Goal: Task Accomplishment & Management: Manage account settings

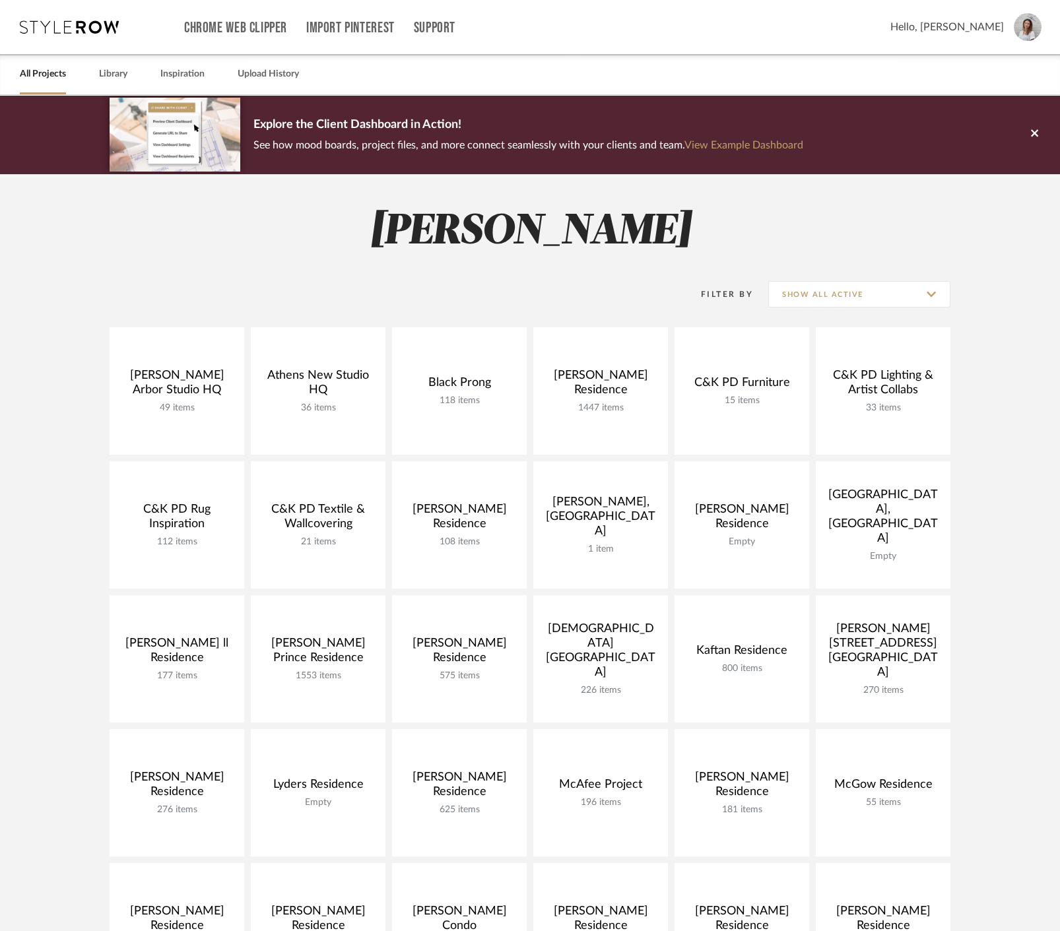
click at [71, 389] on div "[PERSON_NAME][GEOGRAPHIC_DATA] HQ 49 items View Budget Open Project [GEOGRAPHIC…" at bounding box center [530, 729] width 950 height 804
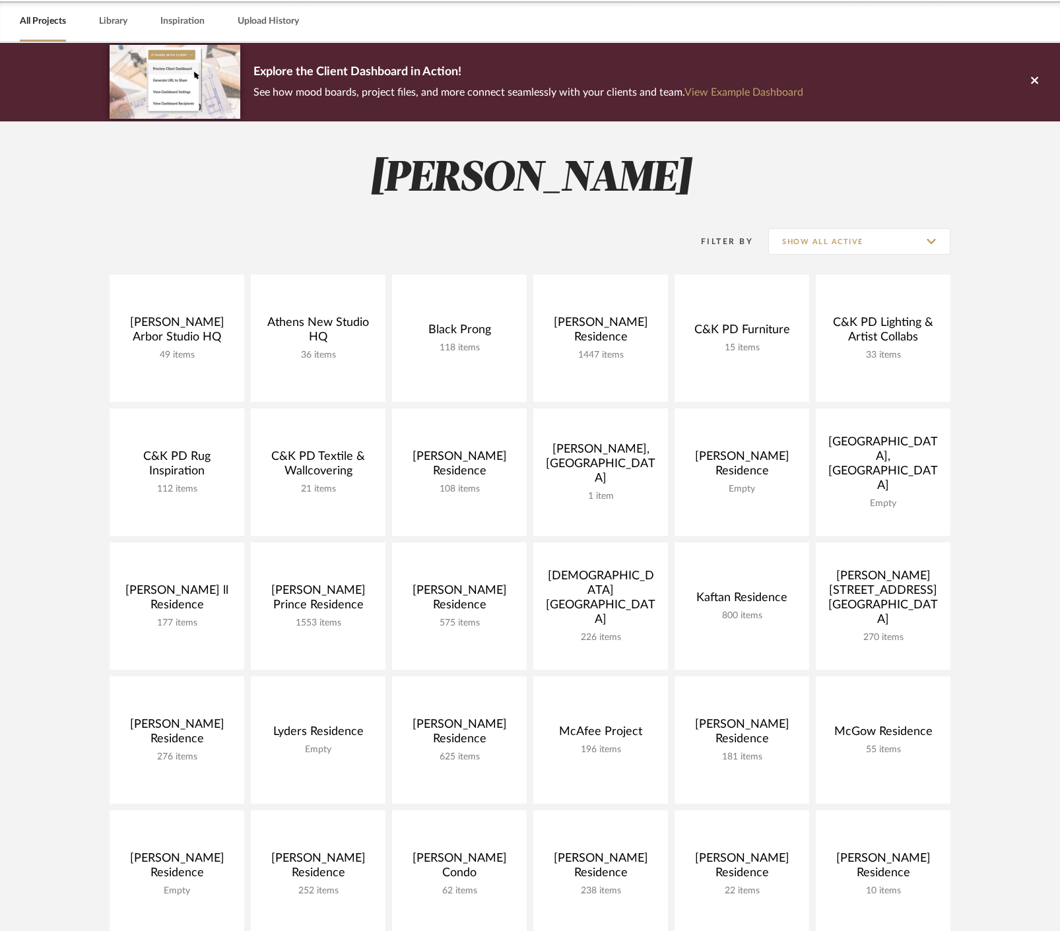
scroll to position [73, 0]
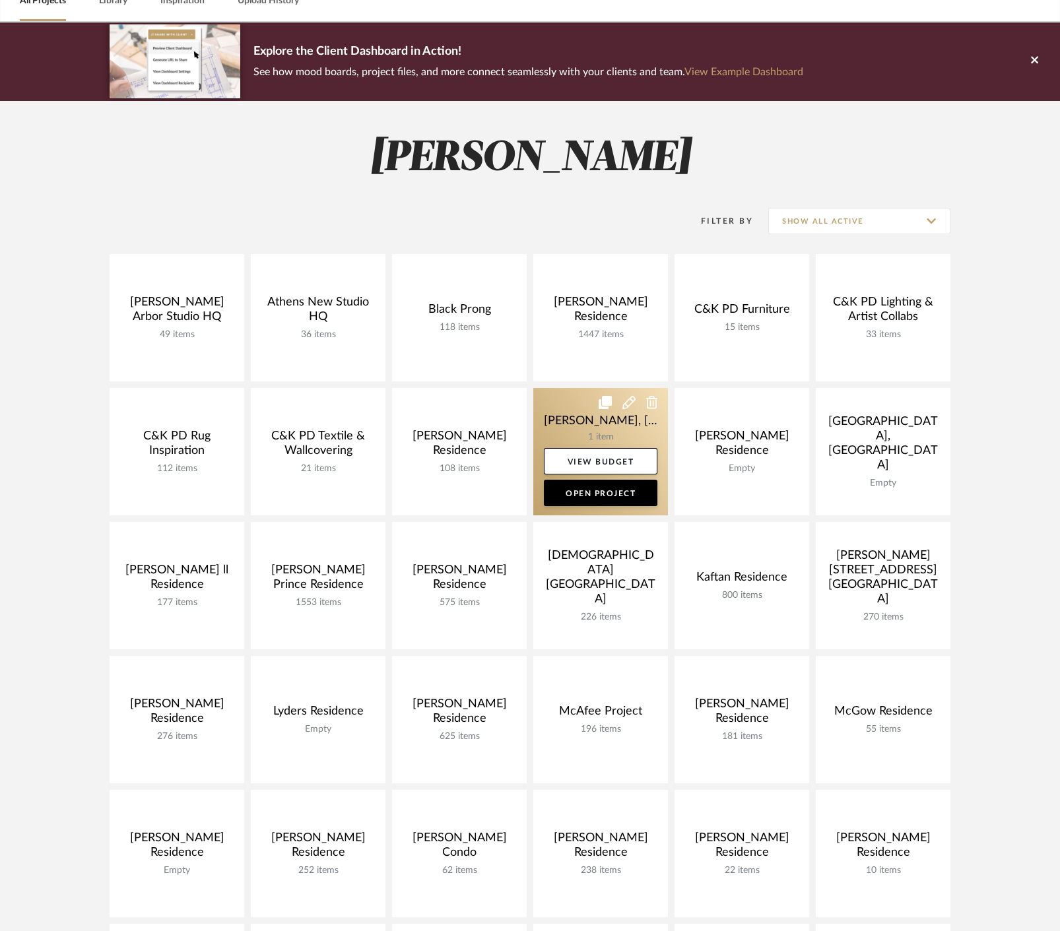
click at [552, 417] on link at bounding box center [600, 451] width 135 height 127
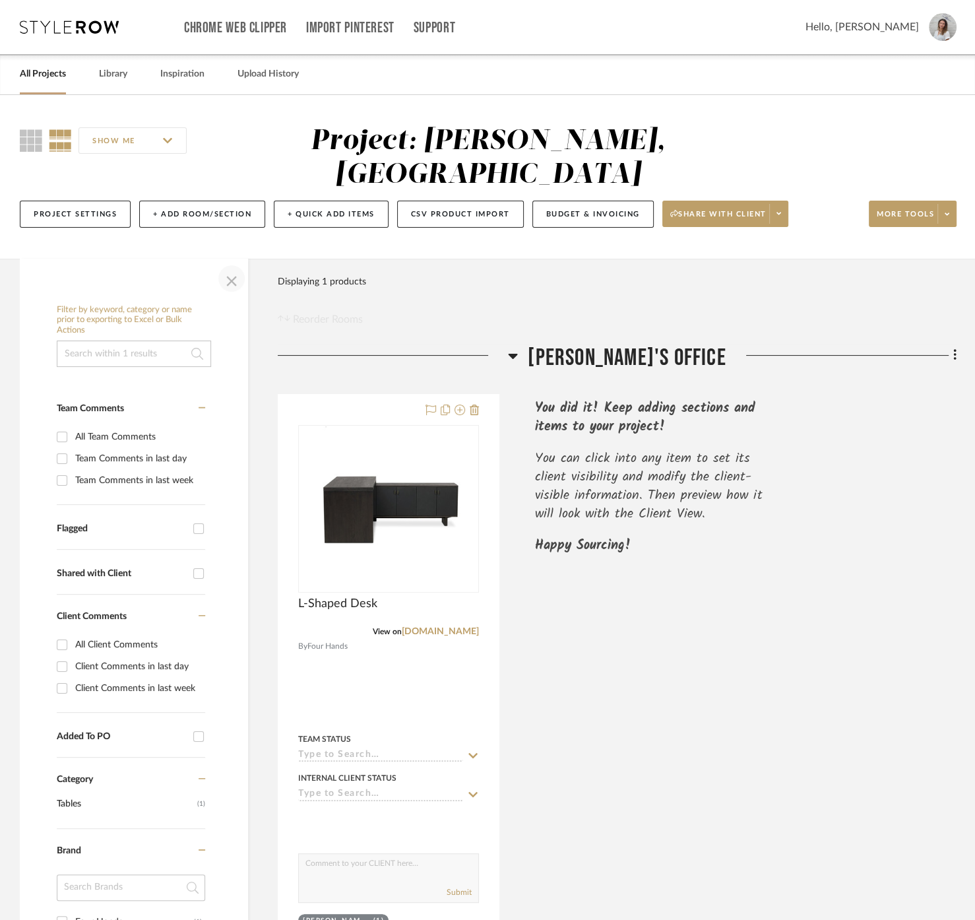
click at [233, 263] on span "button" at bounding box center [232, 279] width 32 height 32
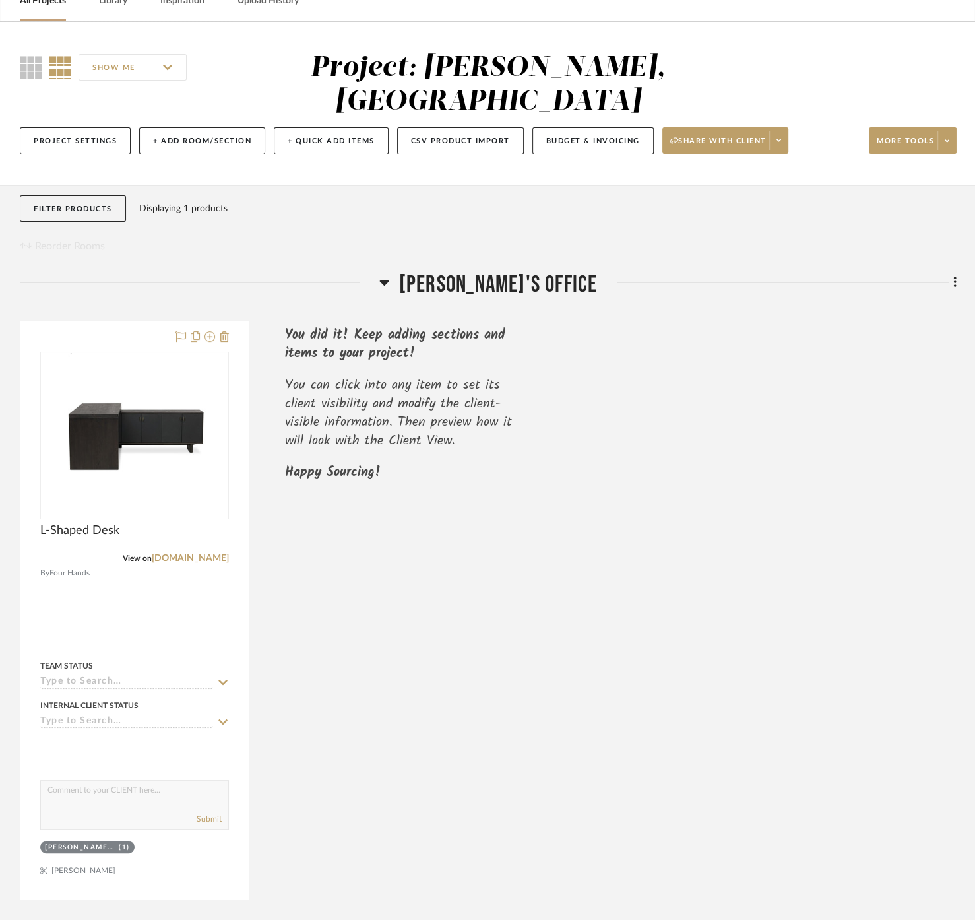
scroll to position [105, 0]
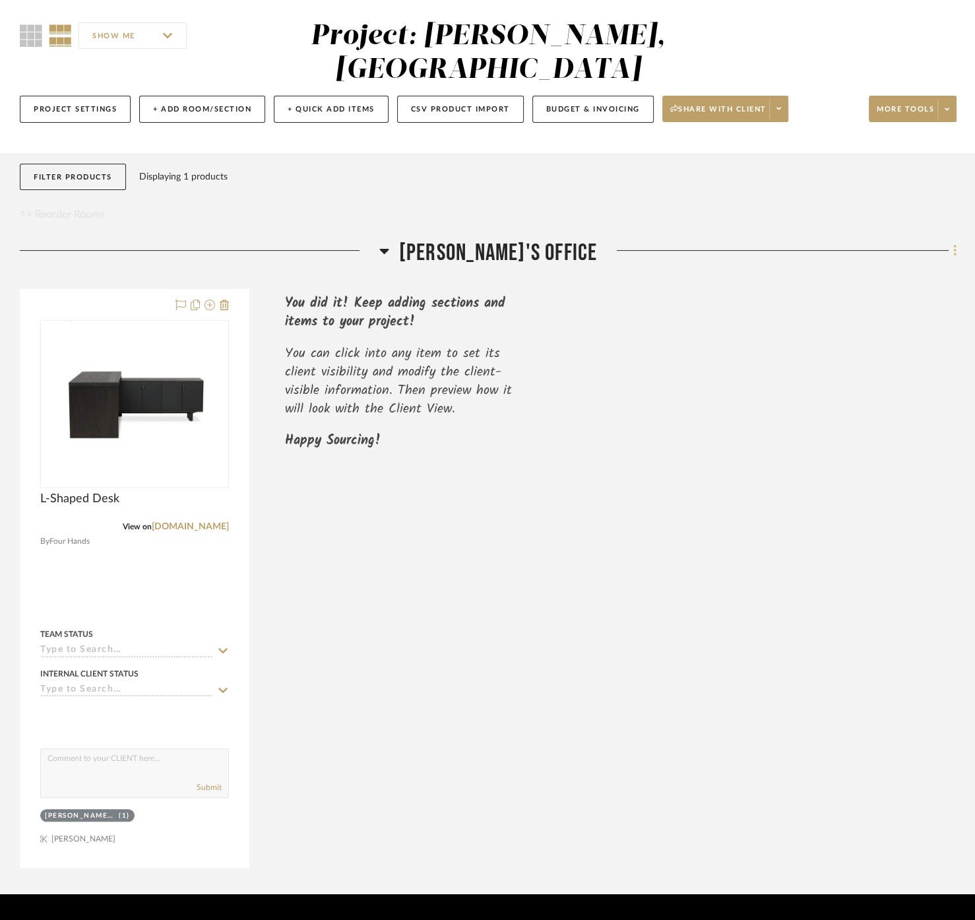
click at [955, 245] on icon at bounding box center [954, 250] width 3 height 11
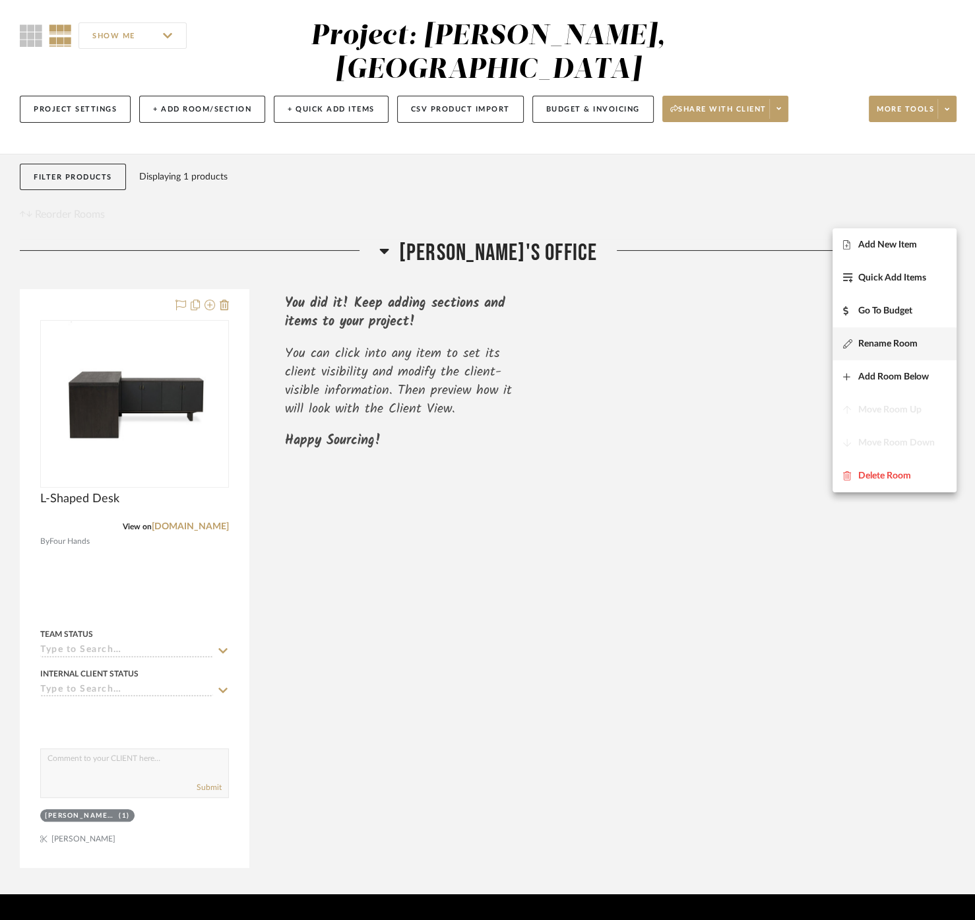
click at [885, 338] on span "Rename Room" at bounding box center [887, 343] width 59 height 11
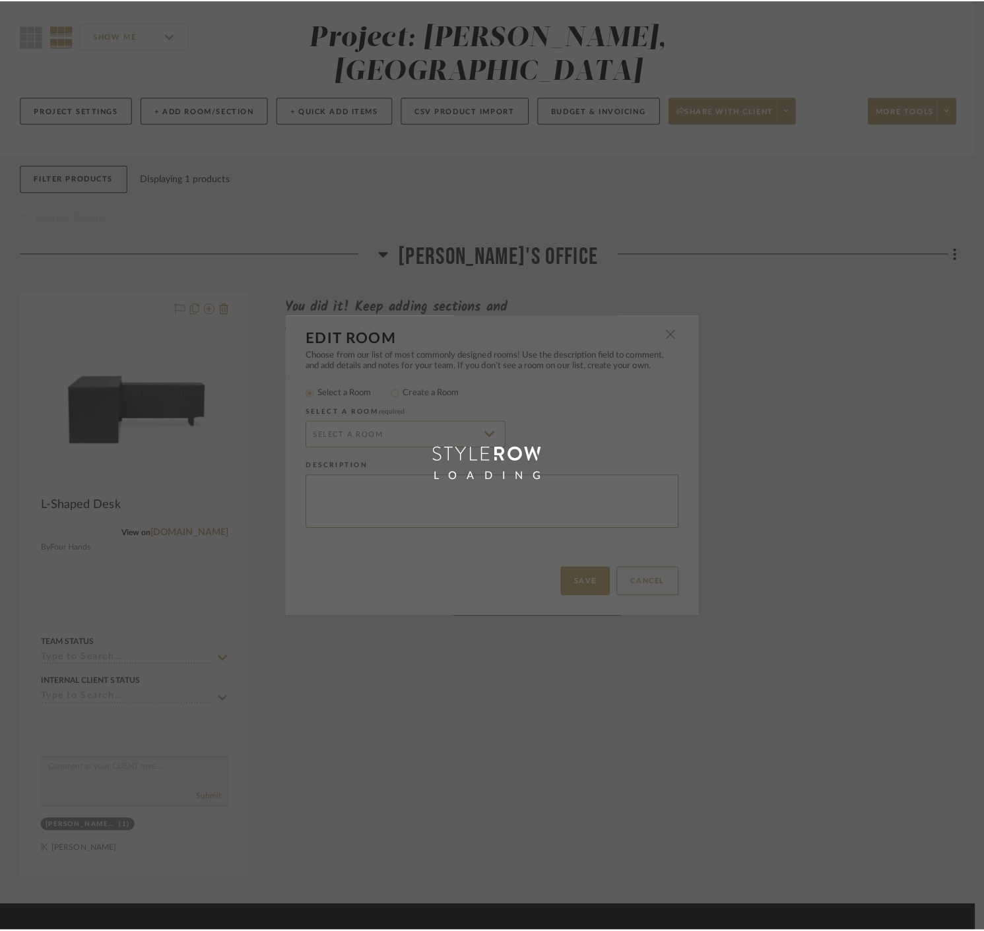
scroll to position [0, 0]
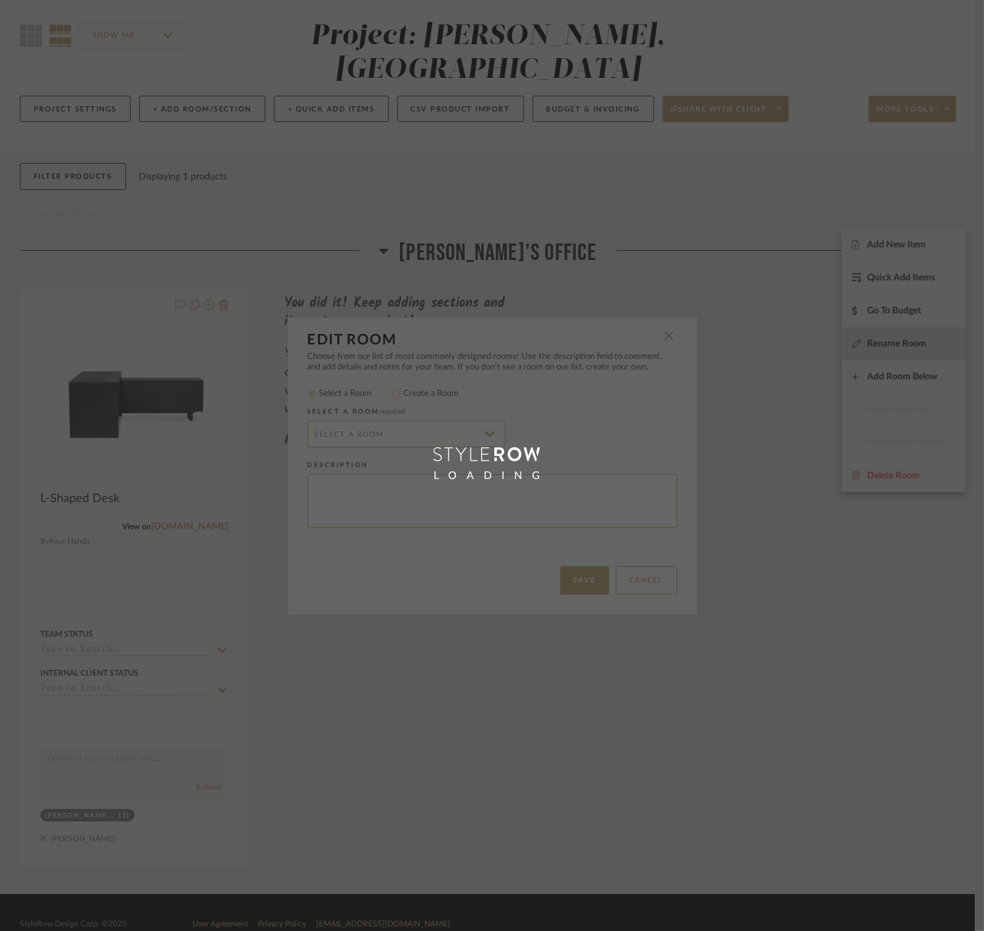
radio input "false"
radio input "true"
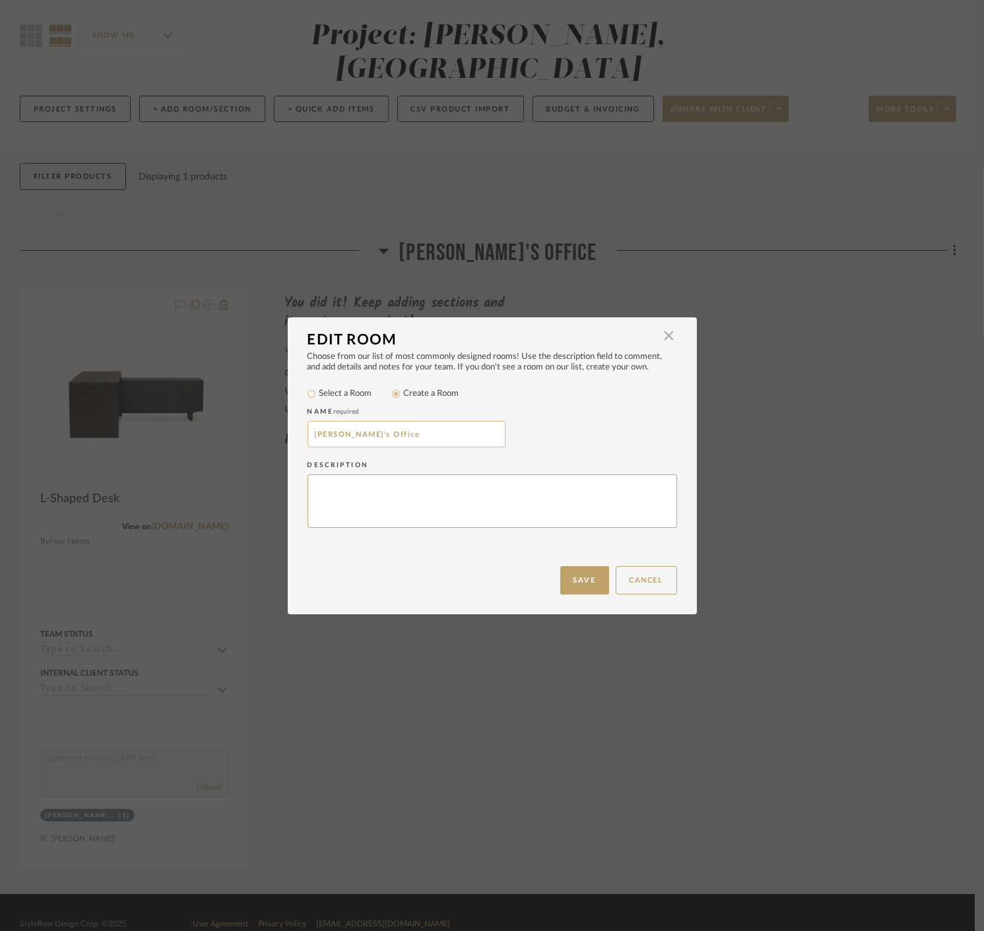
click at [307, 437] on html "Chrome Web Clipper Import Pinterest Support All Projects Library Inspiration Up…" at bounding box center [492, 360] width 984 height 931
type input "001 [PERSON_NAME]'s Office"
click at [603, 587] on button "Save" at bounding box center [584, 580] width 49 height 28
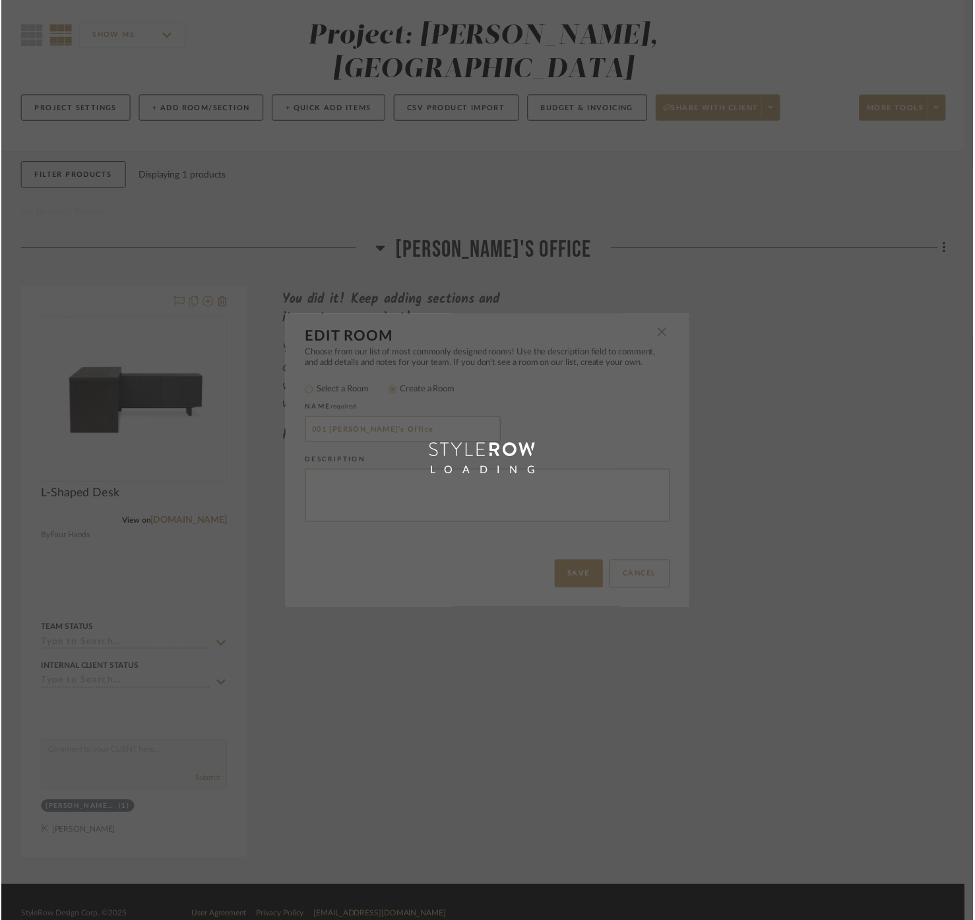
scroll to position [105, 0]
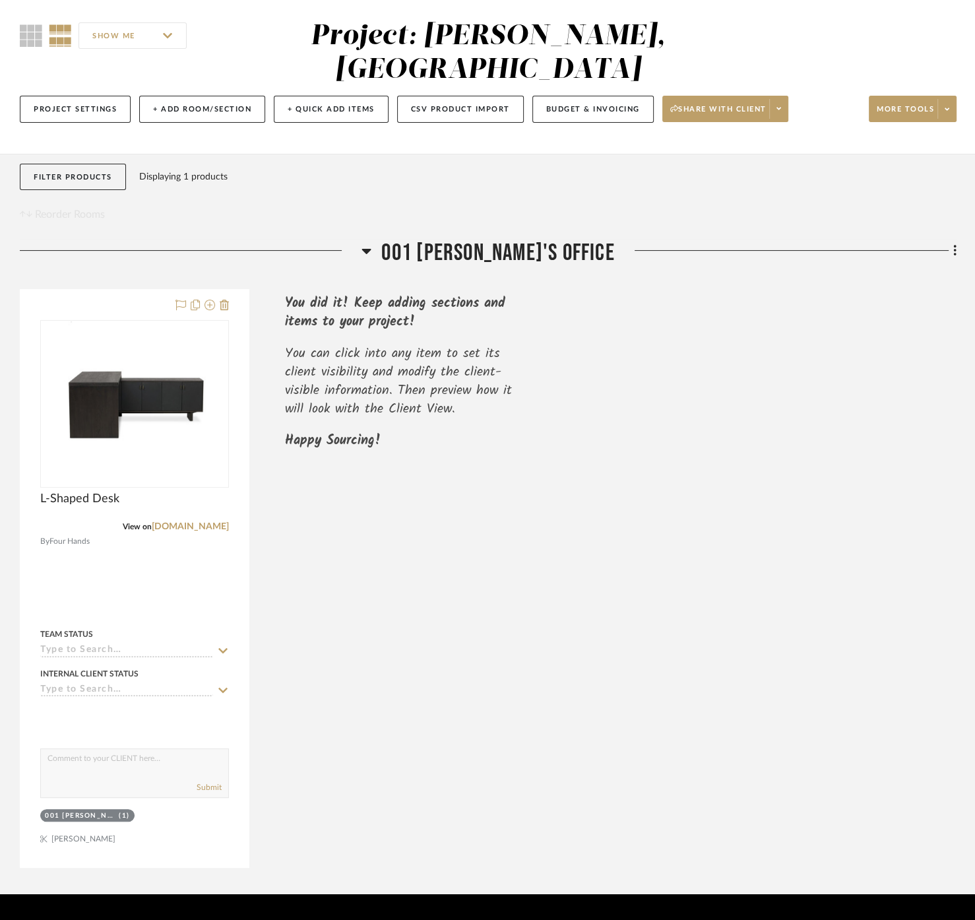
click at [953, 239] on div at bounding box center [786, 256] width 342 height 34
click at [952, 241] on fa-icon at bounding box center [953, 252] width 9 height 22
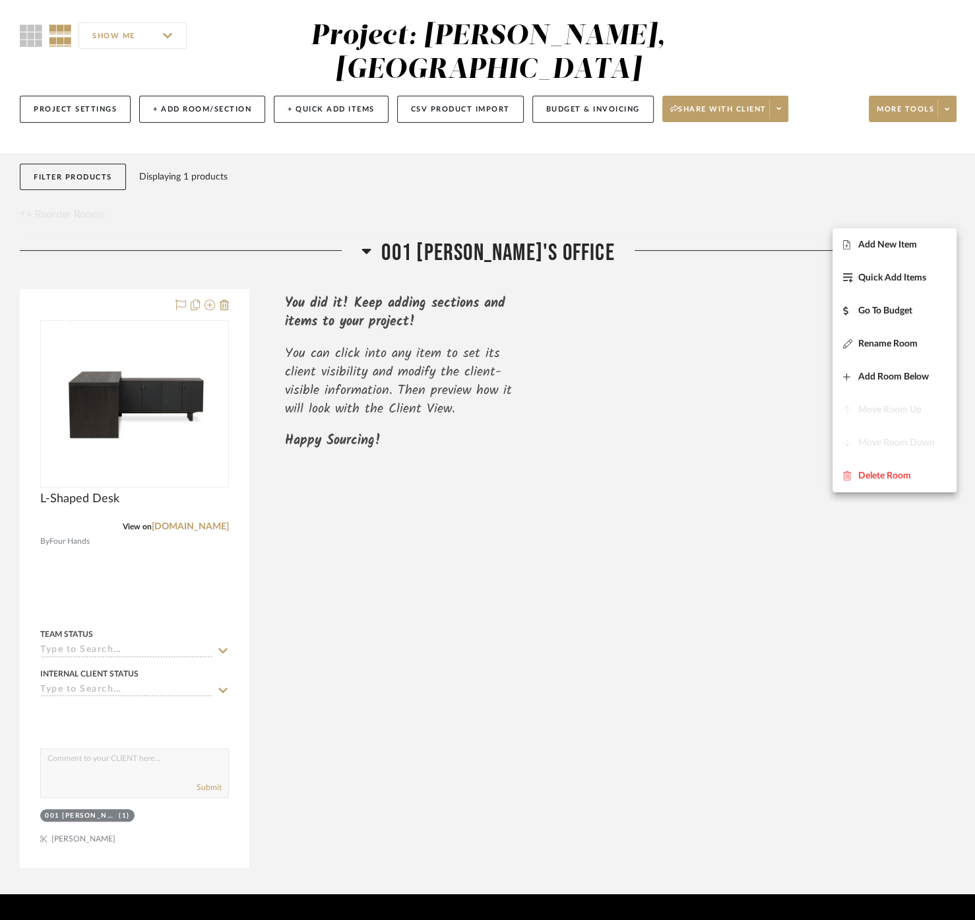
click at [829, 200] on div at bounding box center [487, 460] width 975 height 920
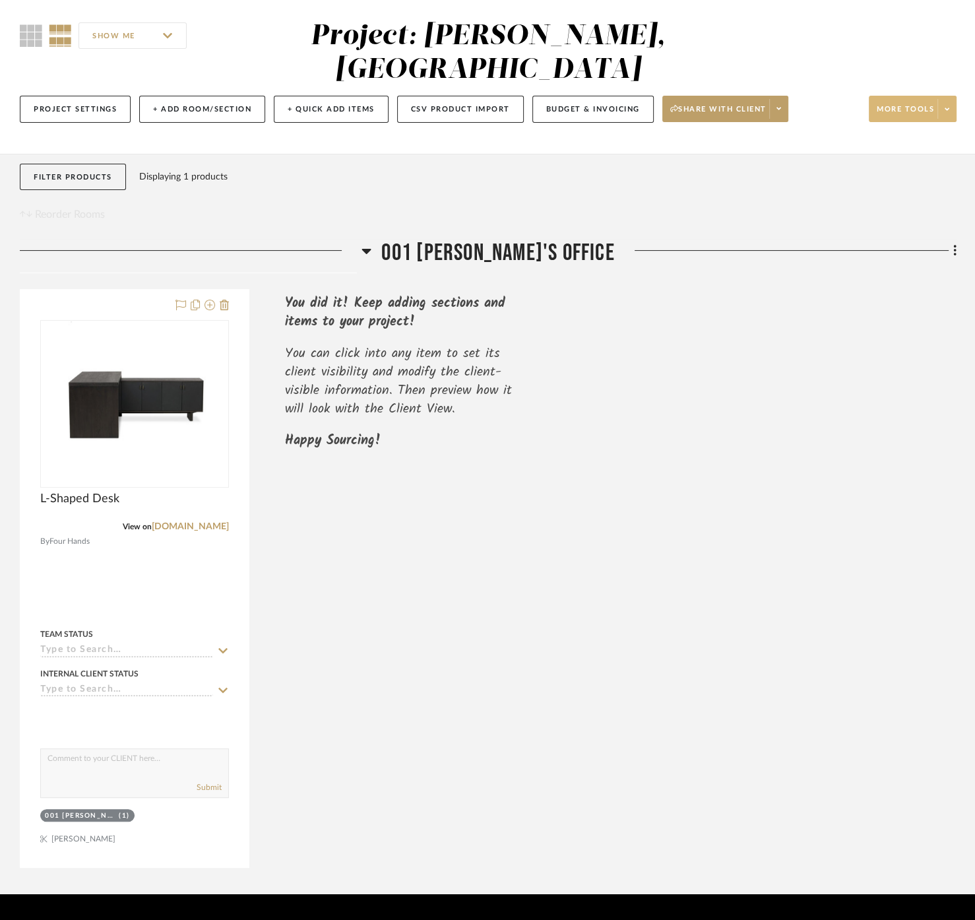
click at [937, 96] on button "More tools" at bounding box center [913, 109] width 88 height 26
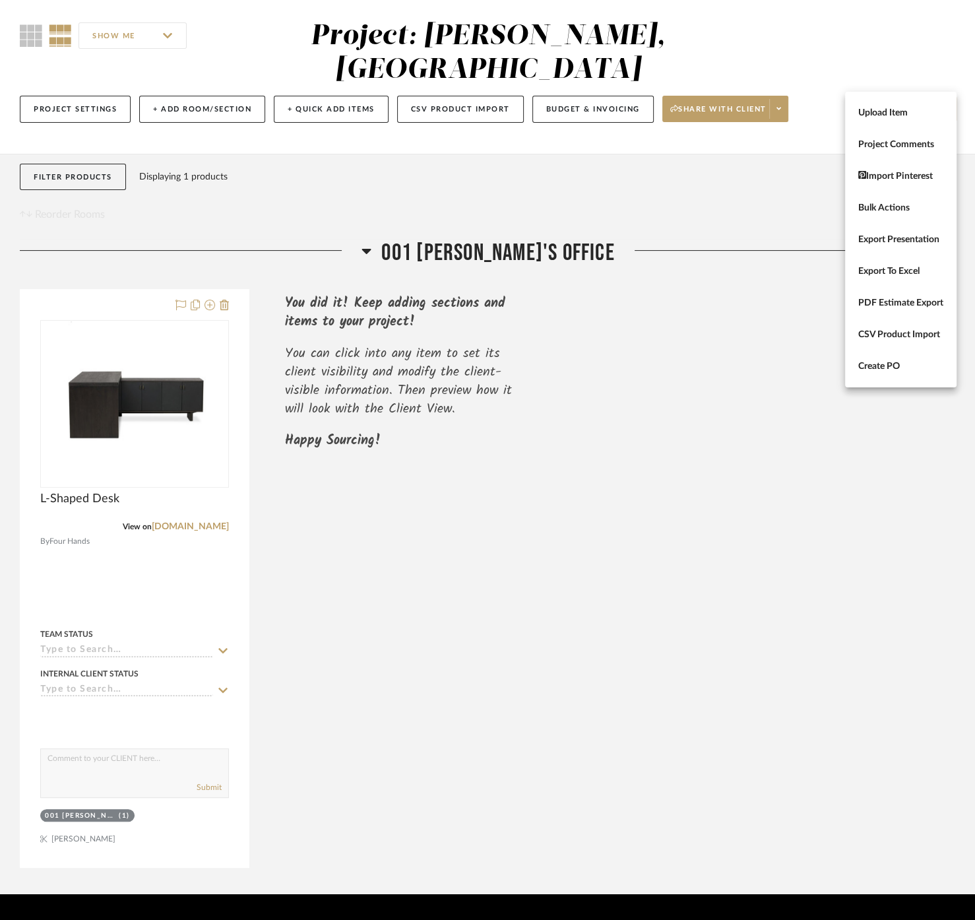
click at [631, 181] on div at bounding box center [487, 460] width 975 height 920
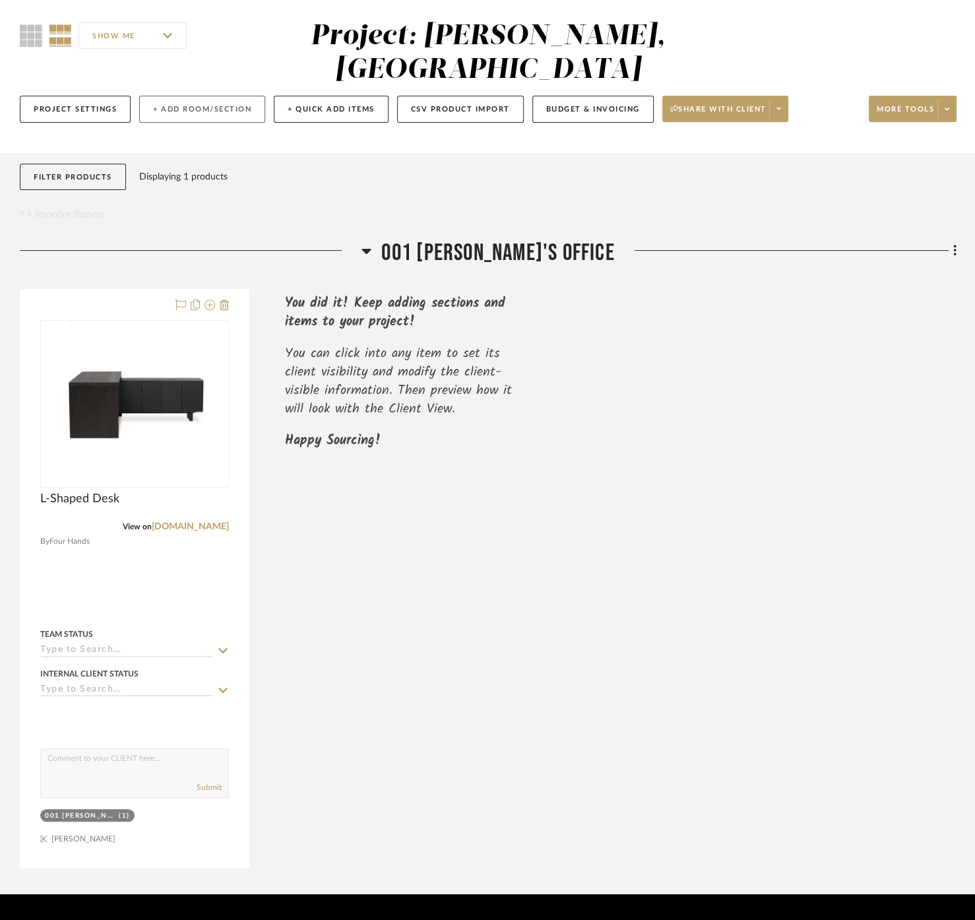
click at [220, 96] on button "+ Add Room/Section" at bounding box center [202, 109] width 126 height 27
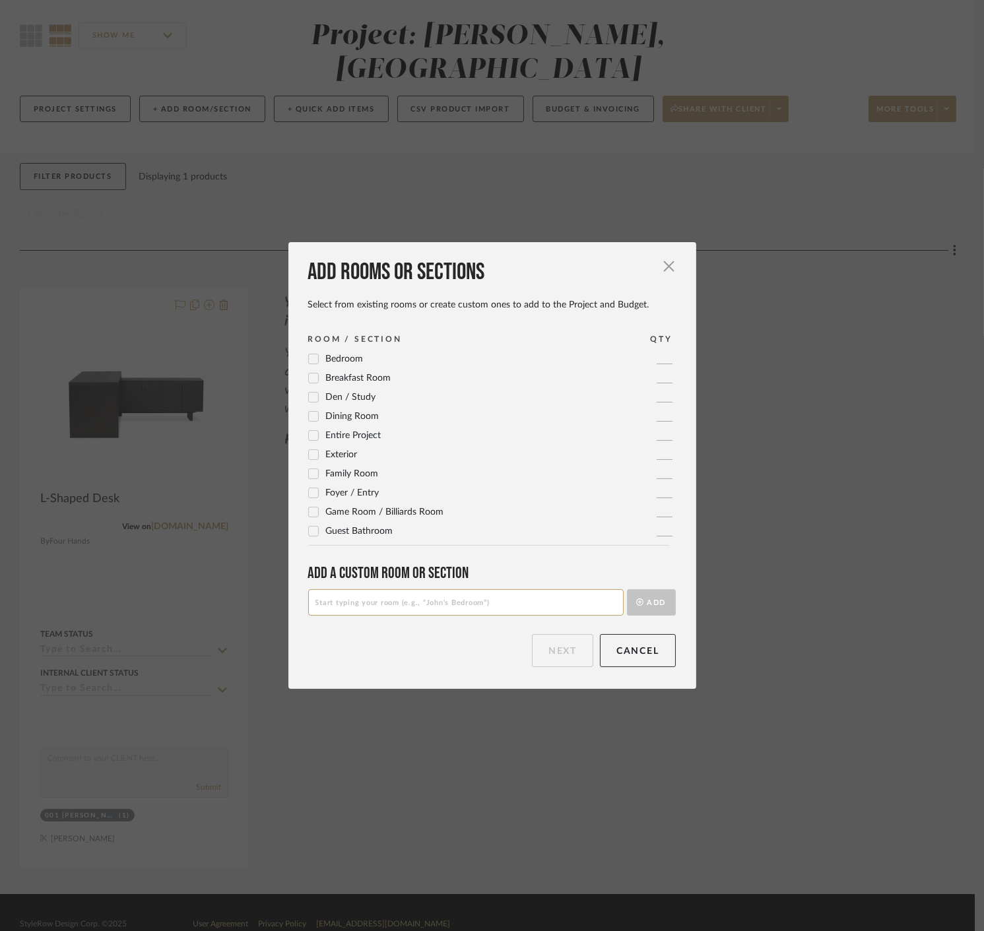
scroll to position [73, 0]
click at [366, 463] on span "Foyer / Entry" at bounding box center [352, 460] width 53 height 9
click at [359, 396] on span "Living Room" at bounding box center [351, 397] width 50 height 9
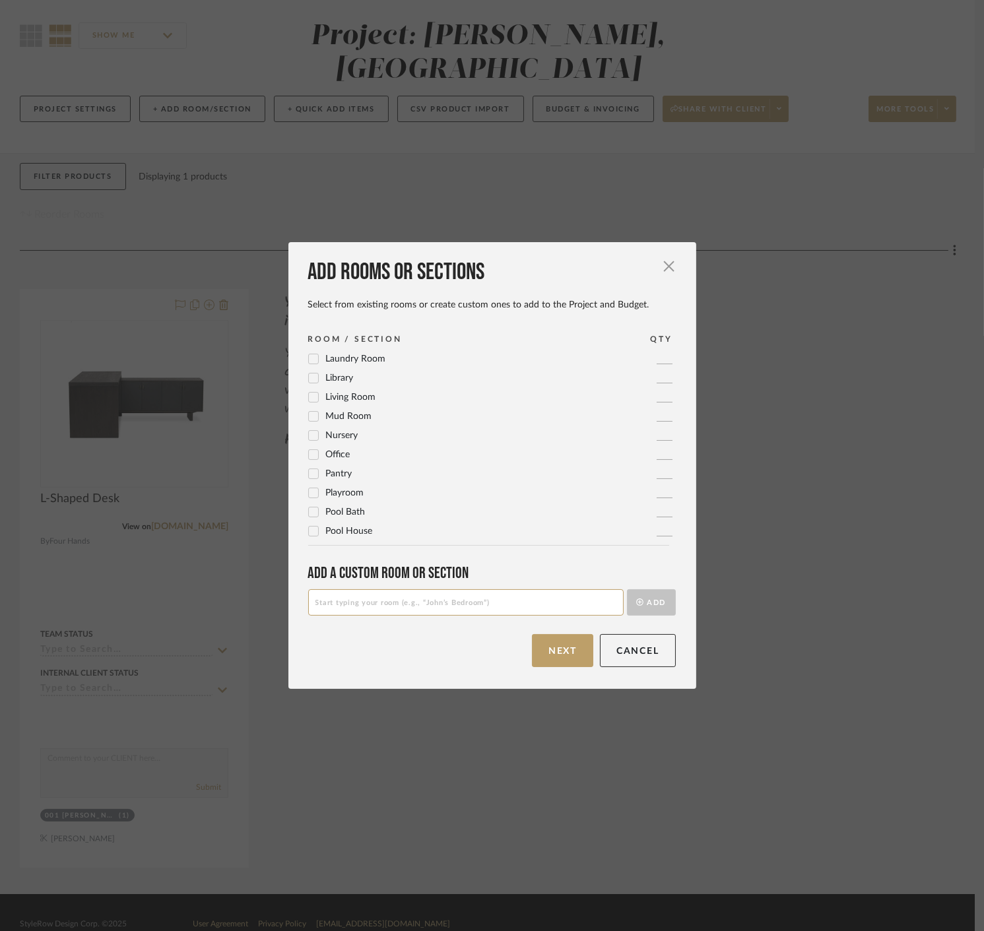
click at [326, 478] on span "Powder Room" at bounding box center [355, 476] width 58 height 9
click at [328, 495] on span "Primary Bathroom" at bounding box center [363, 496] width 75 height 9
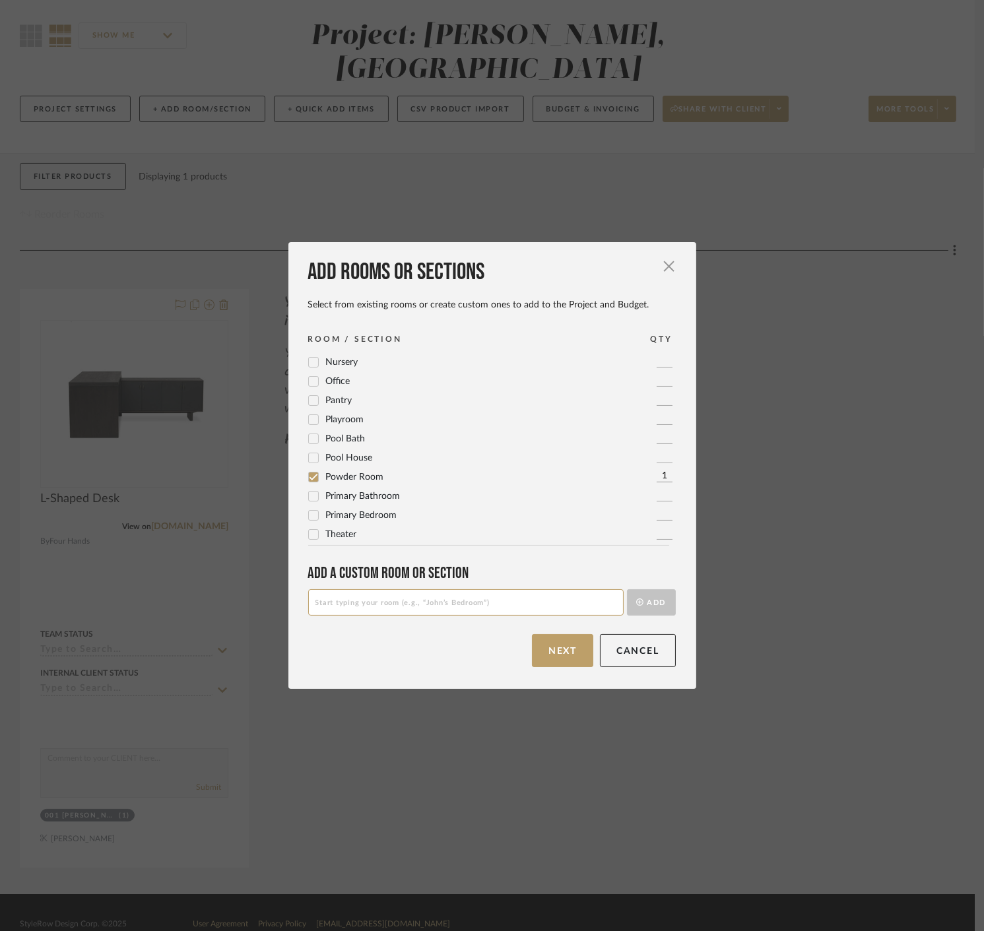
click at [335, 516] on span "Primary Bedroom" at bounding box center [361, 515] width 71 height 9
click at [565, 651] on button "Next" at bounding box center [562, 650] width 61 height 33
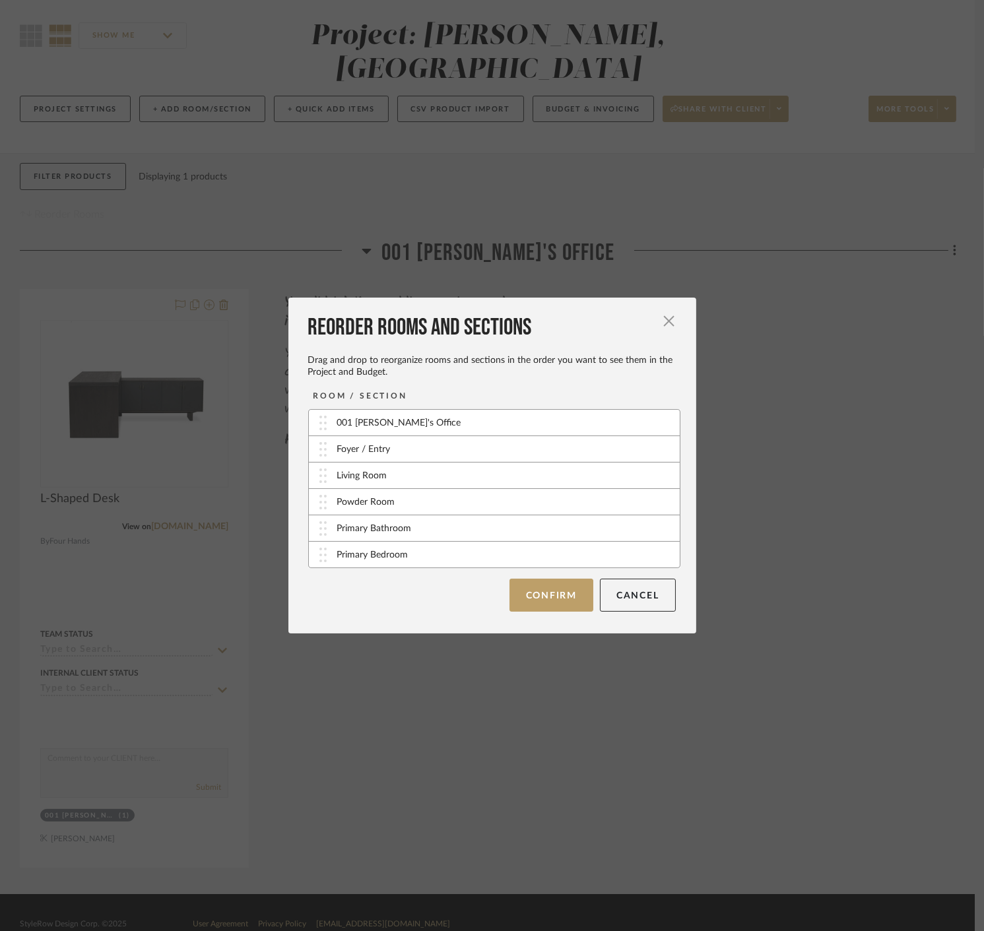
click at [385, 456] on div "Foyer / Entry" at bounding box center [363, 450] width 53 height 14
click at [343, 457] on div "Foyer / Entry" at bounding box center [363, 450] width 53 height 14
click at [345, 424] on div "001 [PERSON_NAME]'s Office" at bounding box center [399, 423] width 124 height 14
click at [330, 457] on div "Foyer / Entry" at bounding box center [494, 449] width 371 height 26
click at [535, 594] on button "Confirm" at bounding box center [551, 595] width 84 height 33
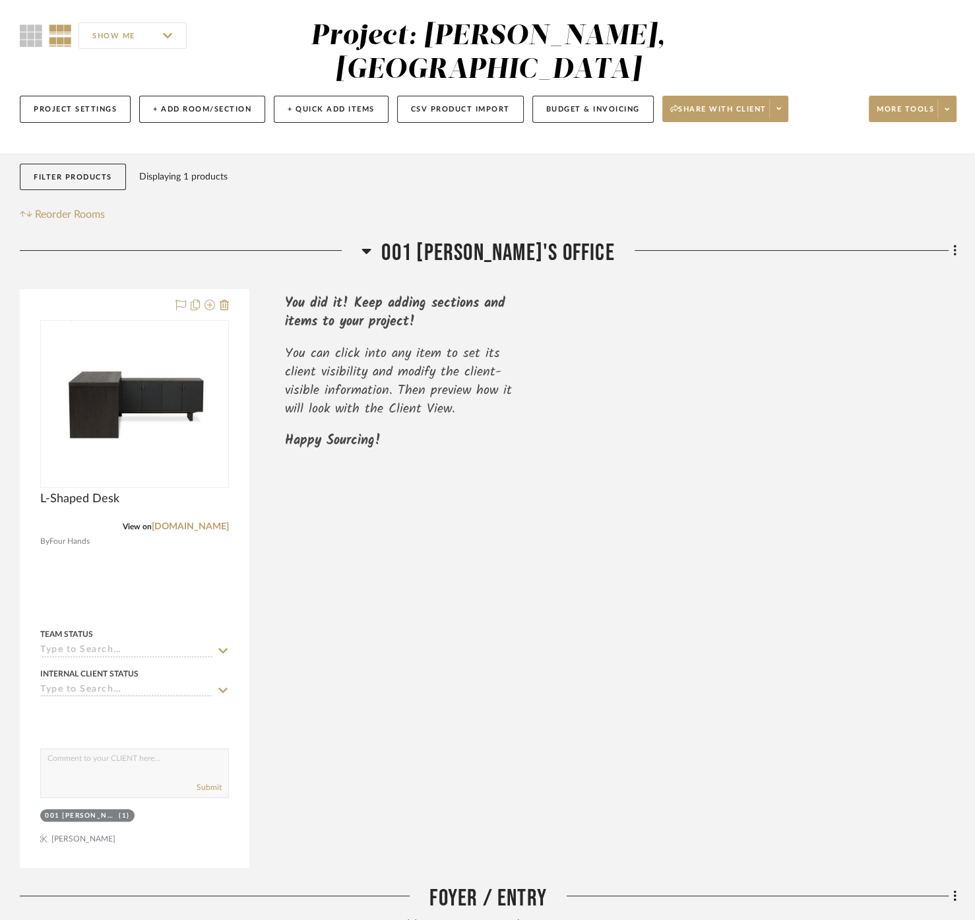
scroll to position [398, 0]
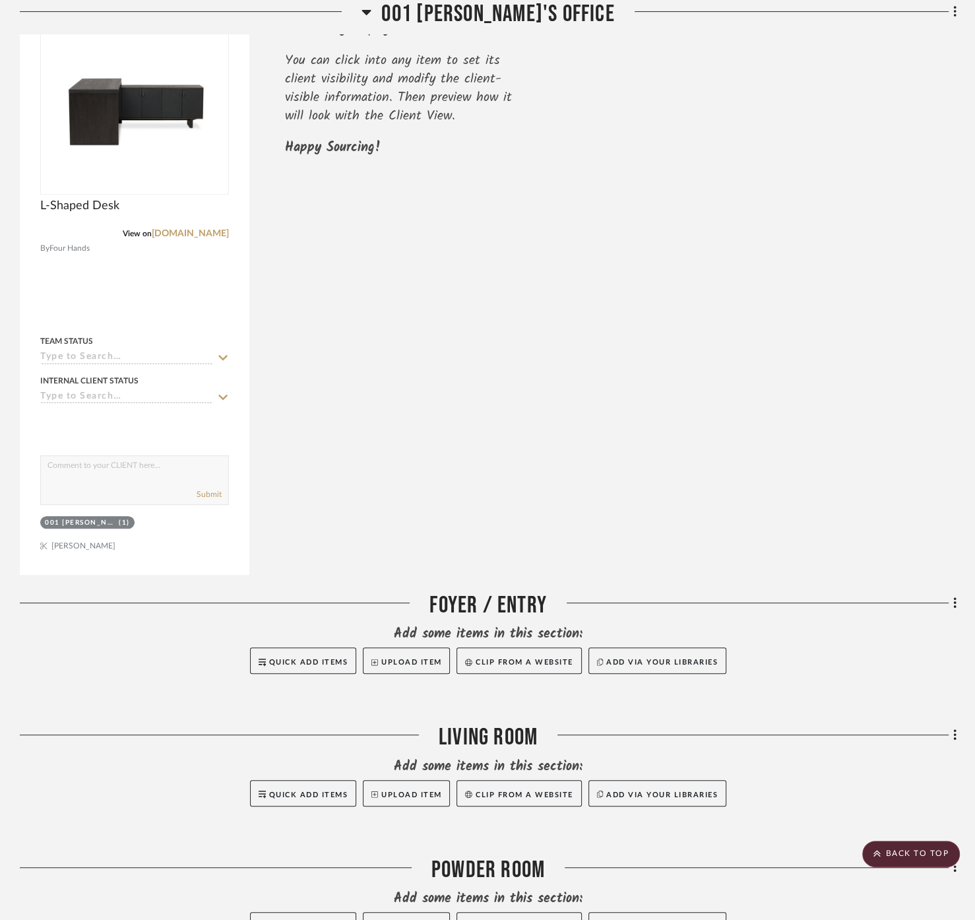
click at [959, 560] on div "Filter by keyword, category or name prior to exporting to Excel or Bulk Actions…" at bounding box center [487, 561] width 975 height 1401
click at [954, 597] on icon at bounding box center [954, 602] width 3 height 11
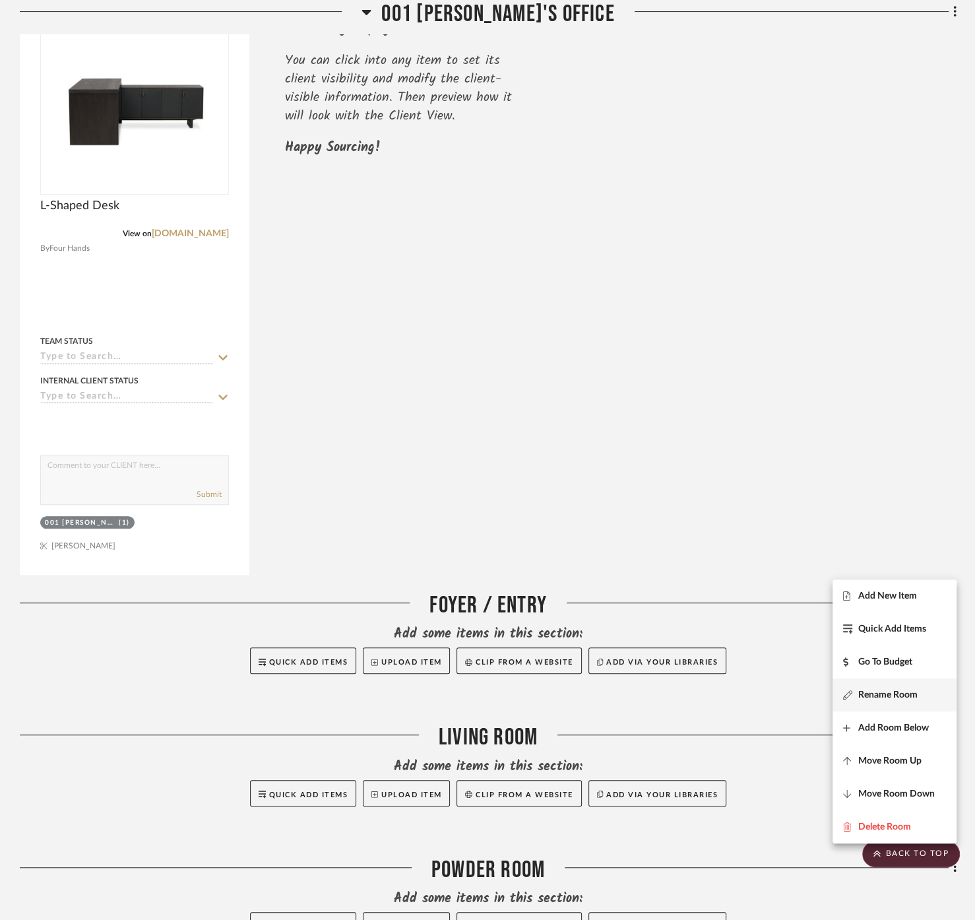
click at [880, 693] on span "Rename Room" at bounding box center [887, 695] width 59 height 11
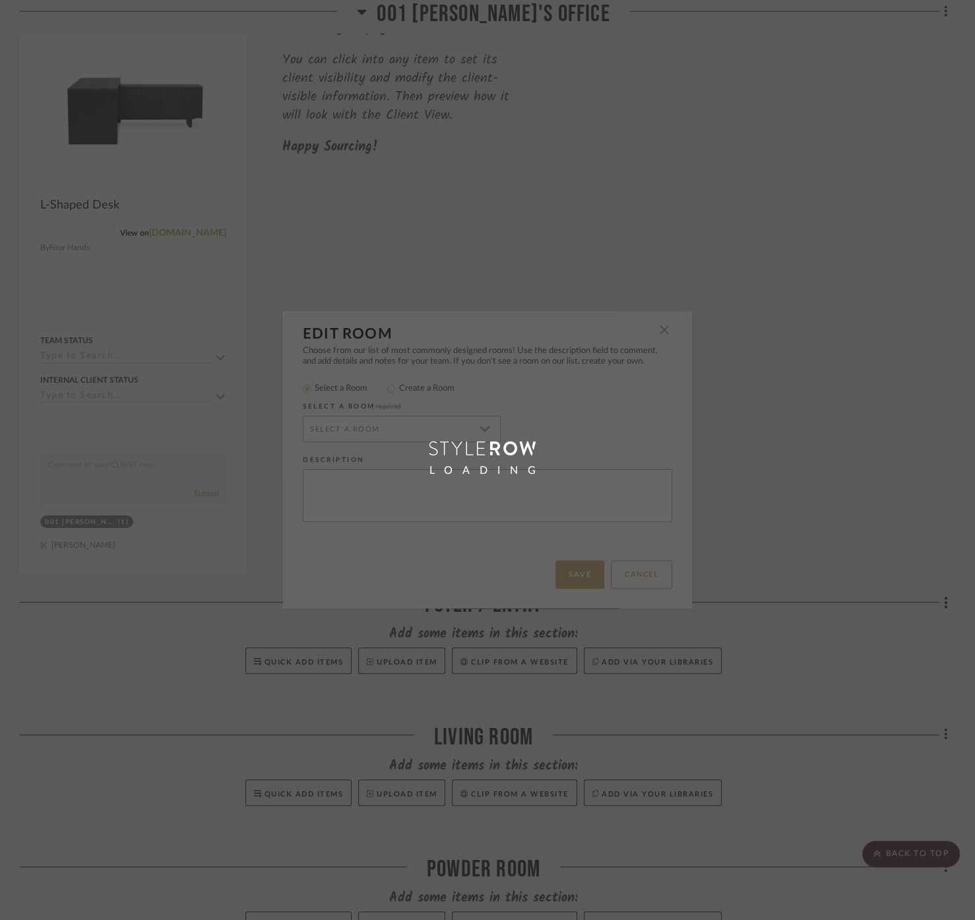
type input "Foyer / Entry"
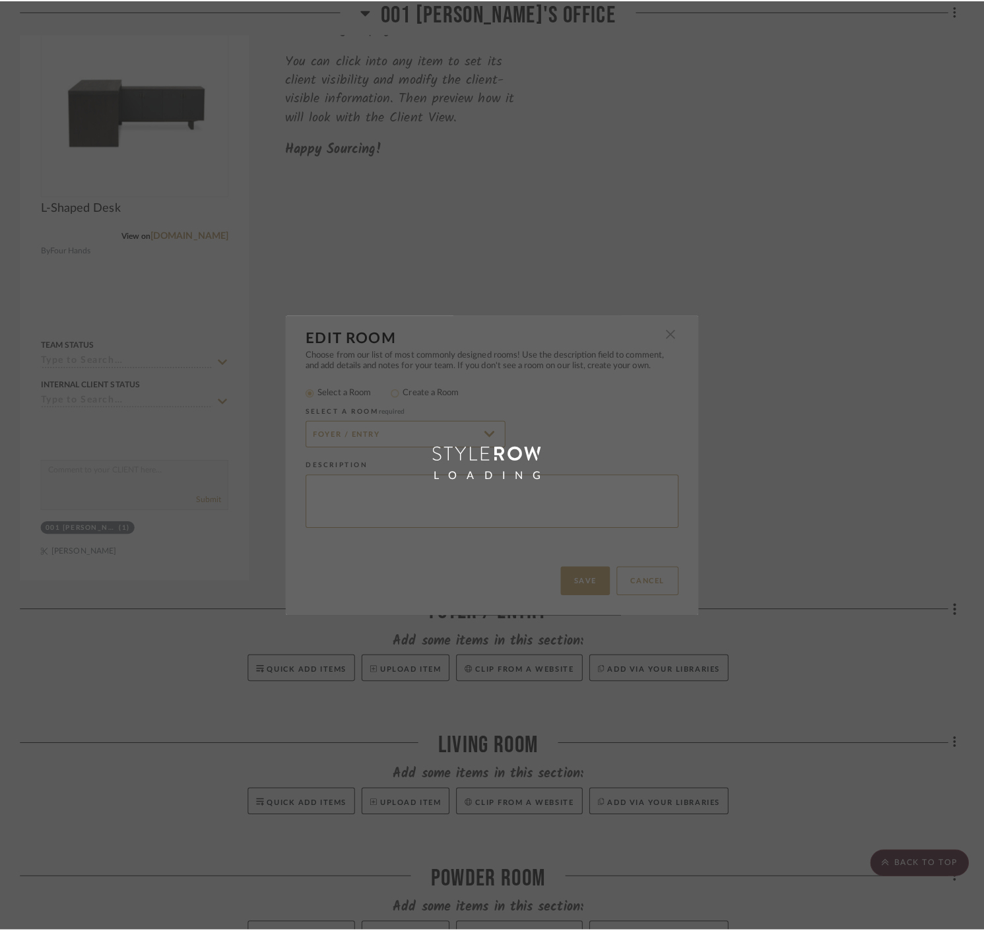
scroll to position [0, 0]
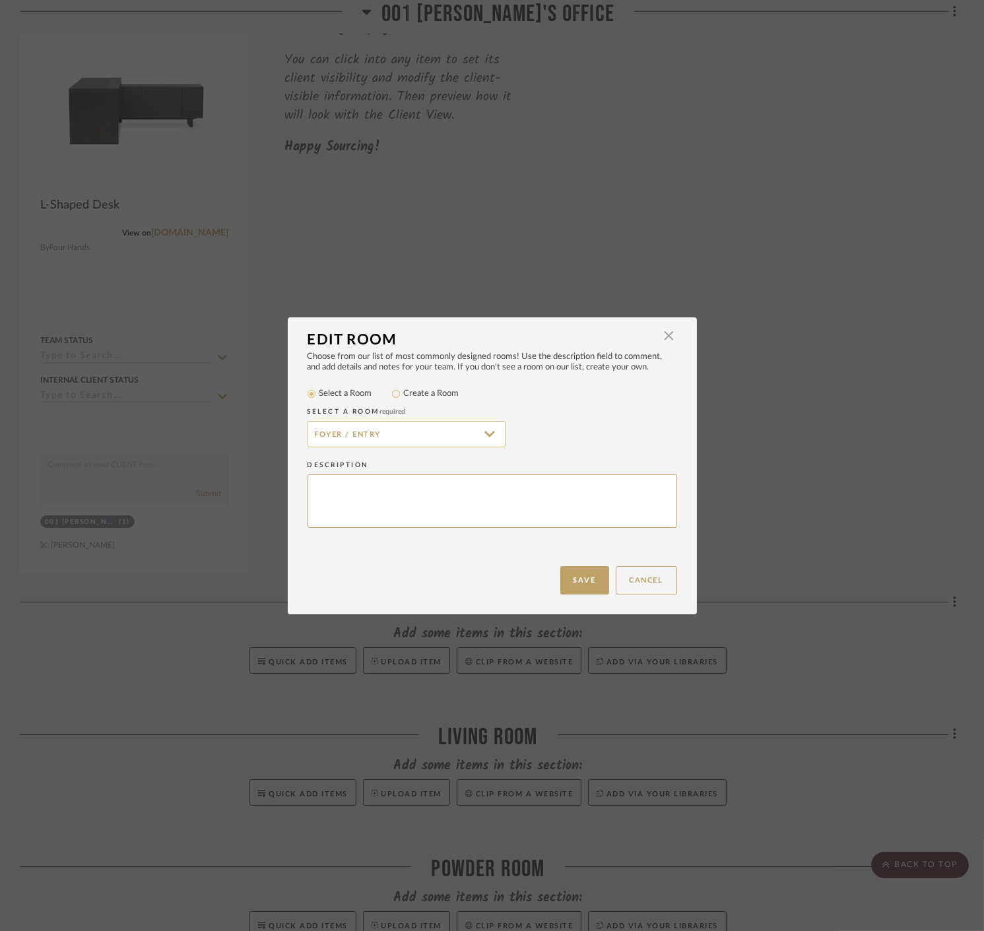
click at [408, 430] on input "Foyer / Entry" at bounding box center [406, 434] width 198 height 26
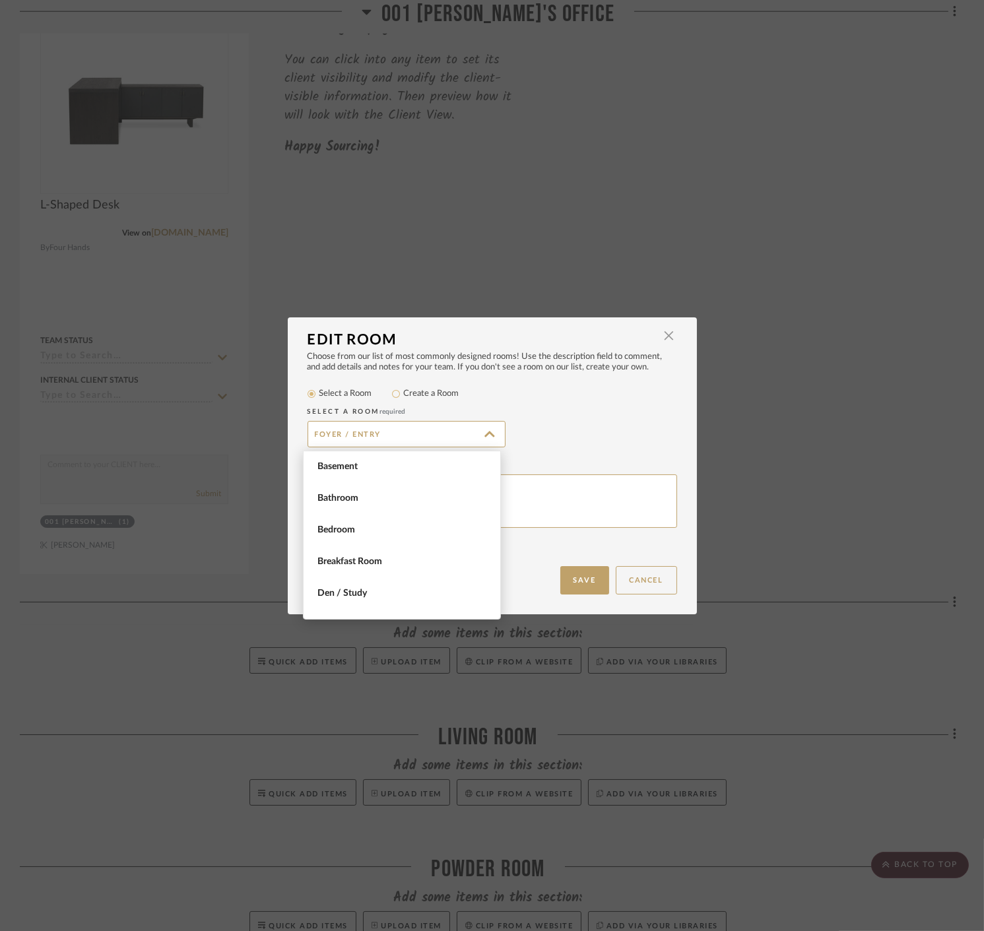
scroll to position [284, 0]
drag, startPoint x: 481, startPoint y: 399, endPoint x: 548, endPoint y: 404, distance: 67.5
click at [484, 400] on mat-radio-group "Select a Room Create a Room" at bounding box center [491, 394] width 369 height 16
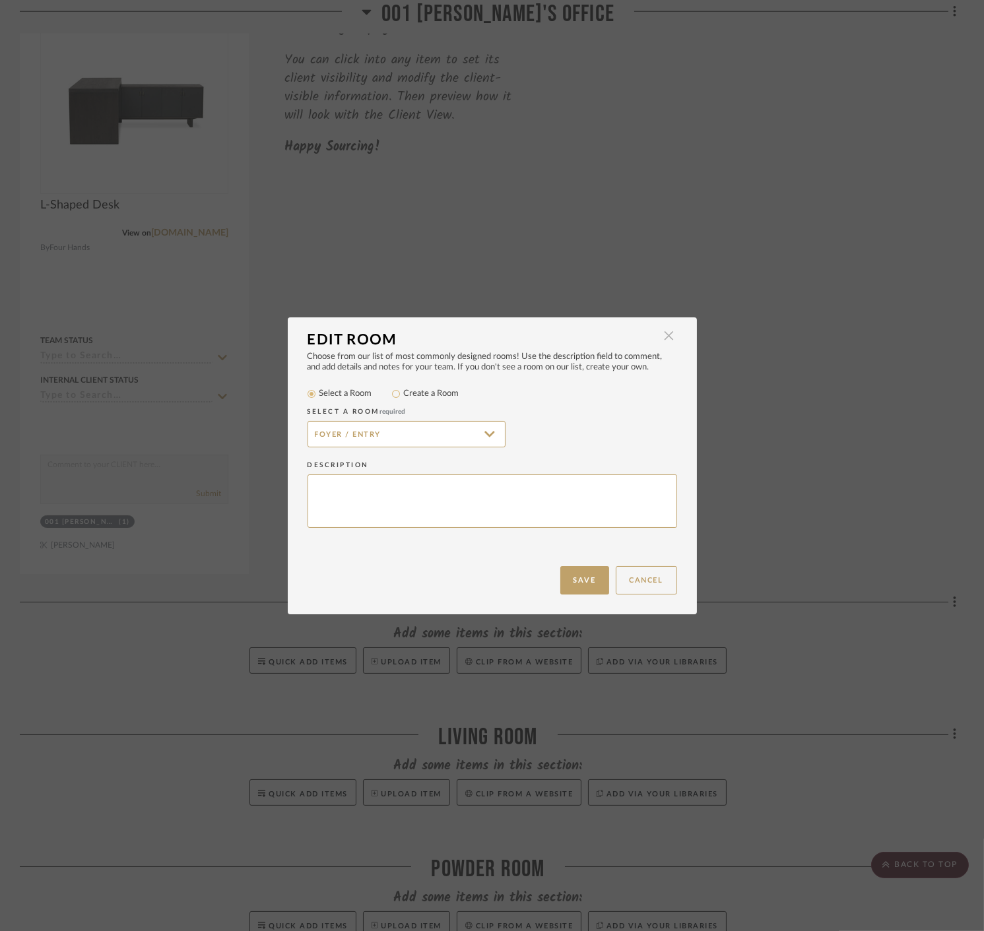
click at [656, 335] on span "button" at bounding box center [669, 336] width 26 height 26
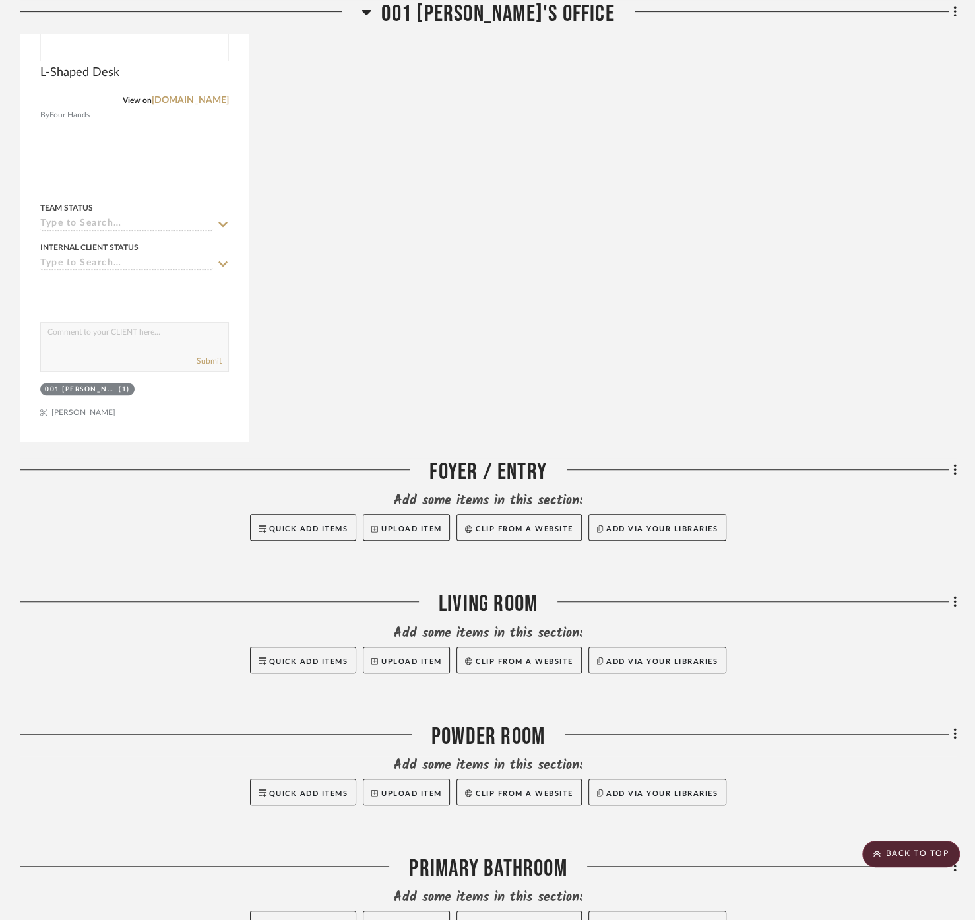
scroll to position [618, 0]
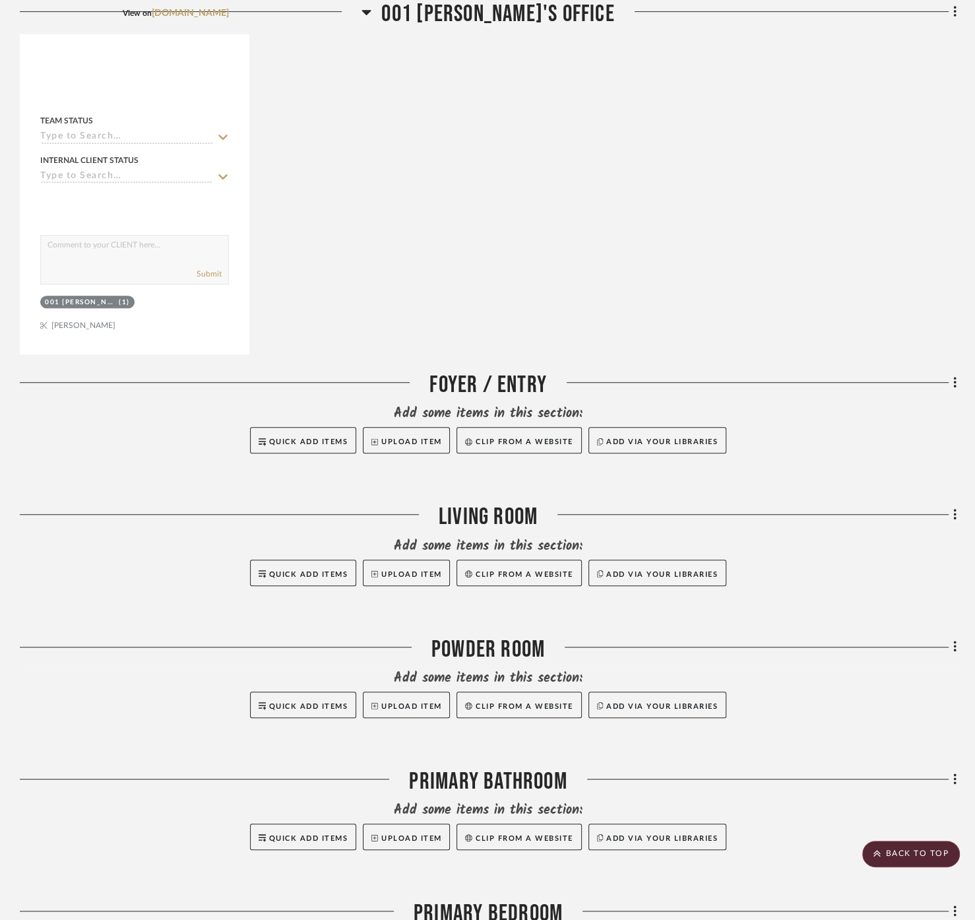
click at [963, 352] on div "Filter by keyword, category or name prior to exporting to Excel or Bulk Actions…" at bounding box center [487, 340] width 975 height 1401
click at [955, 375] on icon at bounding box center [955, 382] width 4 height 15
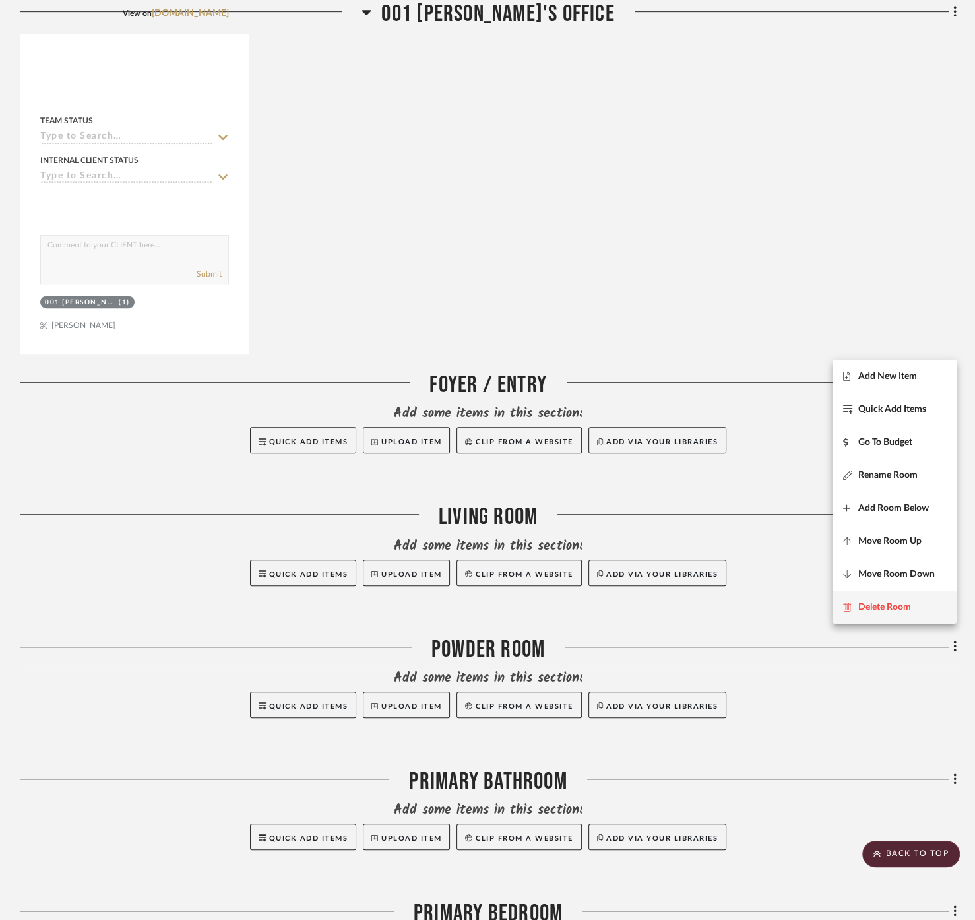
click at [852, 595] on button "Delete Room" at bounding box center [895, 607] width 124 height 33
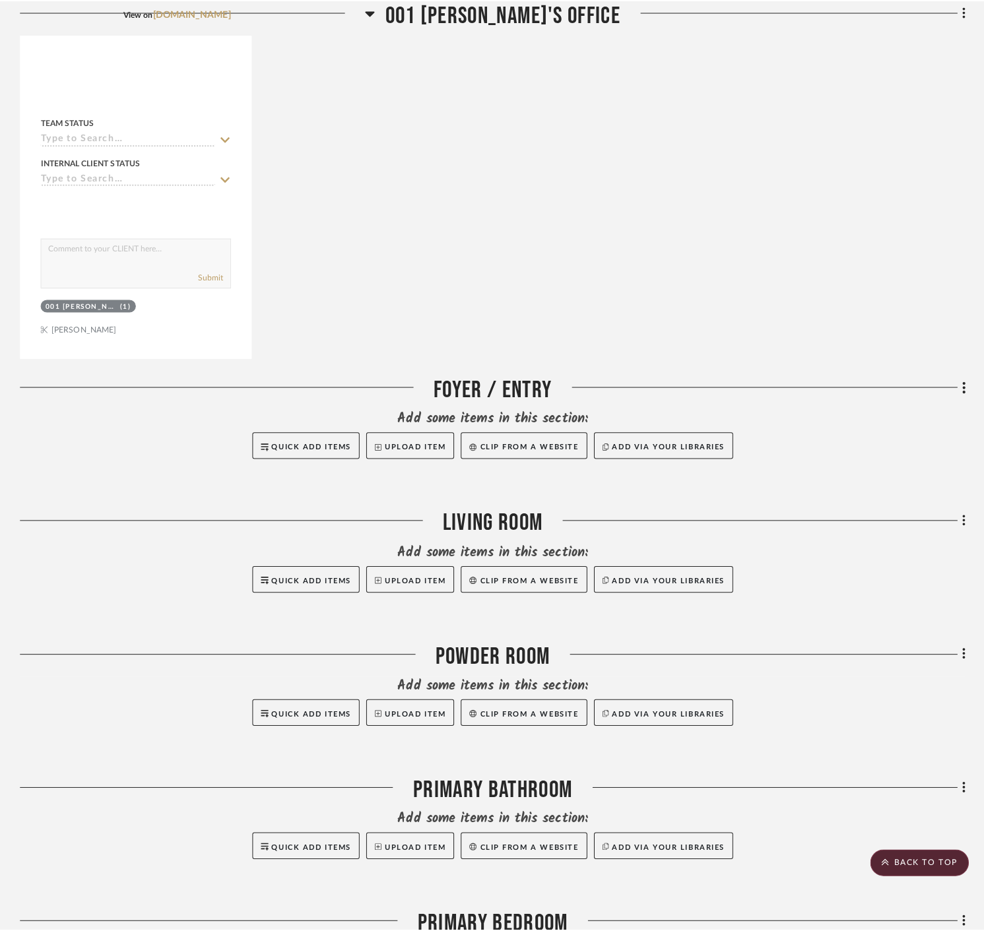
scroll to position [0, 0]
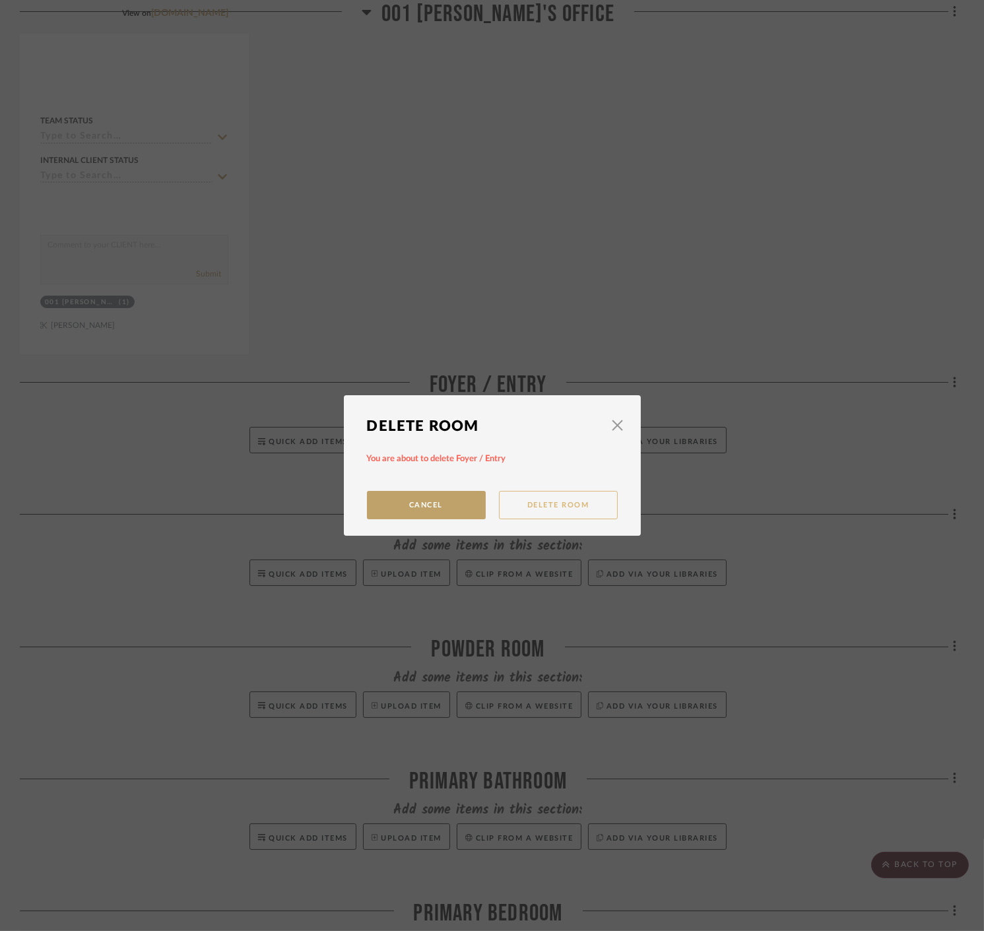
click at [552, 501] on button "Delete Room" at bounding box center [558, 505] width 119 height 28
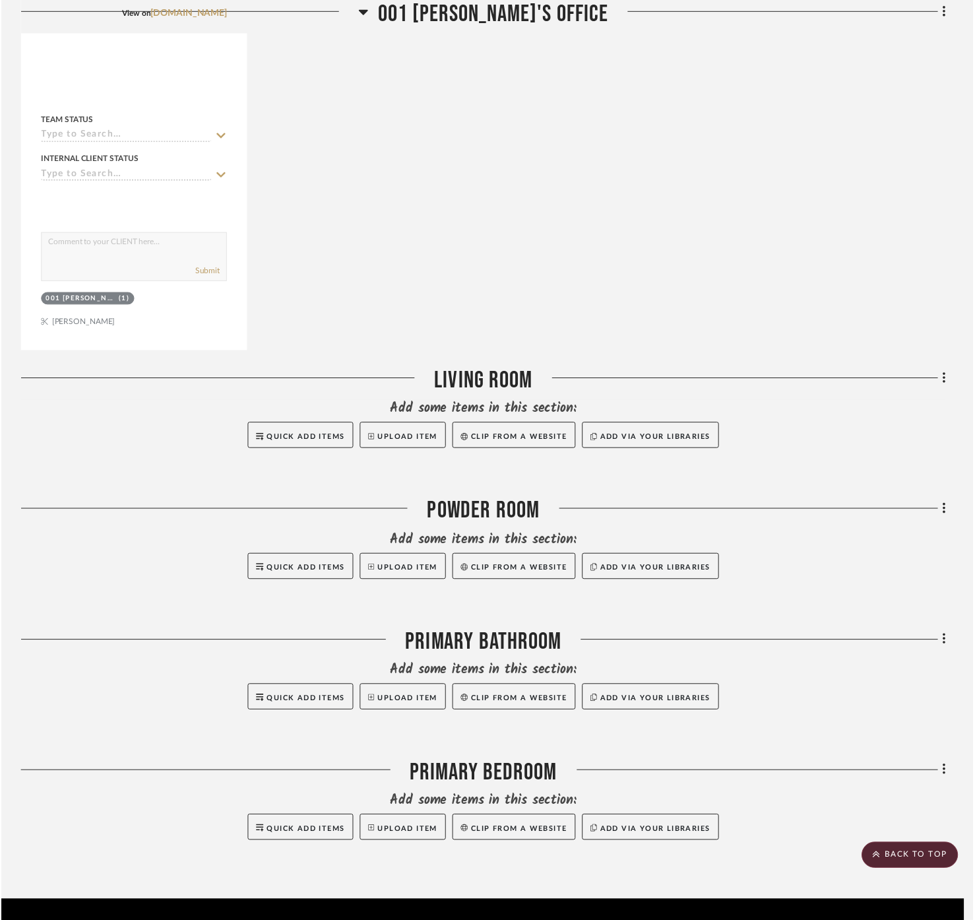
scroll to position [618, 0]
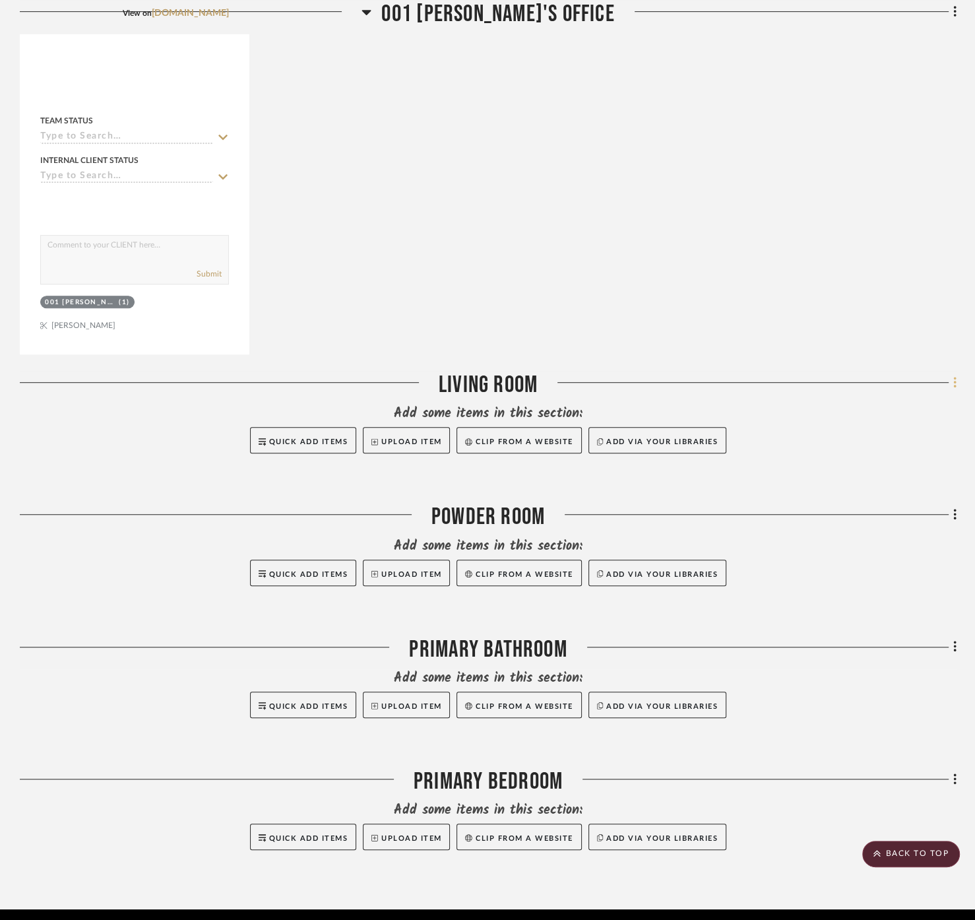
click at [950, 373] on fa-icon at bounding box center [953, 384] width 9 height 22
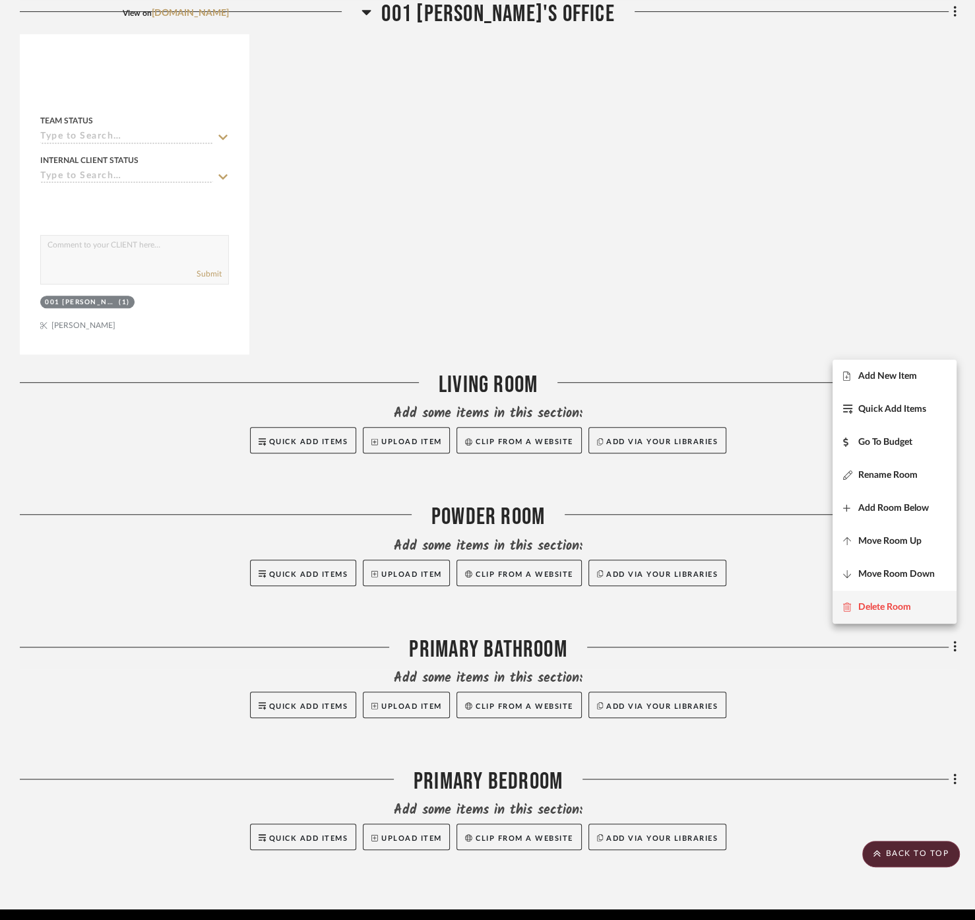
click at [911, 609] on span "Delete Room" at bounding box center [884, 606] width 53 height 11
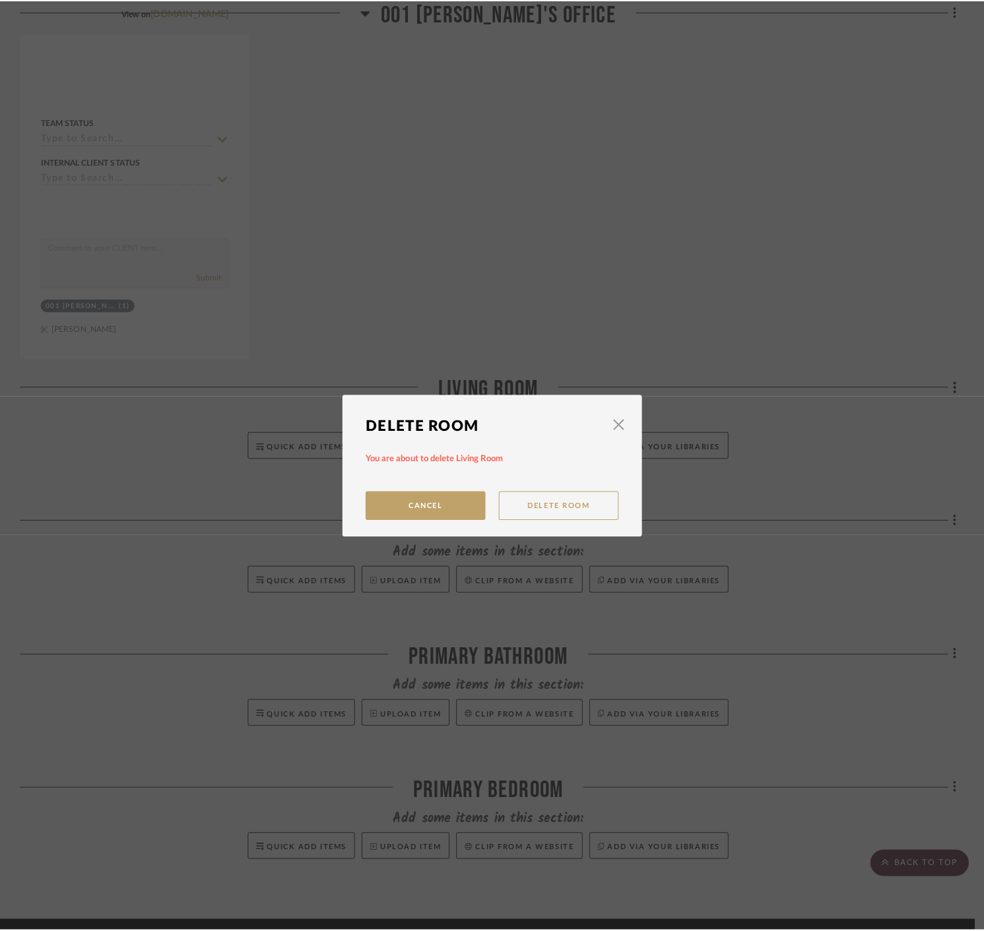
scroll to position [0, 0]
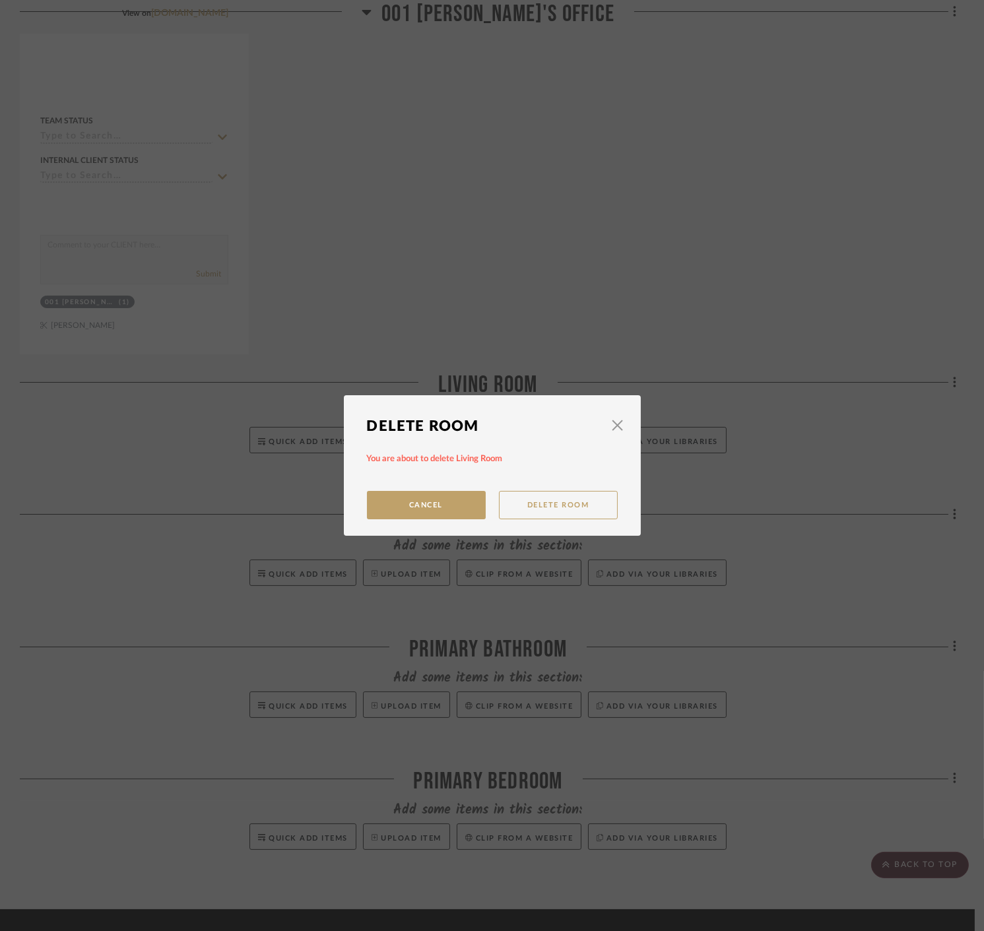
click at [562, 500] on button "Delete Room" at bounding box center [558, 505] width 119 height 28
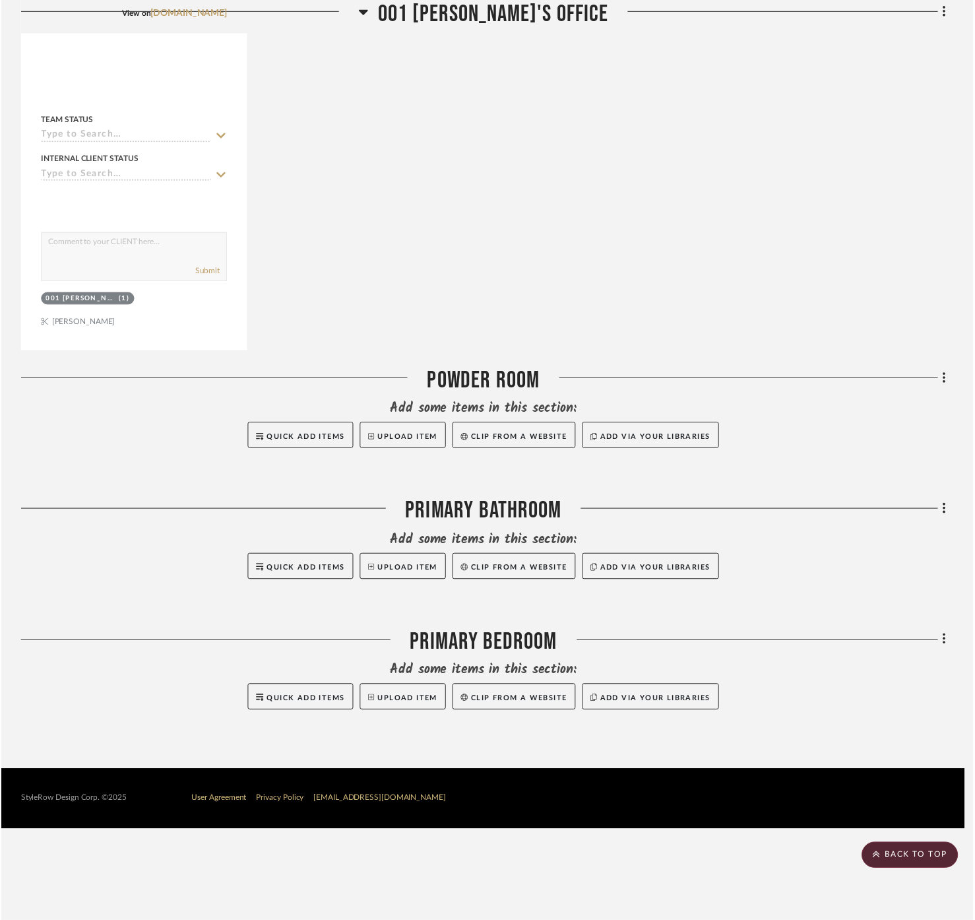
scroll to position [501, 0]
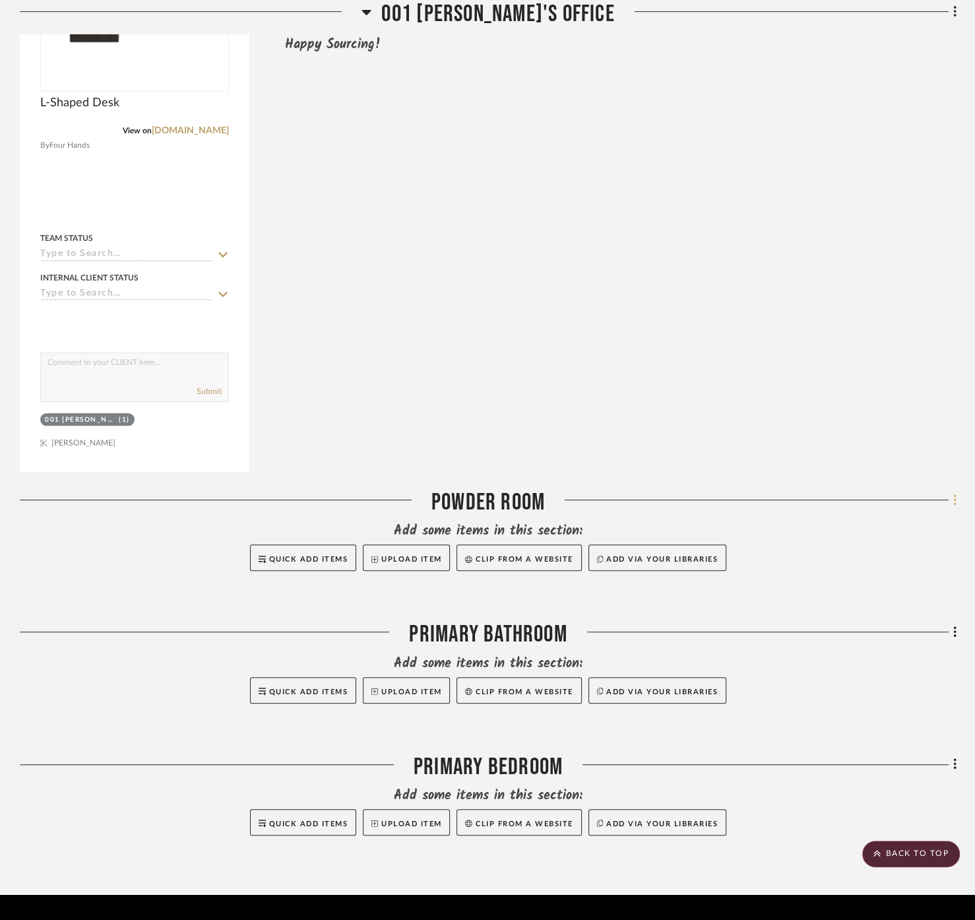
click at [953, 494] on icon at bounding box center [954, 499] width 3 height 11
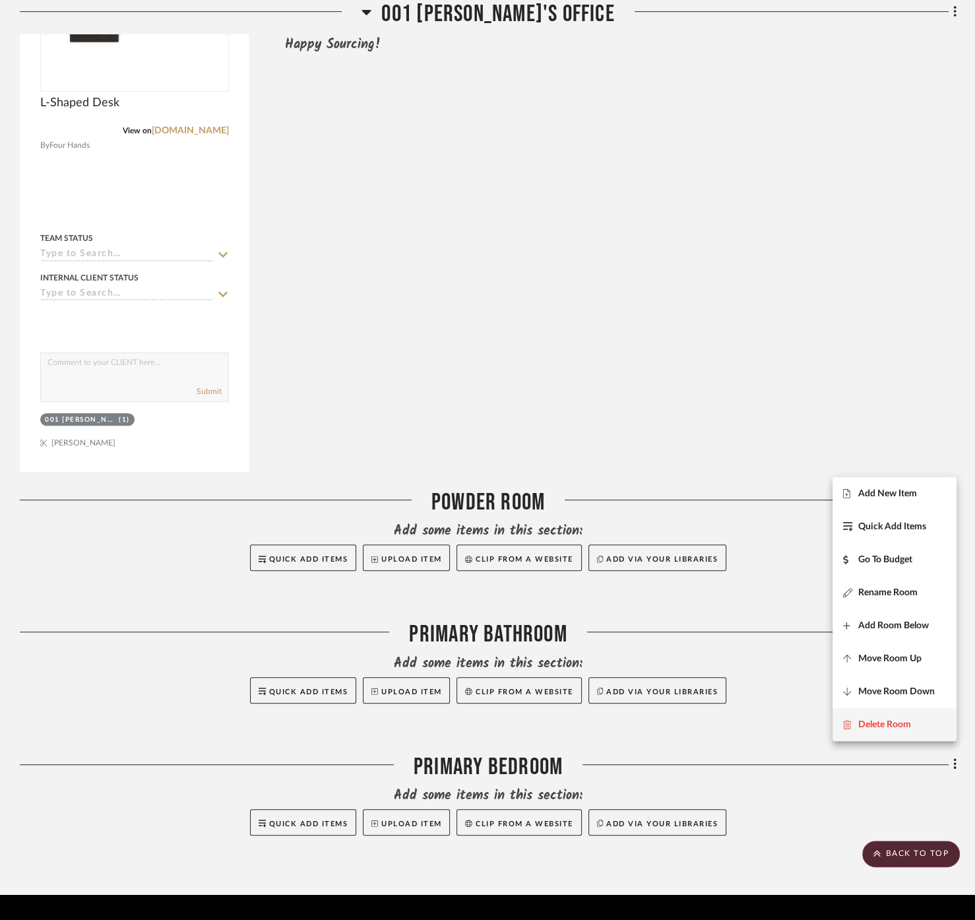
click at [916, 734] on button "Delete Room" at bounding box center [895, 724] width 124 height 33
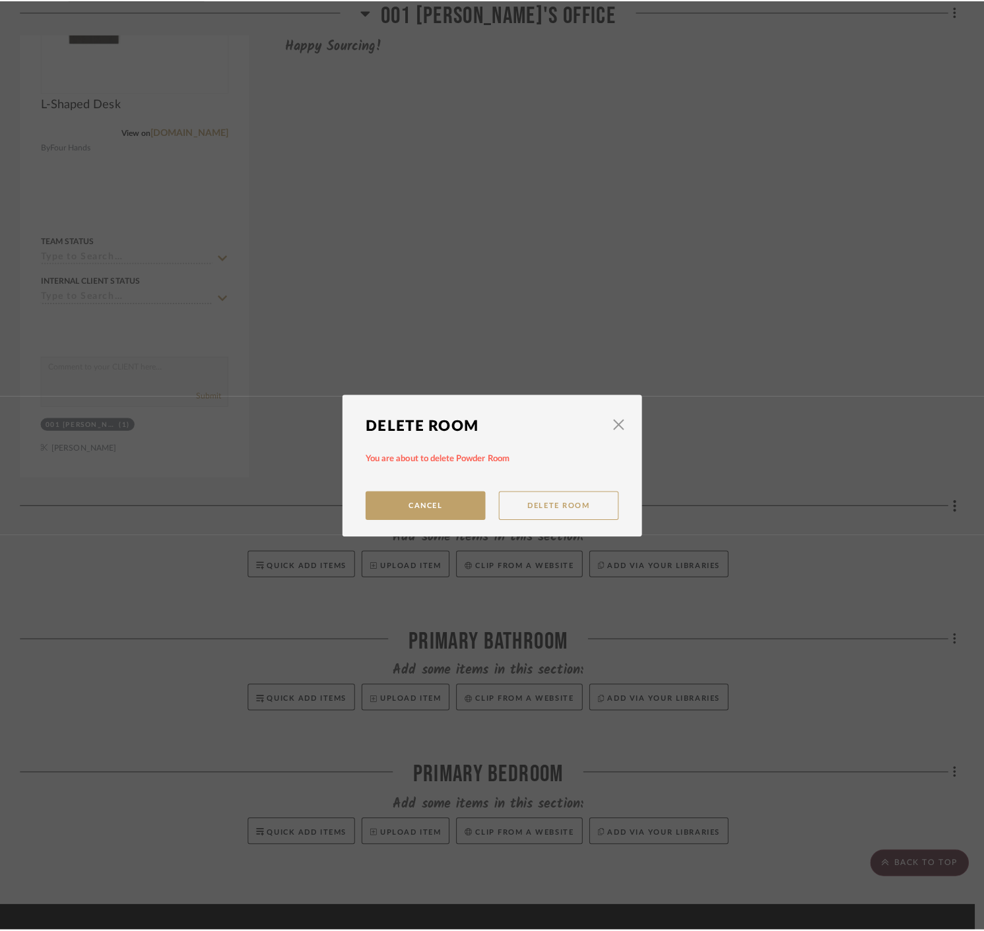
scroll to position [0, 0]
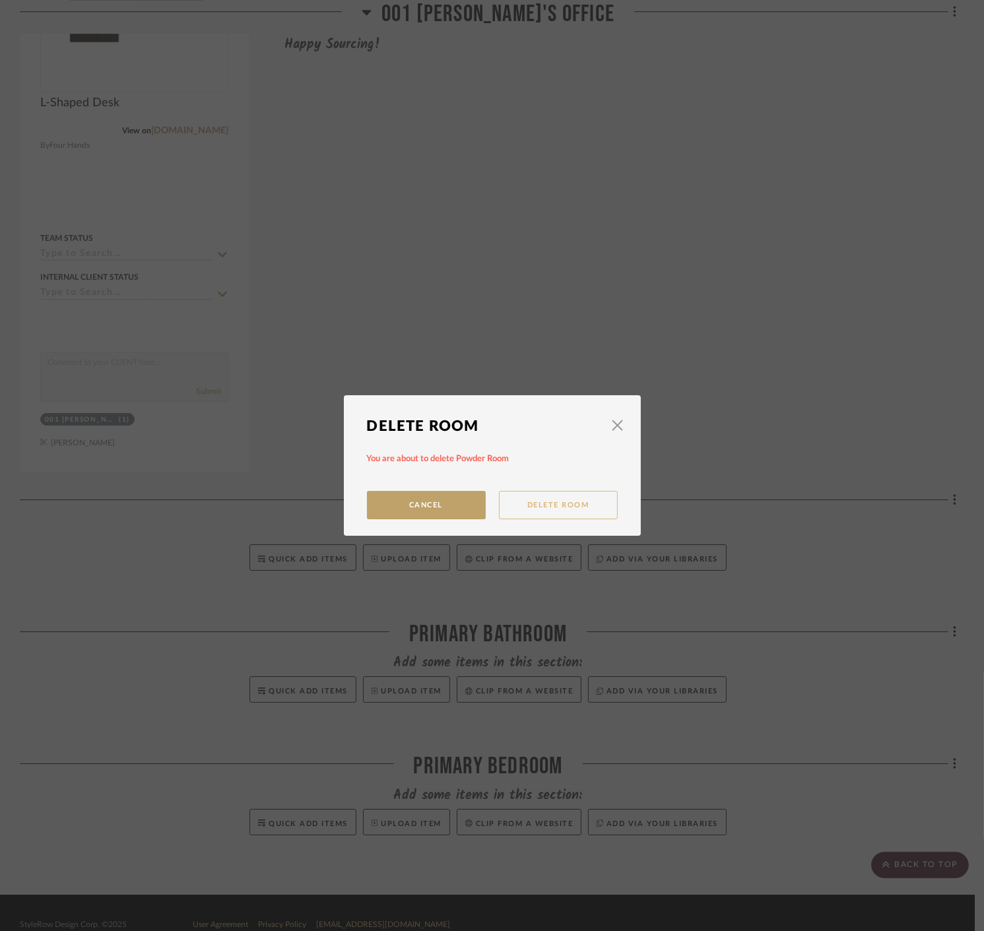
click at [579, 510] on button "Delete Room" at bounding box center [558, 505] width 119 height 28
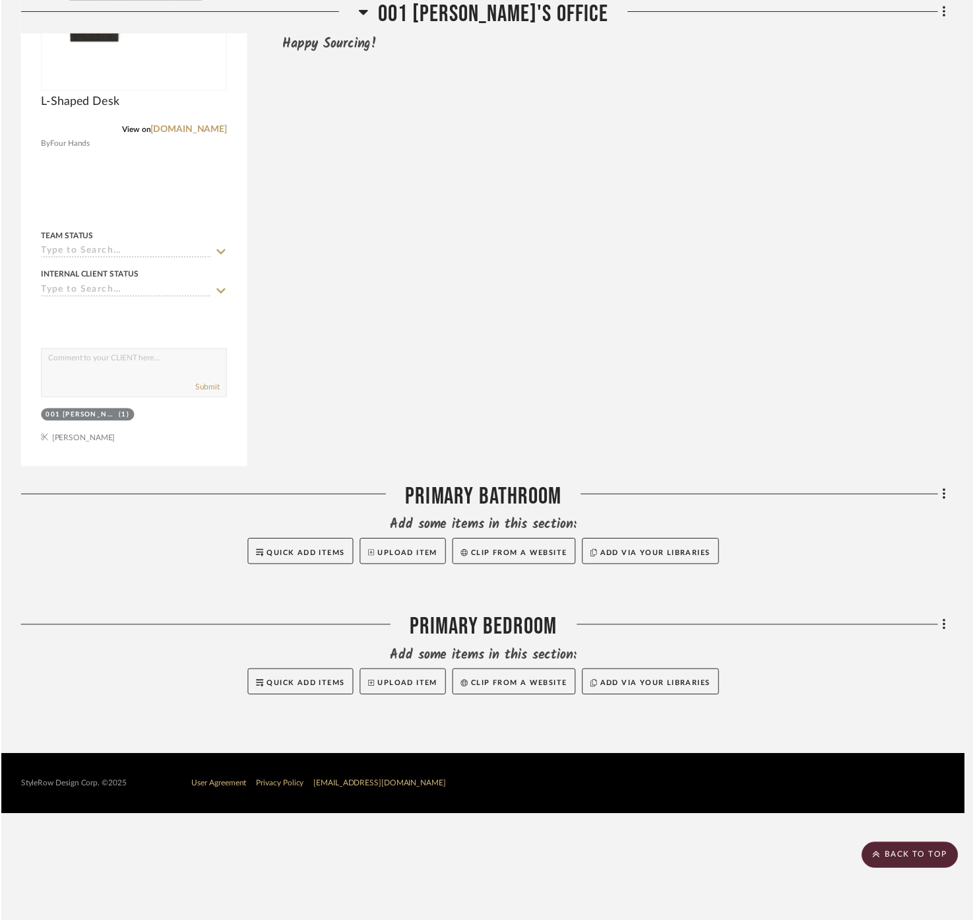
scroll to position [369, 0]
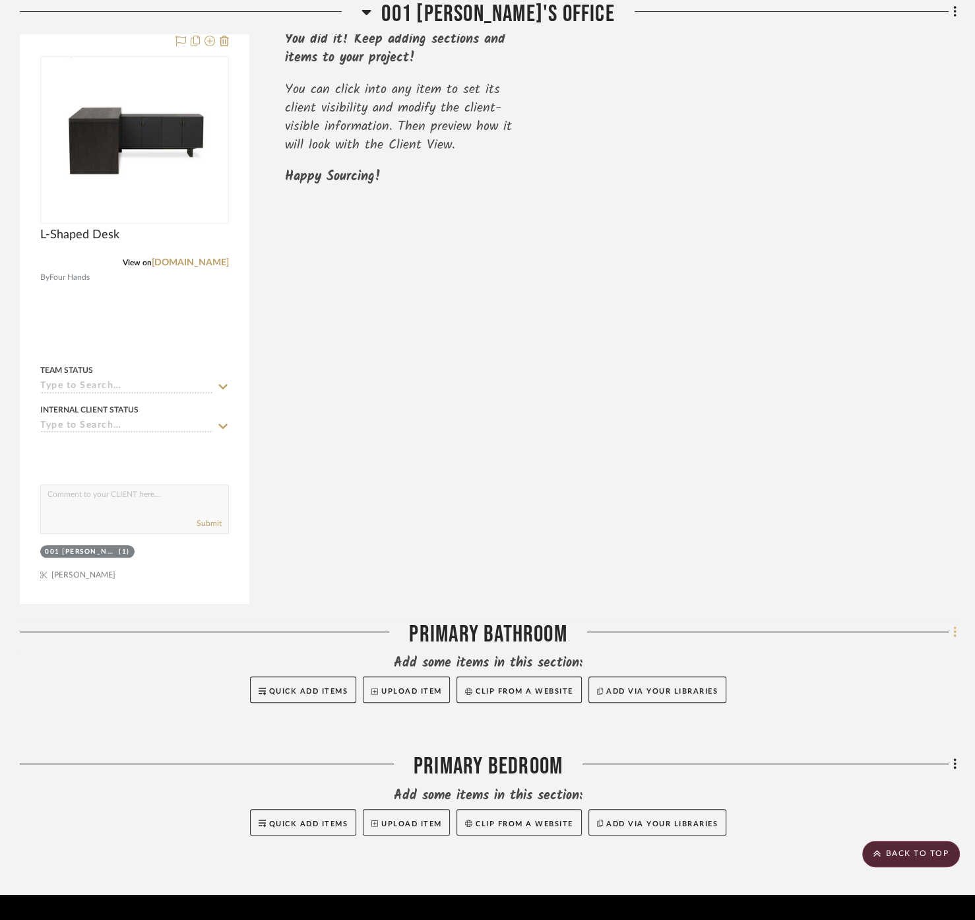
click at [955, 625] on icon at bounding box center [955, 632] width 4 height 15
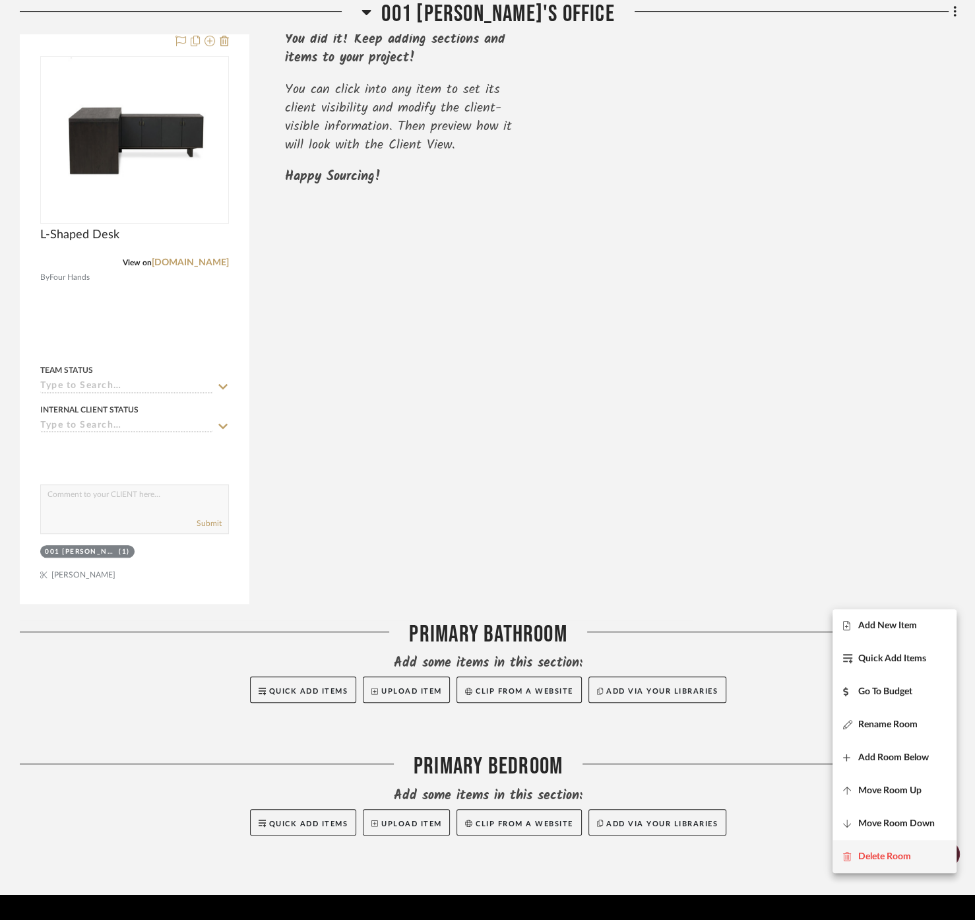
click at [891, 845] on button "Delete Room" at bounding box center [895, 856] width 124 height 33
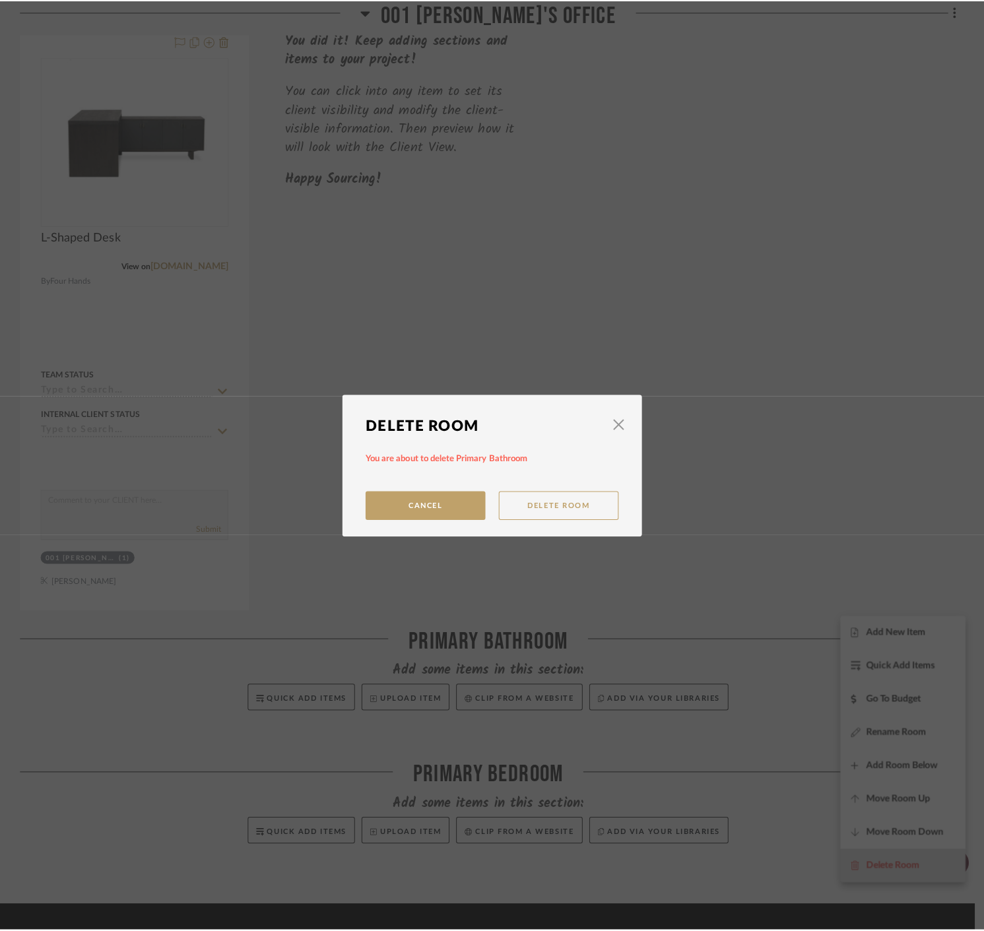
scroll to position [0, 0]
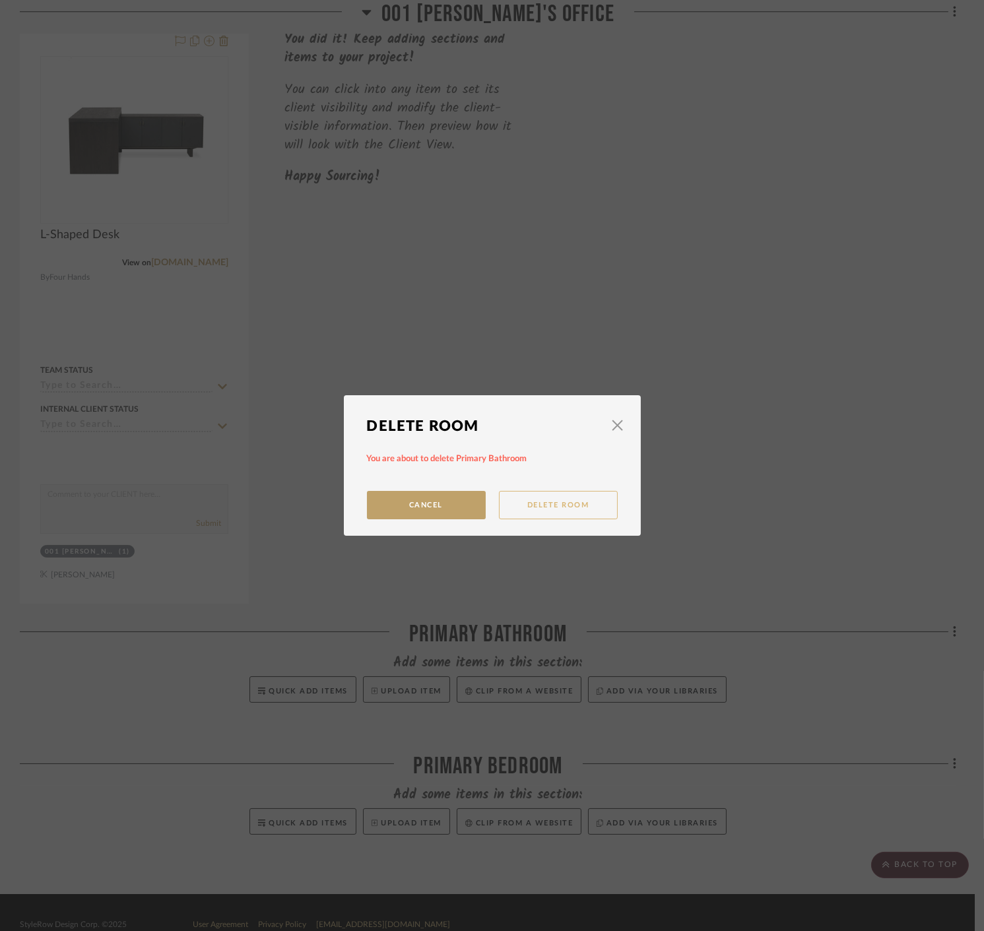
click at [561, 503] on button "Delete Room" at bounding box center [558, 505] width 119 height 28
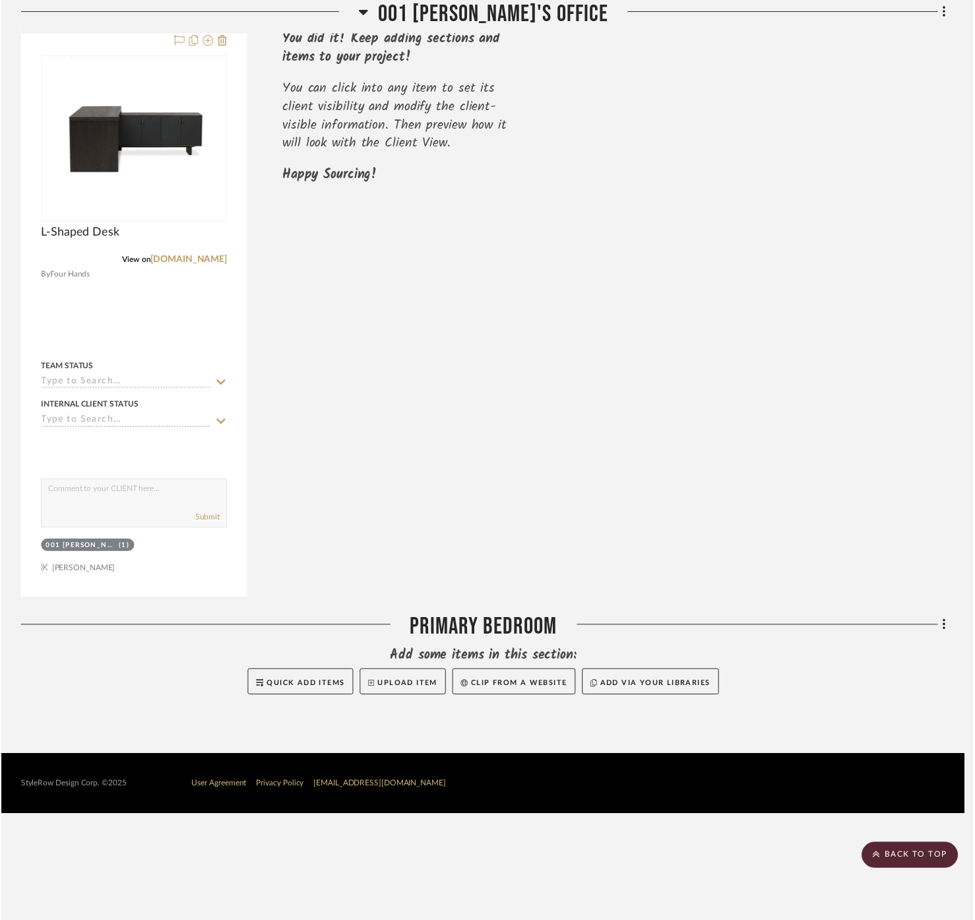
scroll to position [237, 0]
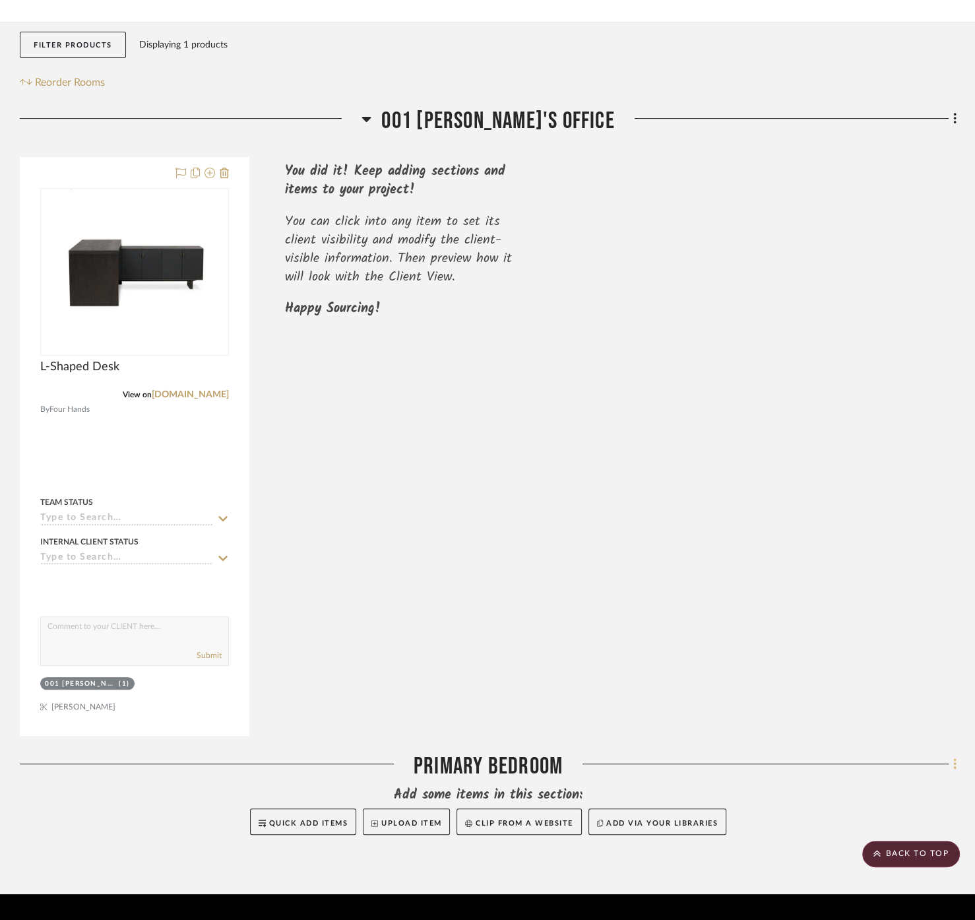
click at [954, 758] on icon at bounding box center [954, 763] width 3 height 11
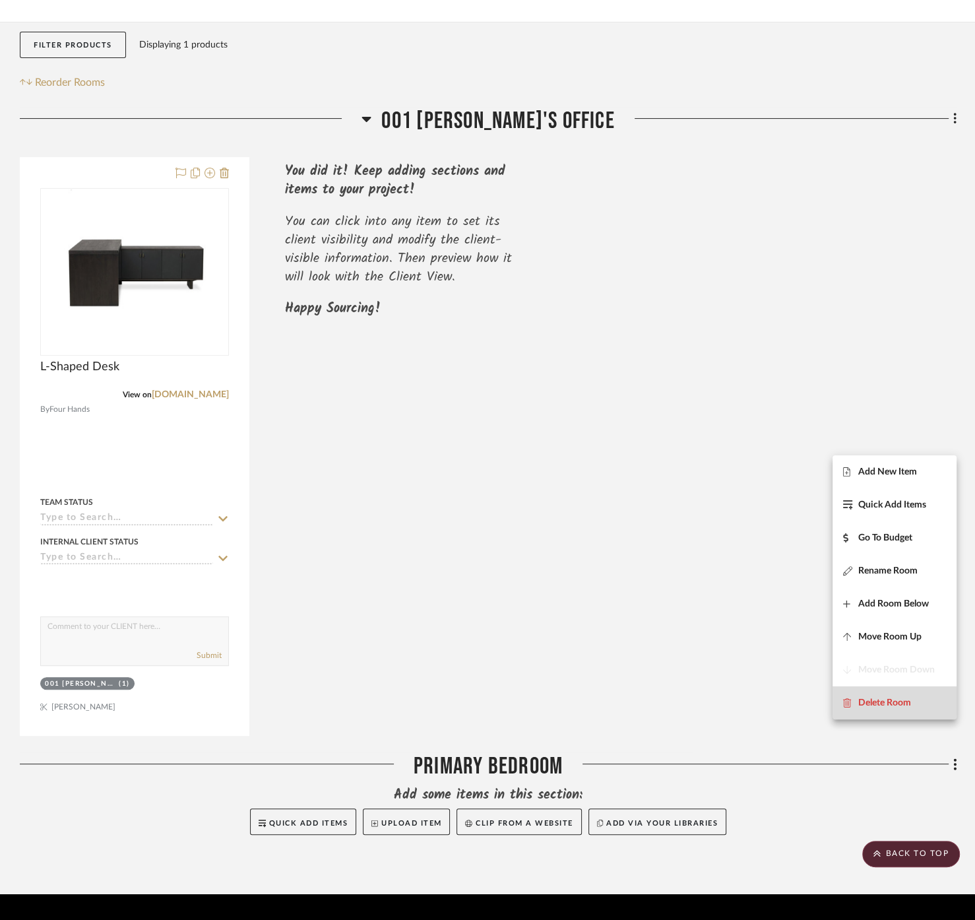
click at [889, 701] on span "Delete Room" at bounding box center [884, 702] width 53 height 11
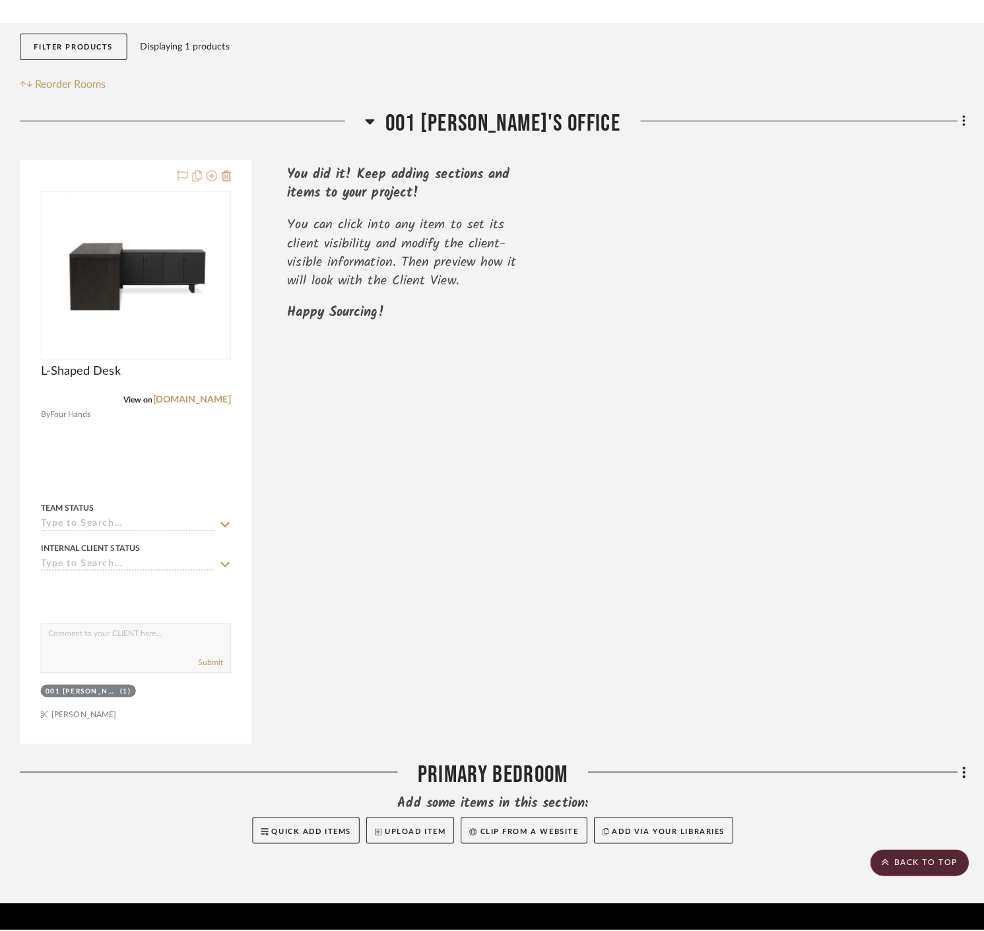
scroll to position [0, 0]
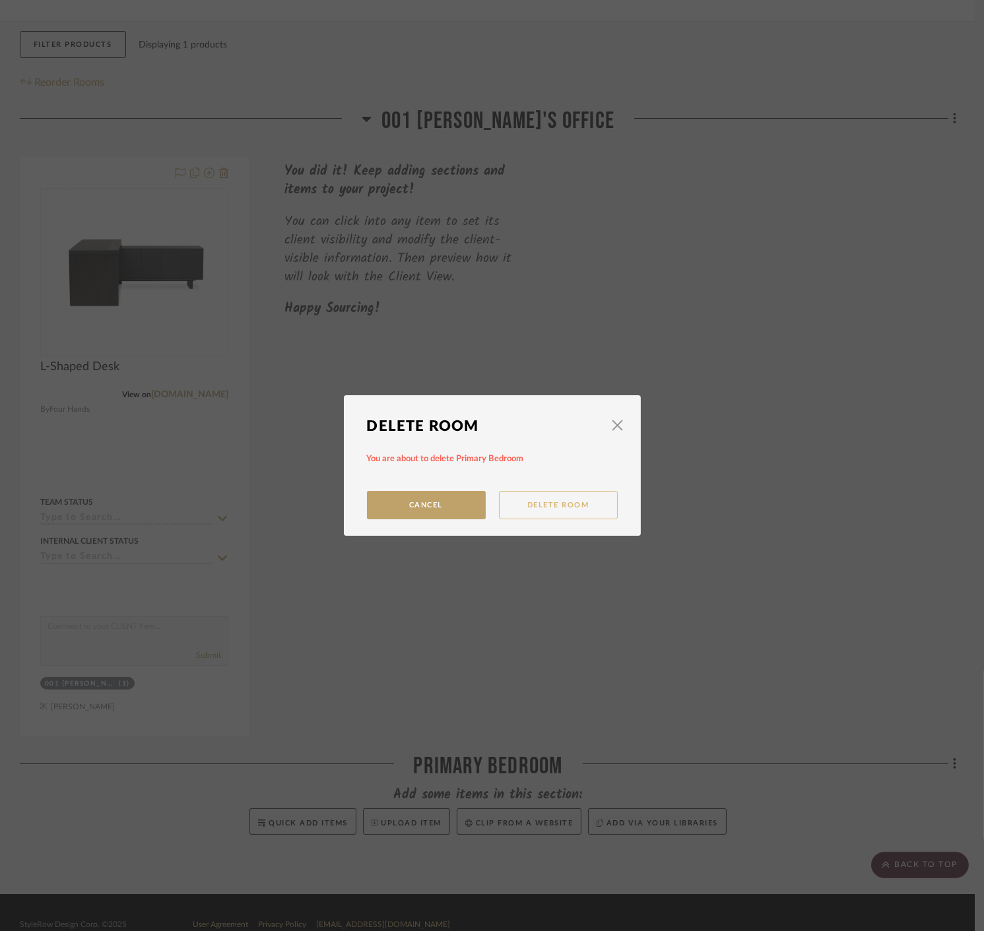
click at [583, 492] on button "Delete Room" at bounding box center [558, 505] width 119 height 28
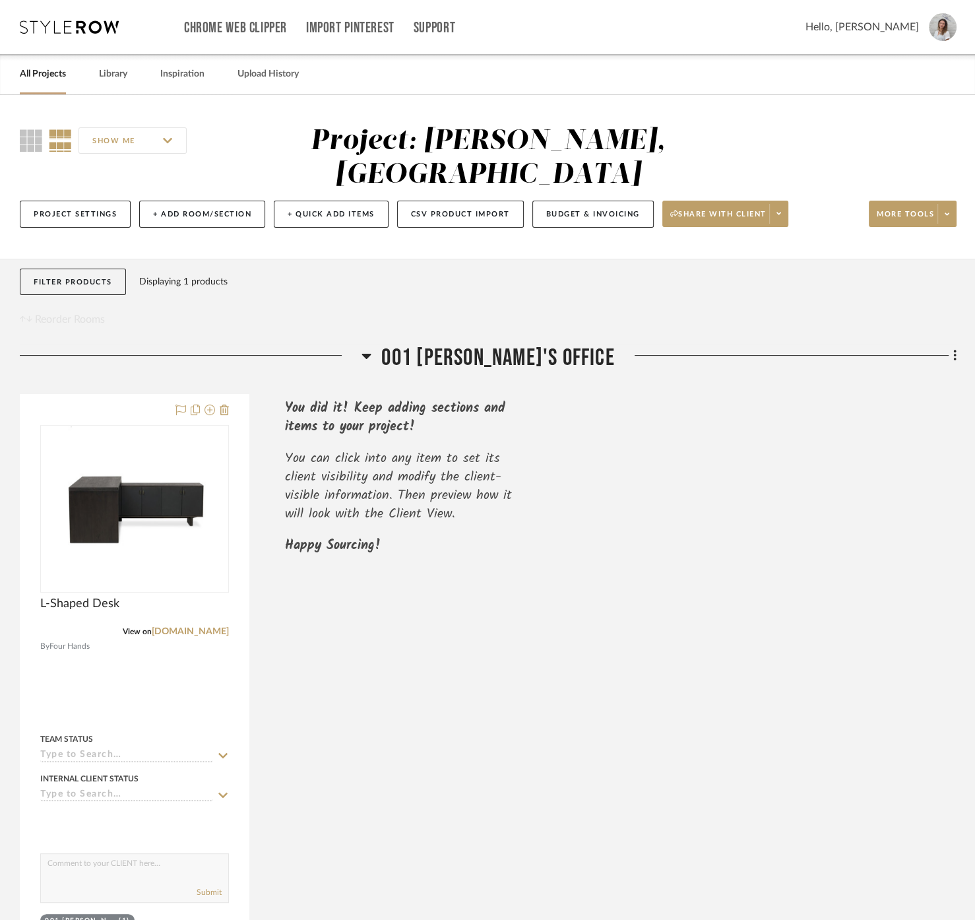
click at [55, 344] on div at bounding box center [191, 361] width 342 height 34
click at [20, 346] on div "001 [PERSON_NAME]'s Office L-Shaped Desk View on [DOMAIN_NAME] By Four Hands Te…" at bounding box center [488, 658] width 937 height 629
click at [584, 581] on div "L-Shaped Desk View on [DOMAIN_NAME] By Four Hands Team Status Internal Client S…" at bounding box center [488, 683] width 937 height 579
click at [427, 651] on div "L-Shaped Desk View on [DOMAIN_NAME] By Four Hands Team Status Internal Client S…" at bounding box center [488, 683] width 937 height 579
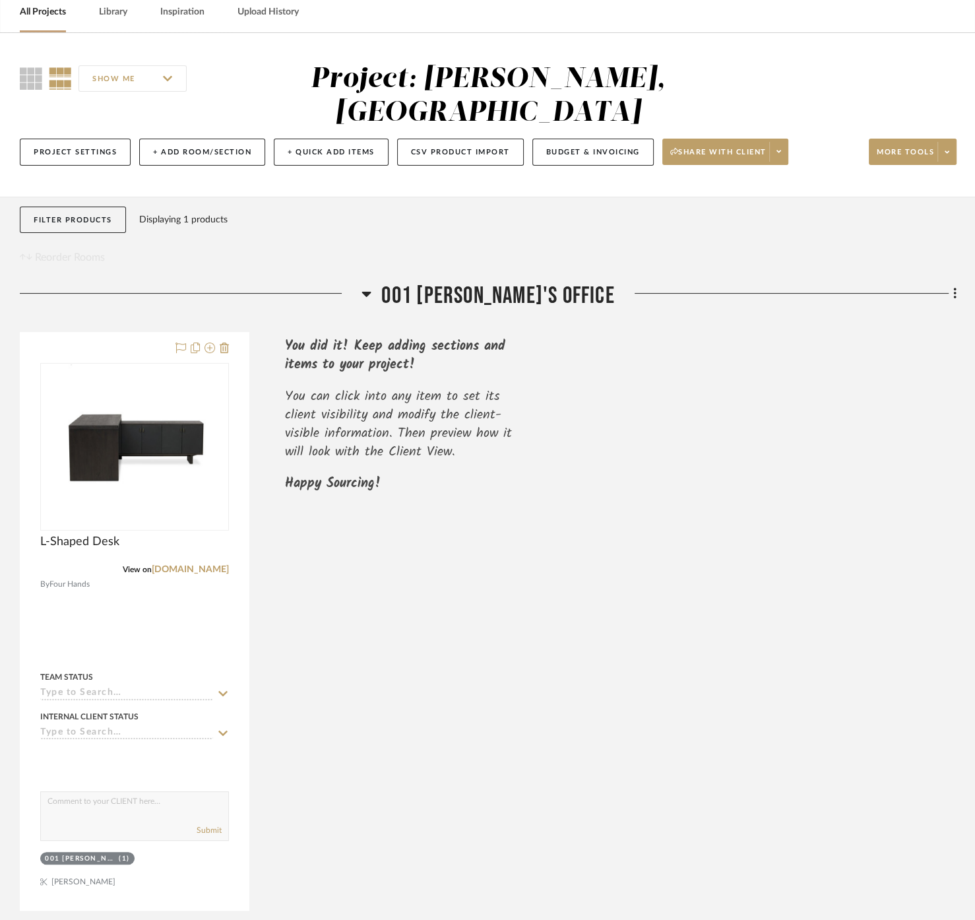
scroll to position [105, 0]
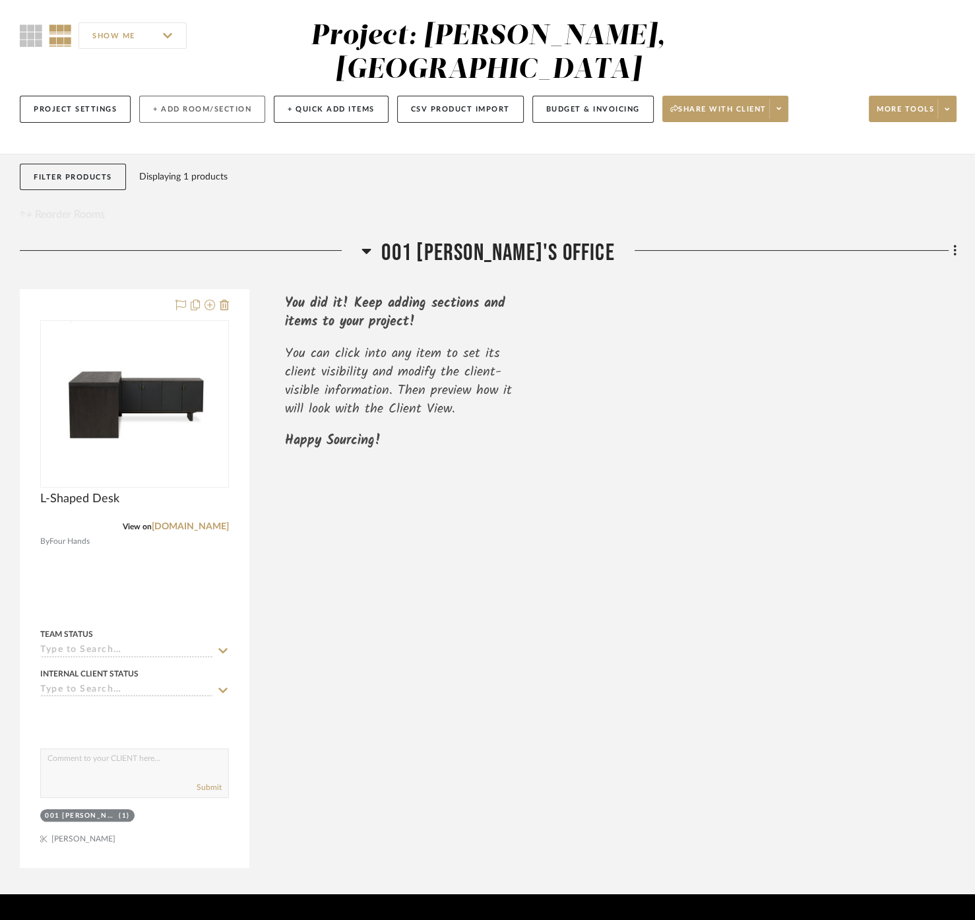
click at [148, 96] on button "+ Add Room/Section" at bounding box center [202, 109] width 126 height 27
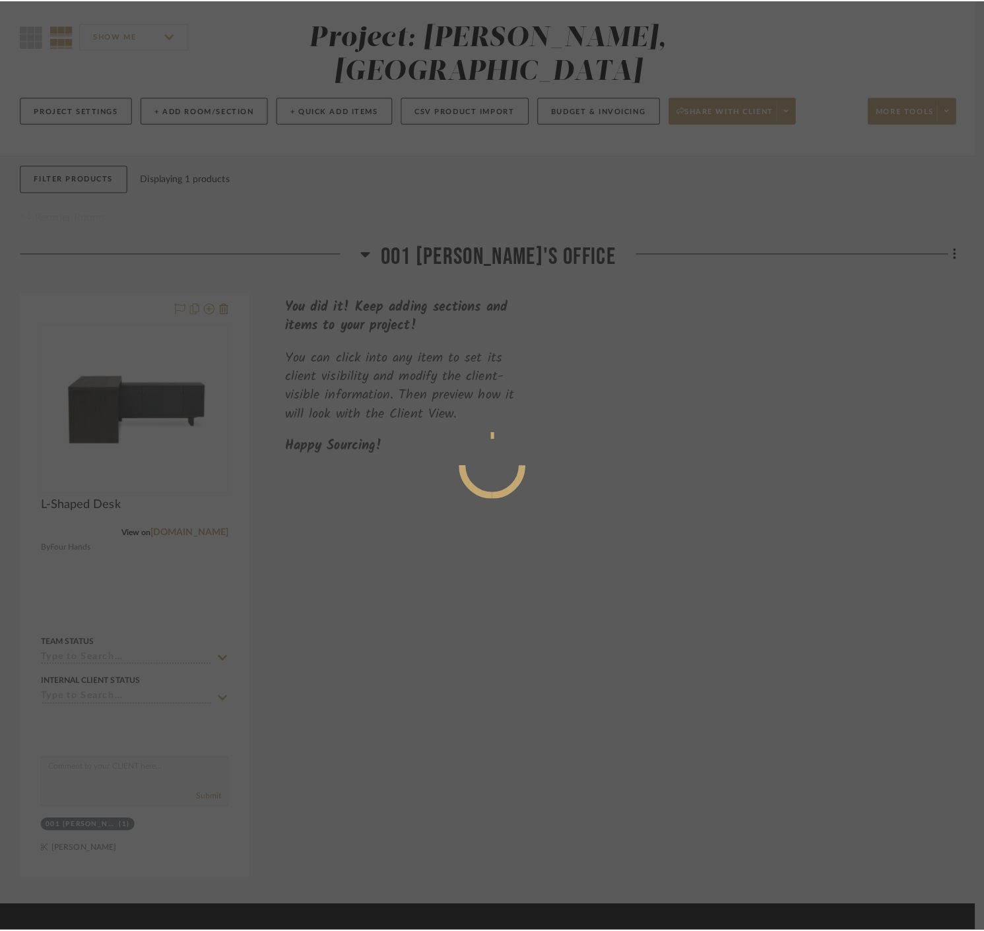
scroll to position [0, 0]
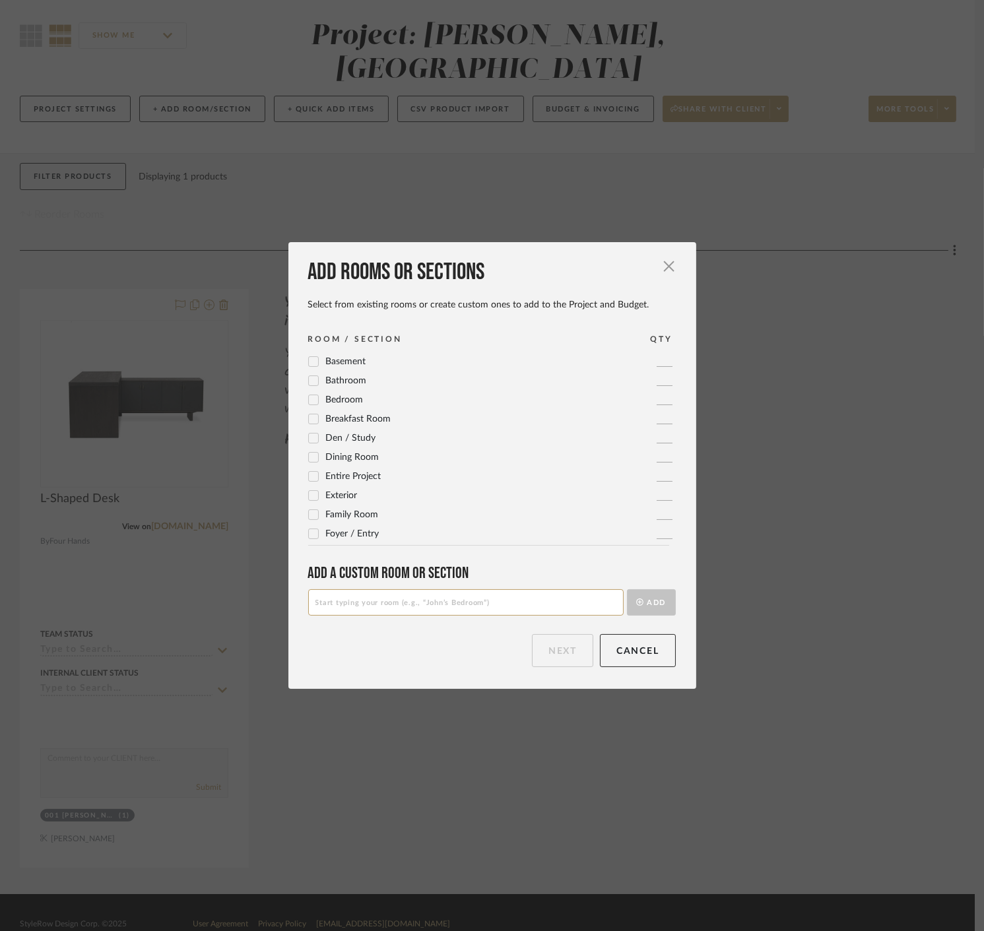
click at [437, 605] on input at bounding box center [465, 602] width 315 height 26
type input "p"
type input "Plans & Specifications"
click at [653, 599] on button "Add" at bounding box center [651, 602] width 49 height 26
click at [416, 601] on input at bounding box center [465, 602] width 315 height 26
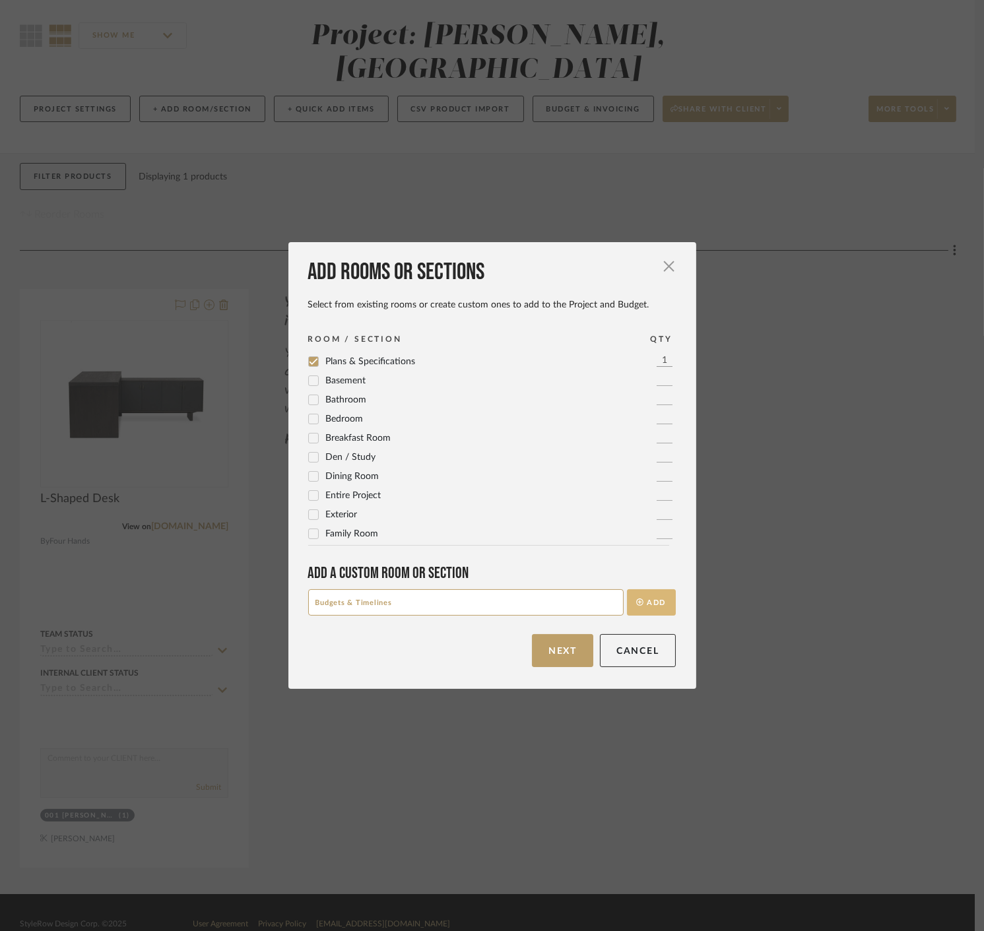
type input "Budgets & Timelines"
click at [641, 601] on button "Add" at bounding box center [651, 602] width 49 height 26
click at [480, 617] on div "Add rooms or sections Select from existing rooms or create custom ones to add t…" at bounding box center [492, 465] width 408 height 446
click at [462, 590] on input at bounding box center [465, 602] width 315 height 26
type input "Existing Conditions"
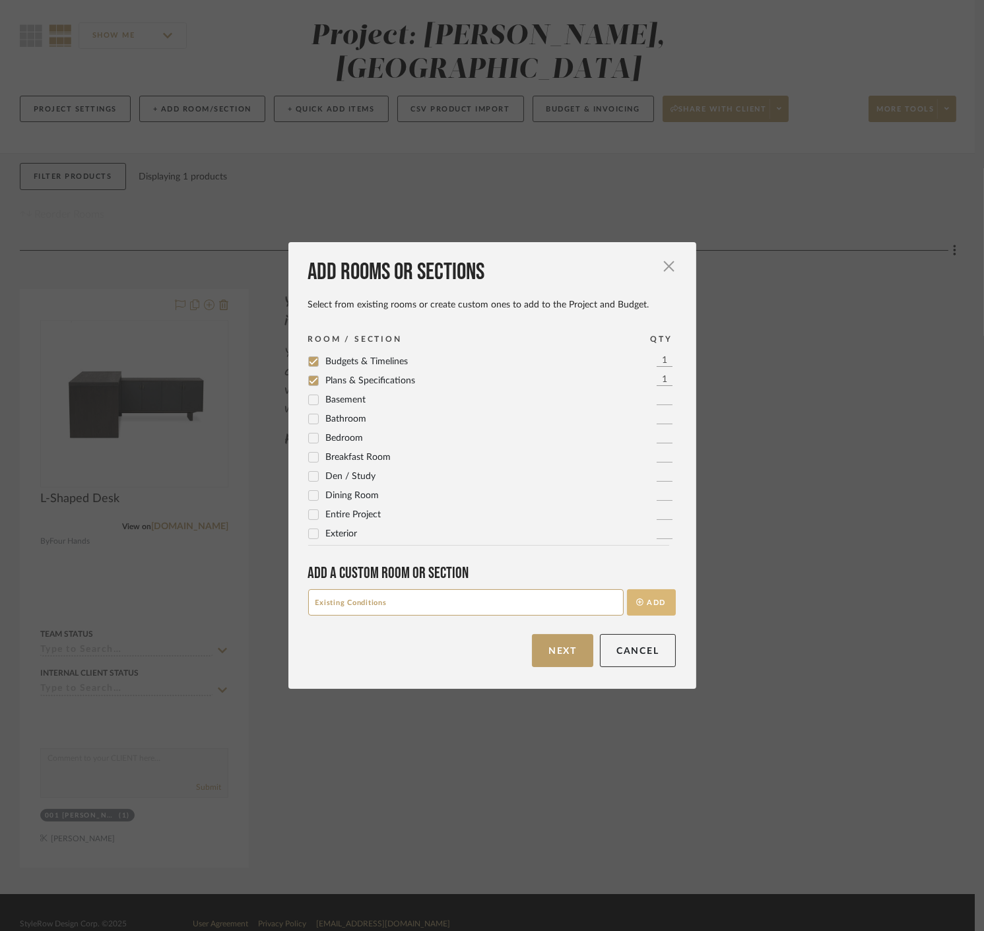
click at [649, 605] on button "Add" at bounding box center [651, 602] width 49 height 26
click at [507, 593] on input at bounding box center [465, 602] width 315 height 26
click at [354, 592] on input "101 FO" at bounding box center [465, 602] width 315 height 26
type input "101 Foyer"
click at [650, 610] on button "Add" at bounding box center [651, 602] width 49 height 26
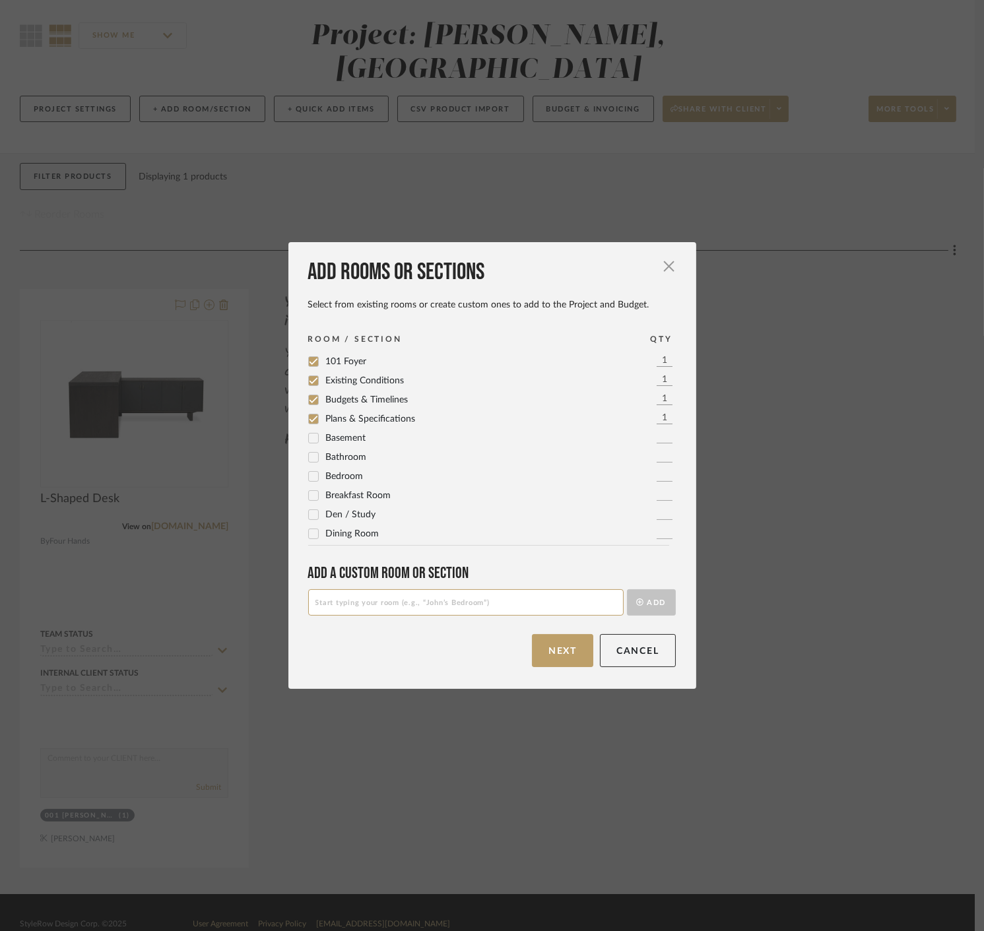
click at [360, 598] on input at bounding box center [465, 602] width 315 height 26
paste input "102 Living Room"
type input "102 Living Room"
click at [621, 604] on form "102 Living Room Add" at bounding box center [492, 602] width 368 height 26
click at [627, 604] on button "Add" at bounding box center [651, 602] width 49 height 26
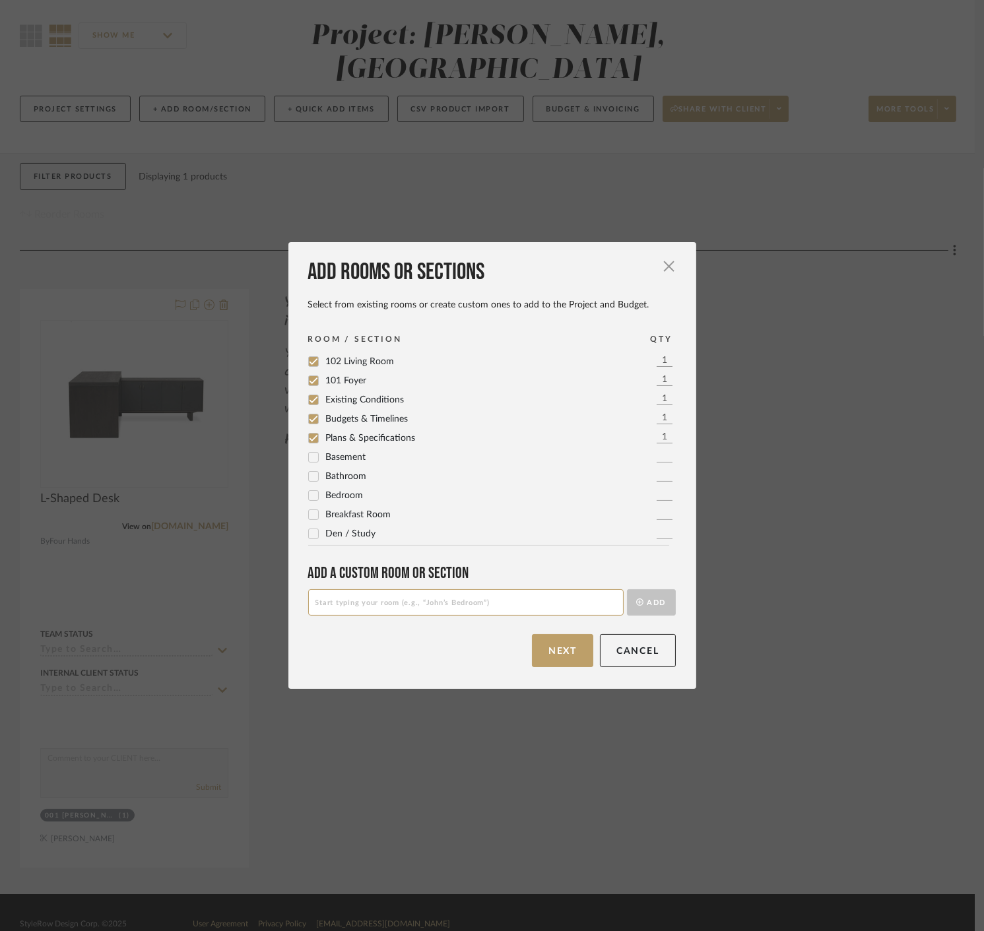
click at [406, 593] on input at bounding box center [465, 602] width 315 height 26
paste input "103 Kitchen"
type input "103 Kitchen"
click at [645, 607] on button "Add" at bounding box center [651, 602] width 49 height 26
click at [362, 602] on input at bounding box center [465, 602] width 315 height 26
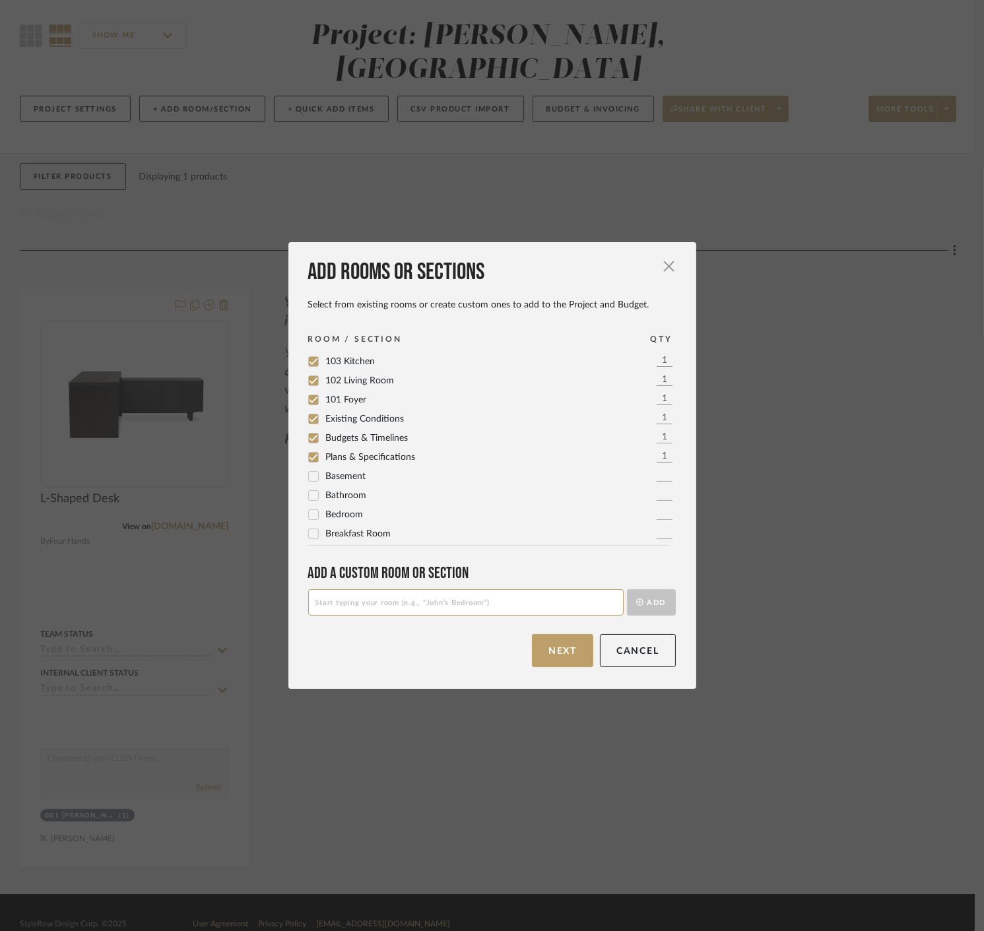
paste input "104 Eat-In Kitchen"
type input "104 Eat-In Kitchen"
click at [645, 610] on button "Add" at bounding box center [651, 602] width 49 height 26
click at [554, 604] on input at bounding box center [465, 602] width 315 height 26
paste input "105 Study"
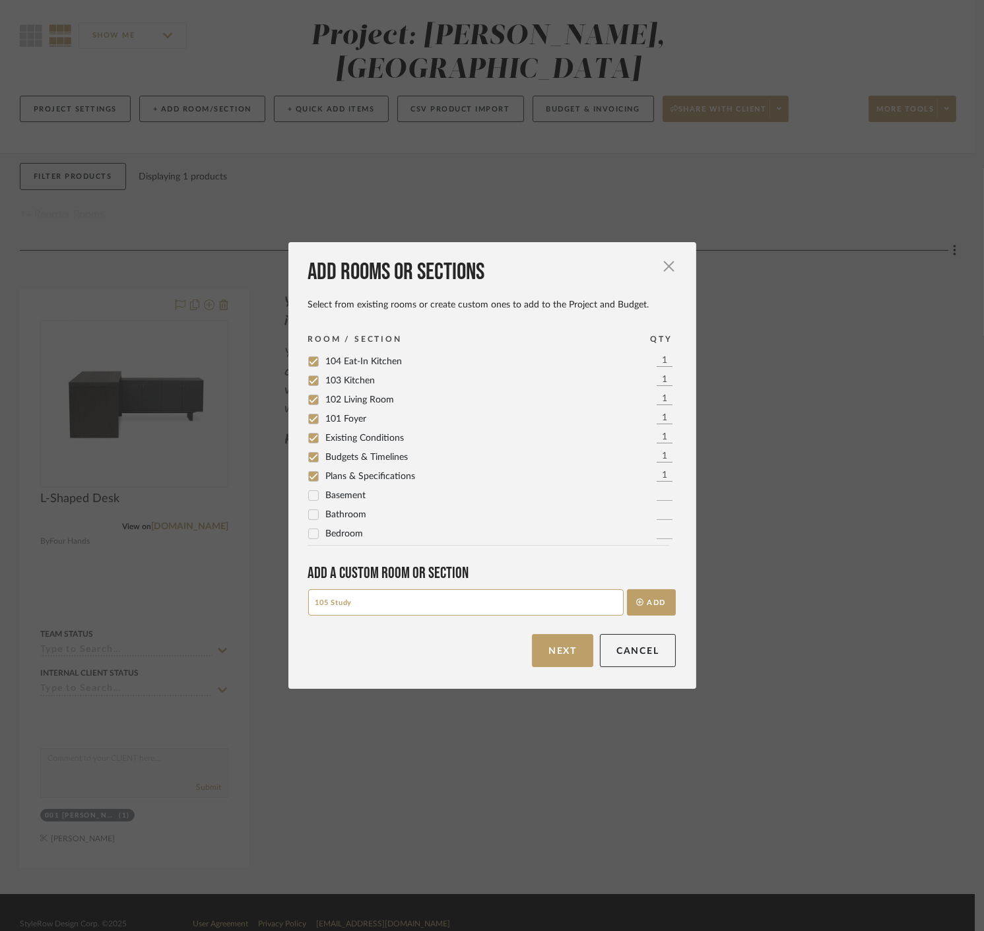
type input "105 Study"
click at [682, 596] on div "Add rooms or sections Select from existing rooms or create custom ones to add t…" at bounding box center [492, 465] width 408 height 446
click at [653, 602] on button "Add" at bounding box center [651, 602] width 49 height 26
click at [558, 608] on input at bounding box center [465, 602] width 315 height 26
paste input "106 Powder Room"
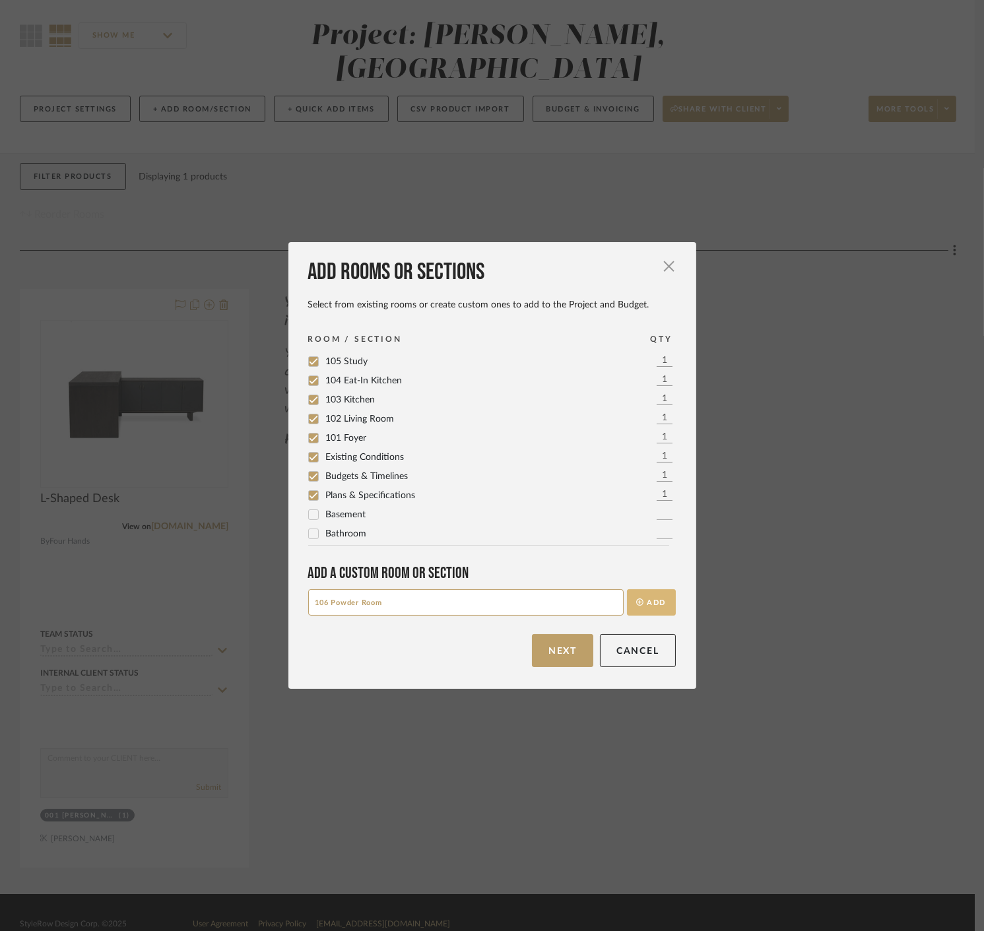
type input "106 Powder Room"
click at [651, 612] on button "Add" at bounding box center [651, 602] width 49 height 26
click at [458, 603] on input at bounding box center [465, 602] width 315 height 26
paste input "107 Primary Bedroom"
type input "107 Primary Bedroom"
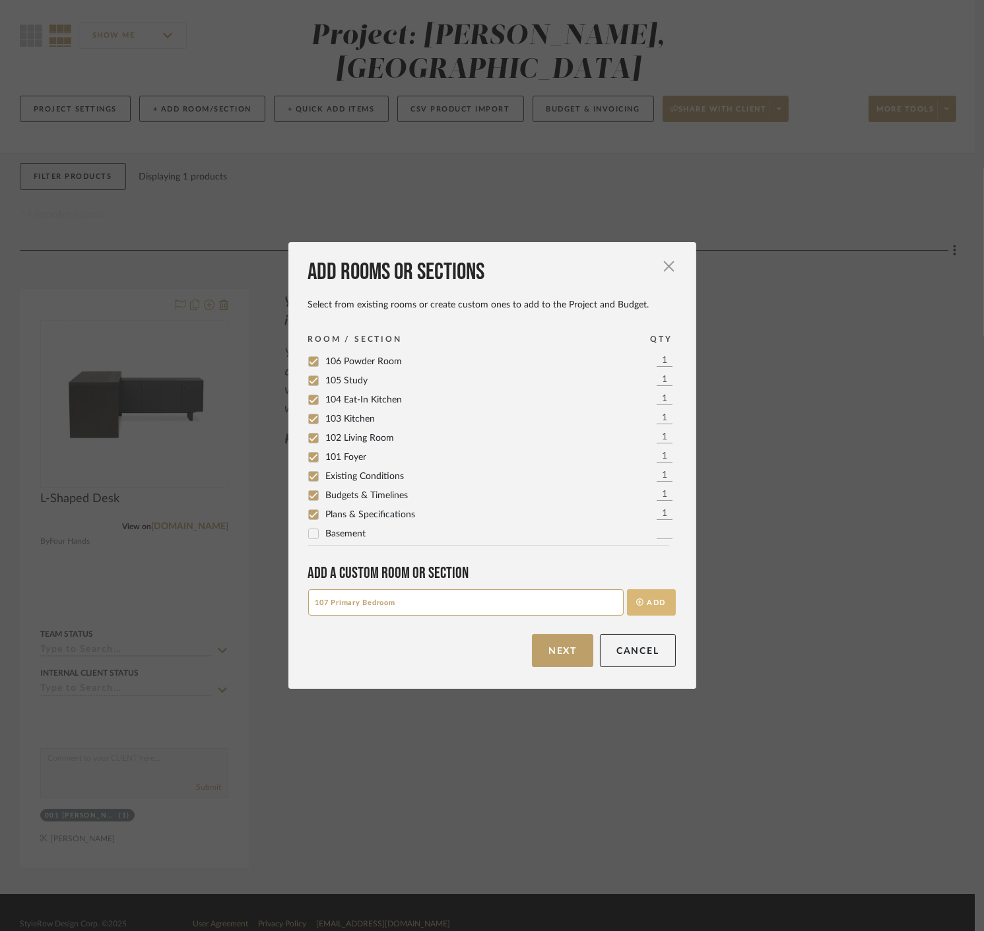
click at [662, 602] on button "Add" at bounding box center [651, 602] width 49 height 26
click at [358, 600] on input at bounding box center [465, 602] width 315 height 26
paste input "108 Primary Bathroom"
type input "108 Primary Bathroom"
click at [661, 605] on button "Add" at bounding box center [651, 602] width 49 height 26
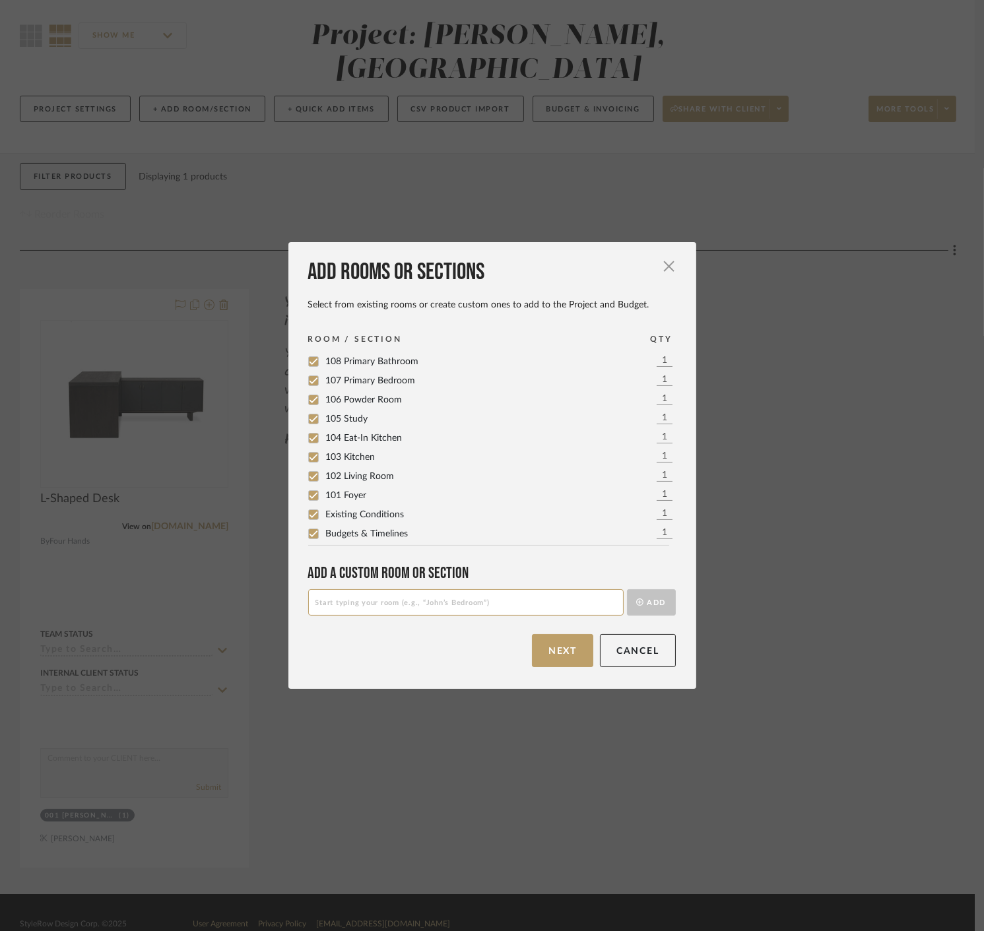
click at [384, 604] on input at bounding box center [465, 602] width 315 height 26
paste input "109 Primary Screen Porch"
type input "109 Primary Screen Porch"
click at [652, 607] on button "Add" at bounding box center [651, 602] width 49 height 26
click at [366, 618] on div "Add rooms or sections Select from existing rooms or create custom ones to add t…" at bounding box center [492, 465] width 408 height 446
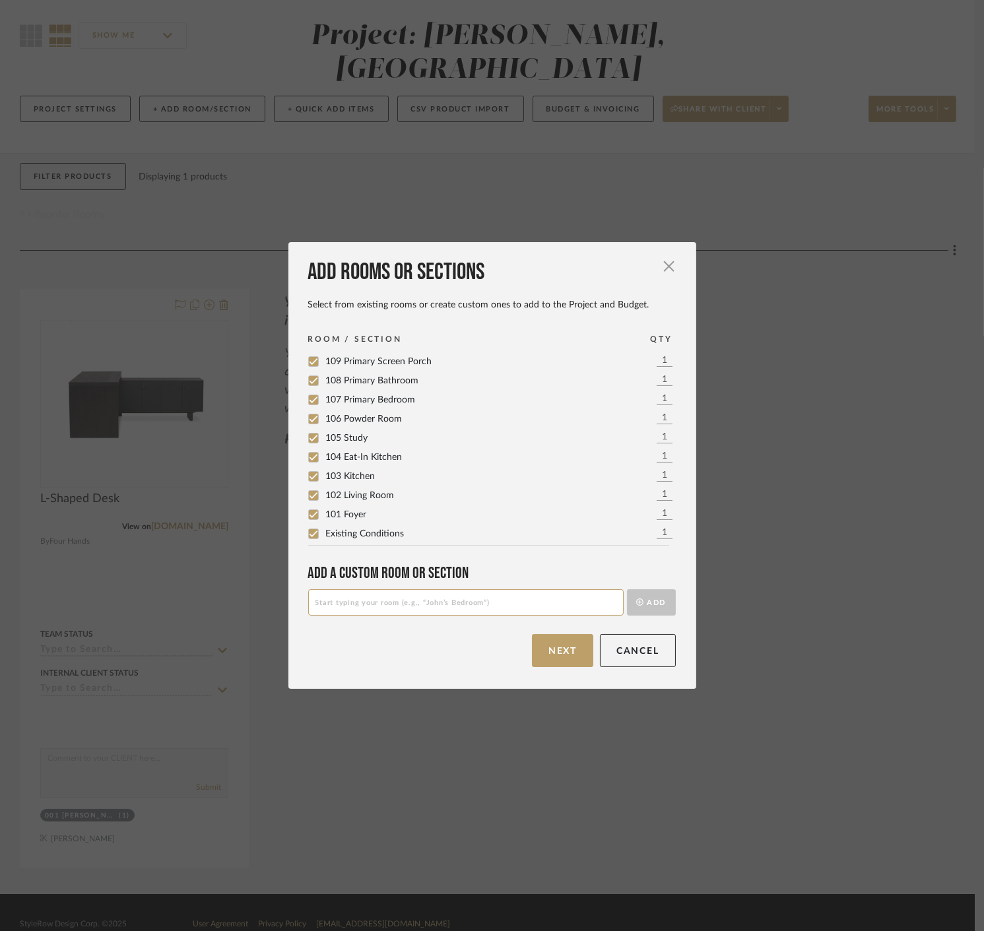
click at [366, 608] on input at bounding box center [465, 602] width 315 height 26
paste input "201 R Guest Bedroom & Bathroom"
type input "201 R Guest Bedroom & Bathroom"
click at [649, 608] on button "Add" at bounding box center [651, 602] width 49 height 26
click at [438, 606] on input at bounding box center [465, 602] width 315 height 26
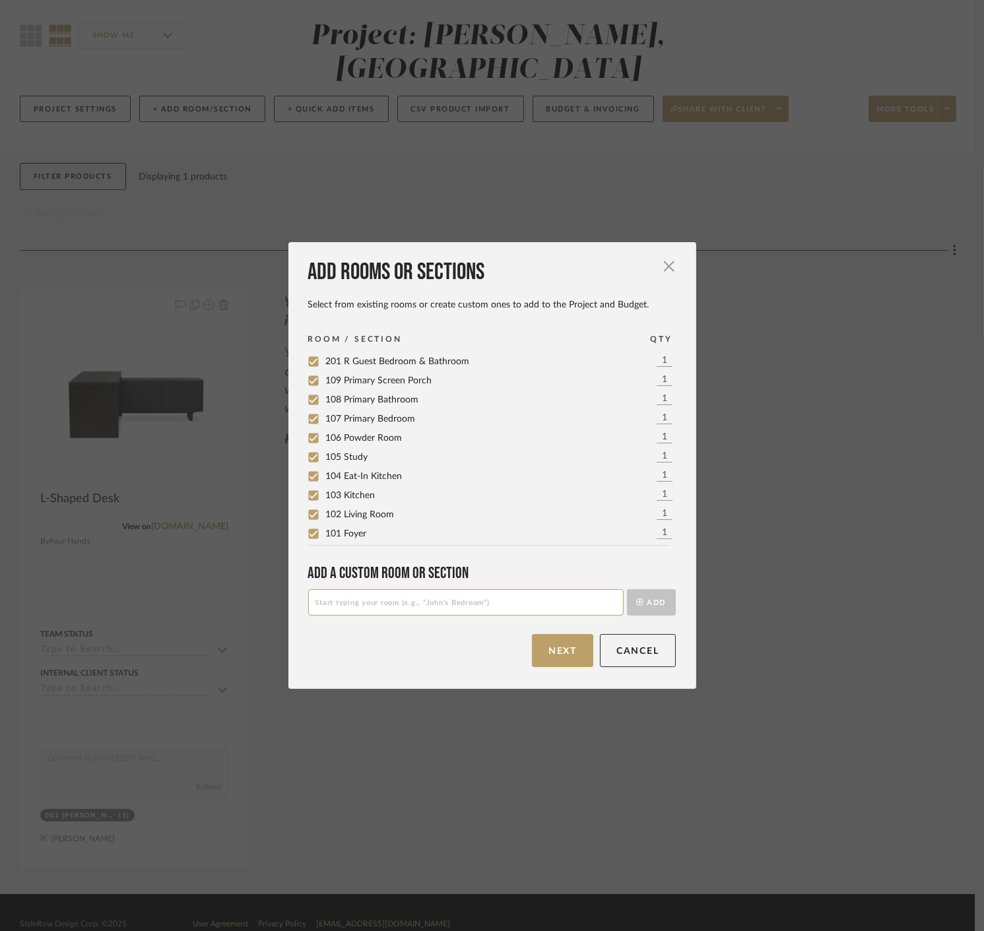
paste input "202 L Guest Bedroom & Bathroom"
type input "202 L Guest Bedroom & Bathroom"
click at [646, 600] on button "Add" at bounding box center [651, 602] width 49 height 26
click at [422, 596] on input at bounding box center [465, 602] width 315 height 26
paste input "002 Bar & Pool Room"
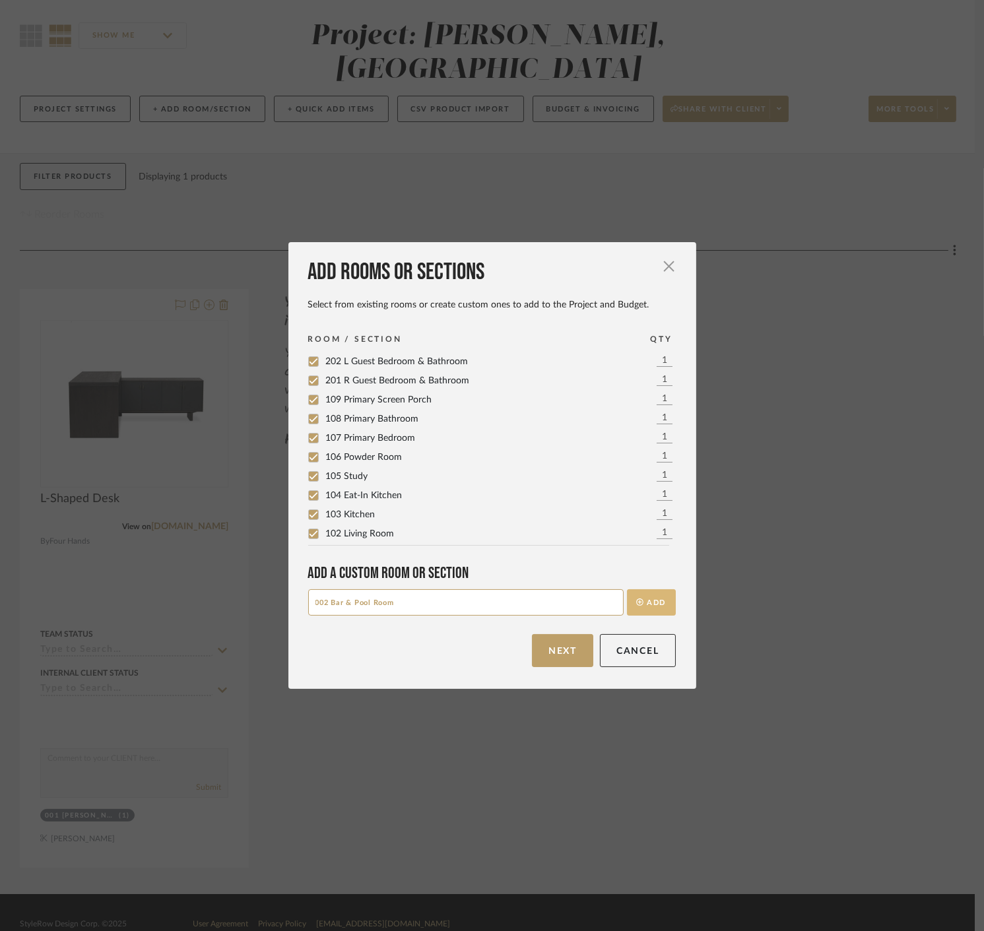
type input "002 Bar & Pool Room"
click at [665, 602] on button "Add" at bounding box center [651, 602] width 49 height 26
click at [455, 600] on input at bounding box center [465, 602] width 315 height 26
paste input "003 Lower Deck"
type input "003 Lower Deck"
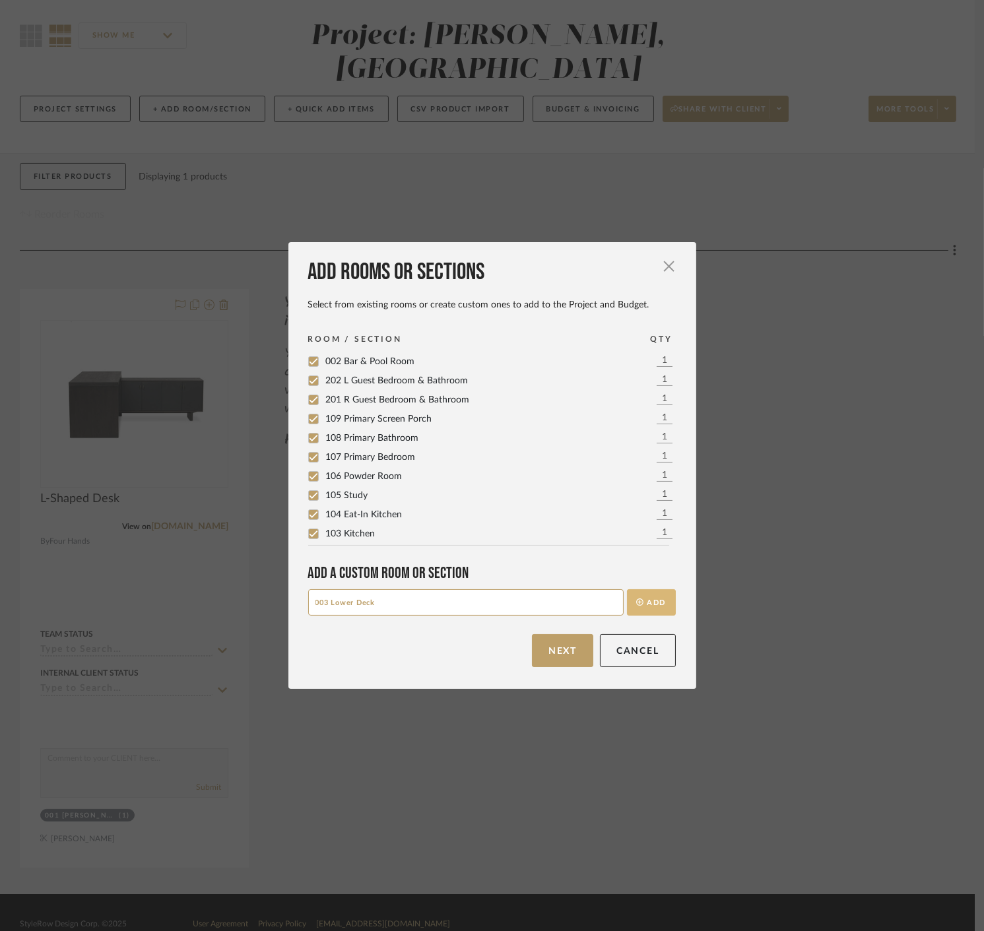
click at [642, 598] on button "Add" at bounding box center [651, 602] width 49 height 26
click at [575, 645] on button "Next" at bounding box center [562, 650] width 61 height 33
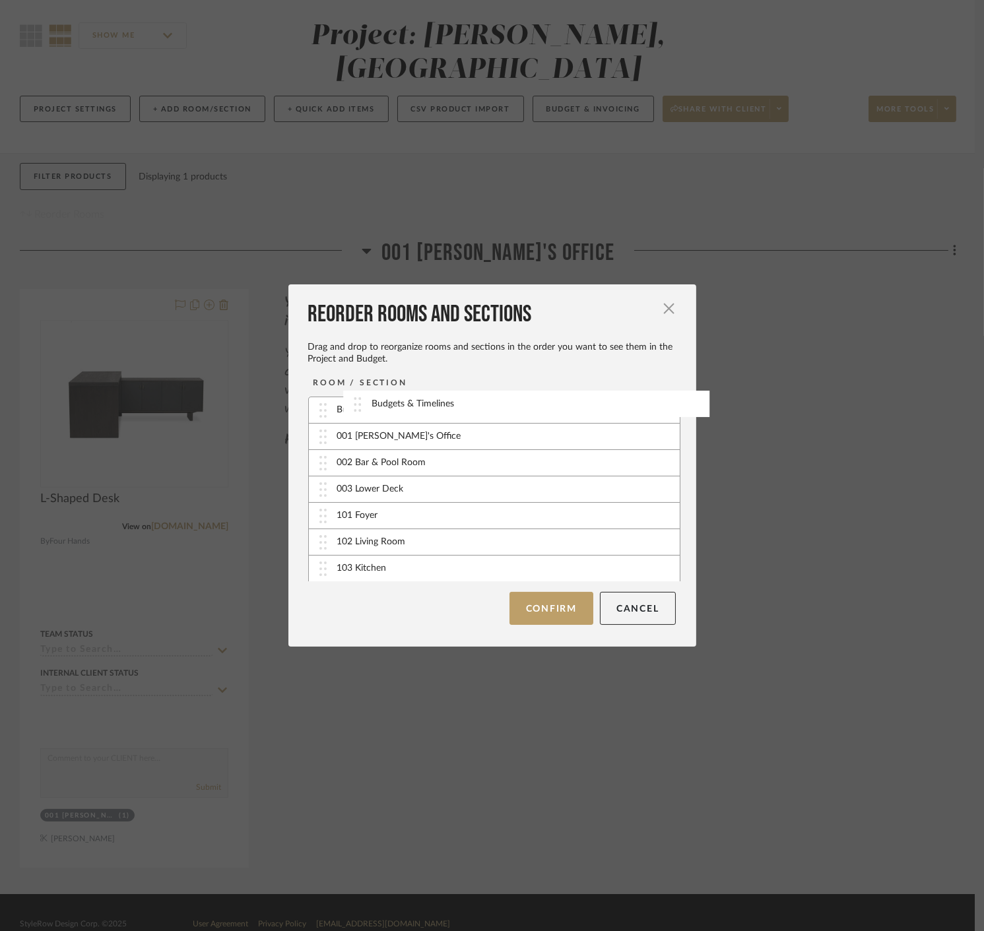
drag, startPoint x: 316, startPoint y: 512, endPoint x: 346, endPoint y: 404, distance: 112.2
drag, startPoint x: 317, startPoint y: 575, endPoint x: 328, endPoint y: 441, distance: 135.1
drag, startPoint x: 321, startPoint y: 556, endPoint x: 328, endPoint y: 456, distance: 100.5
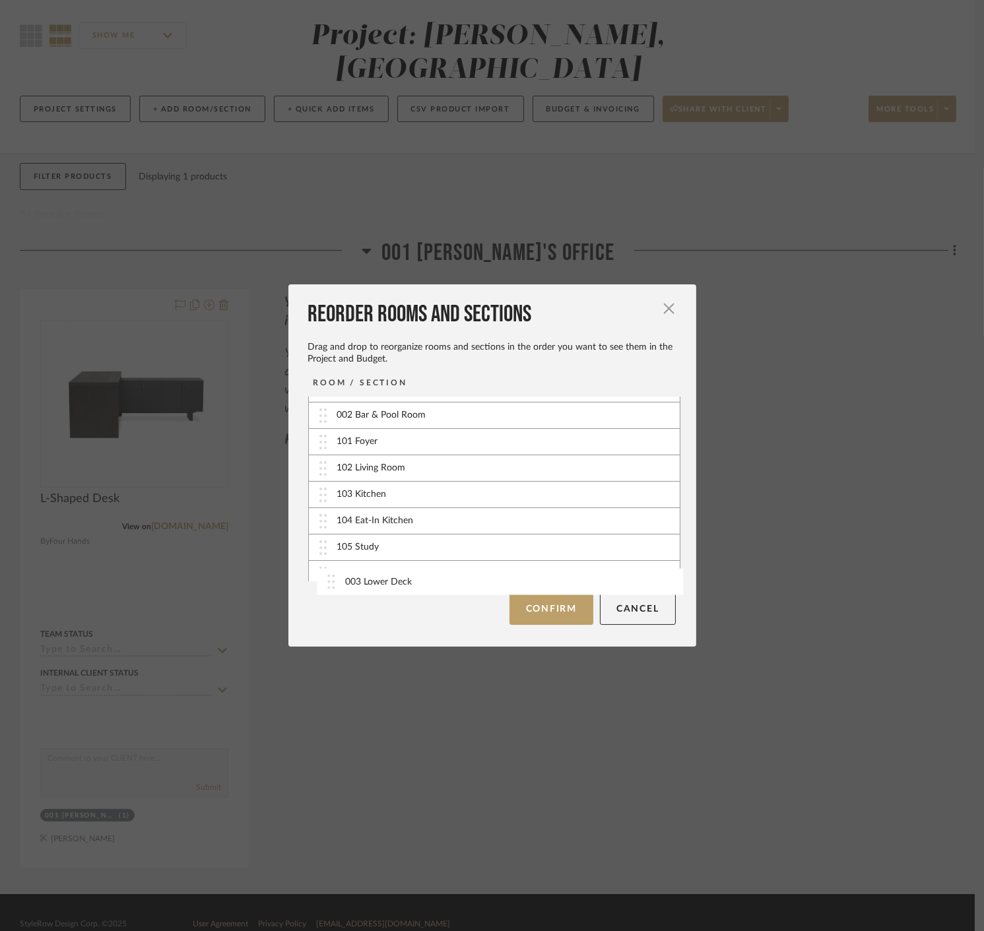
scroll to position [262, 0]
drag, startPoint x: 319, startPoint y: 465, endPoint x: 331, endPoint y: 587, distance: 123.4
drag, startPoint x: 320, startPoint y: 513, endPoint x: 328, endPoint y: 536, distance: 23.8
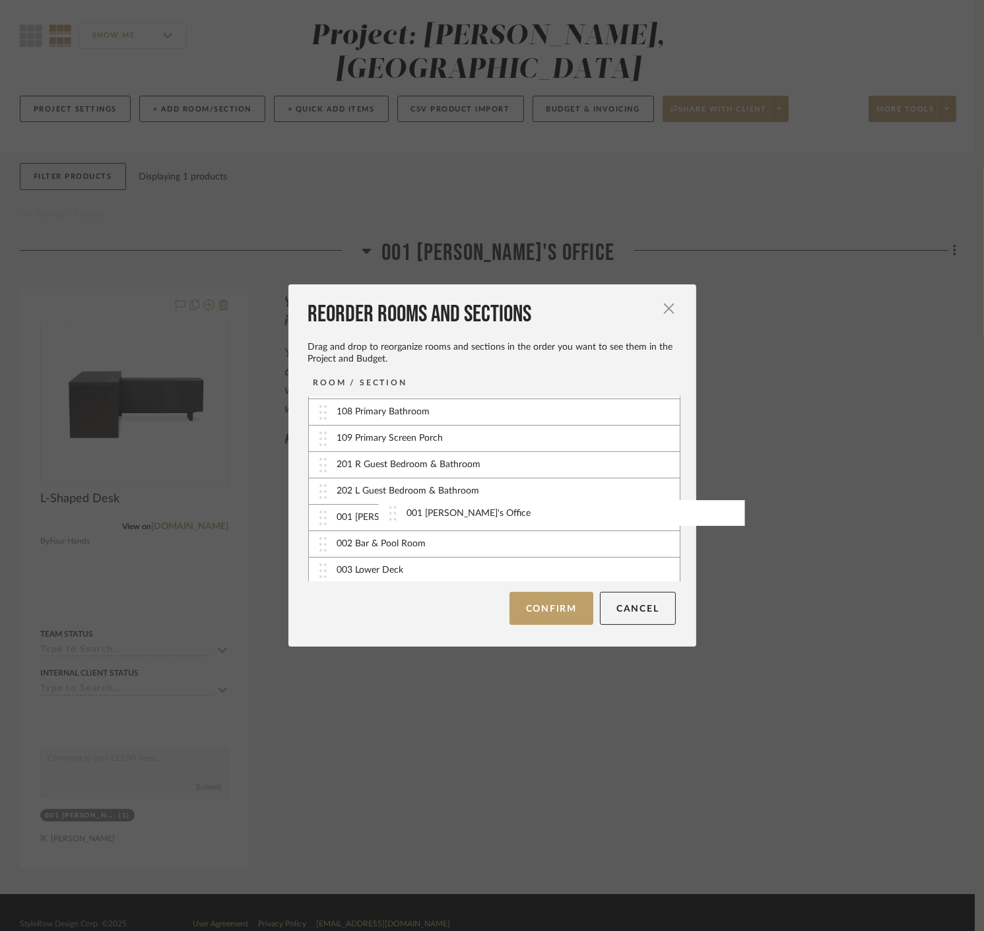
drag, startPoint x: 315, startPoint y: 488, endPoint x: 390, endPoint y: 511, distance: 78.3
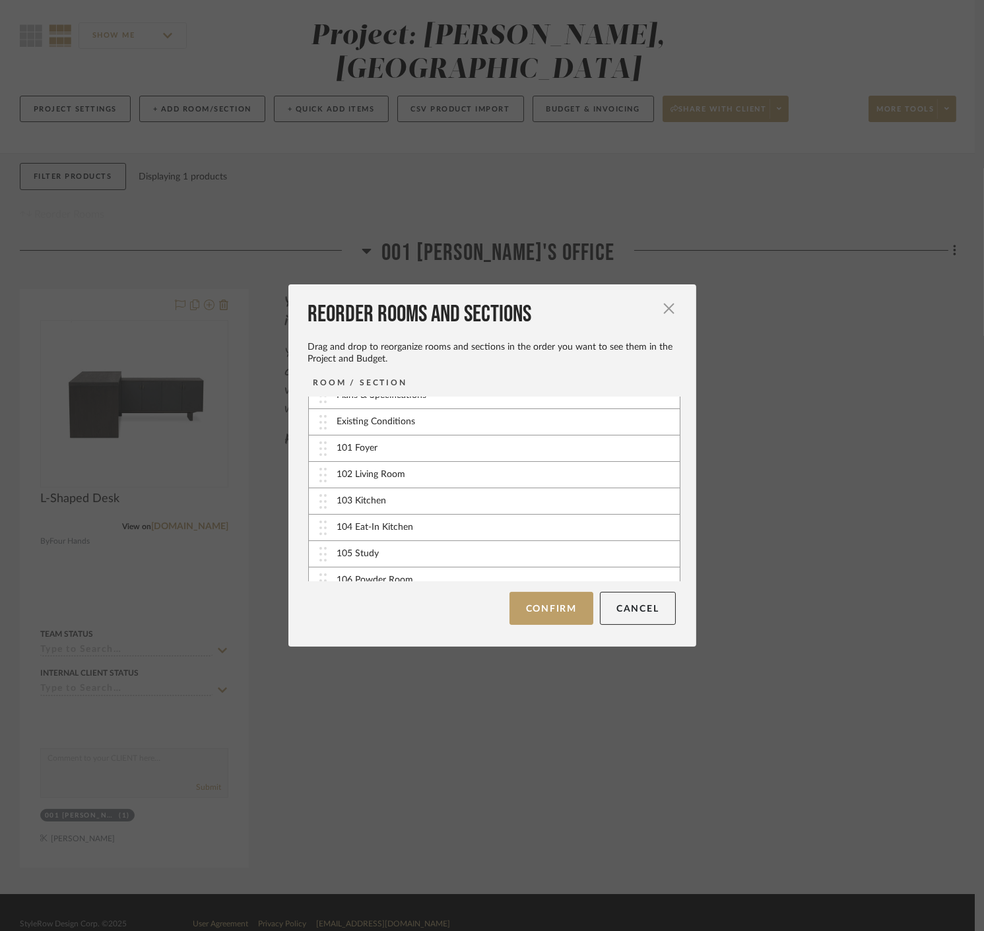
scroll to position [0, 0]
click at [530, 606] on button "Confirm" at bounding box center [551, 608] width 84 height 33
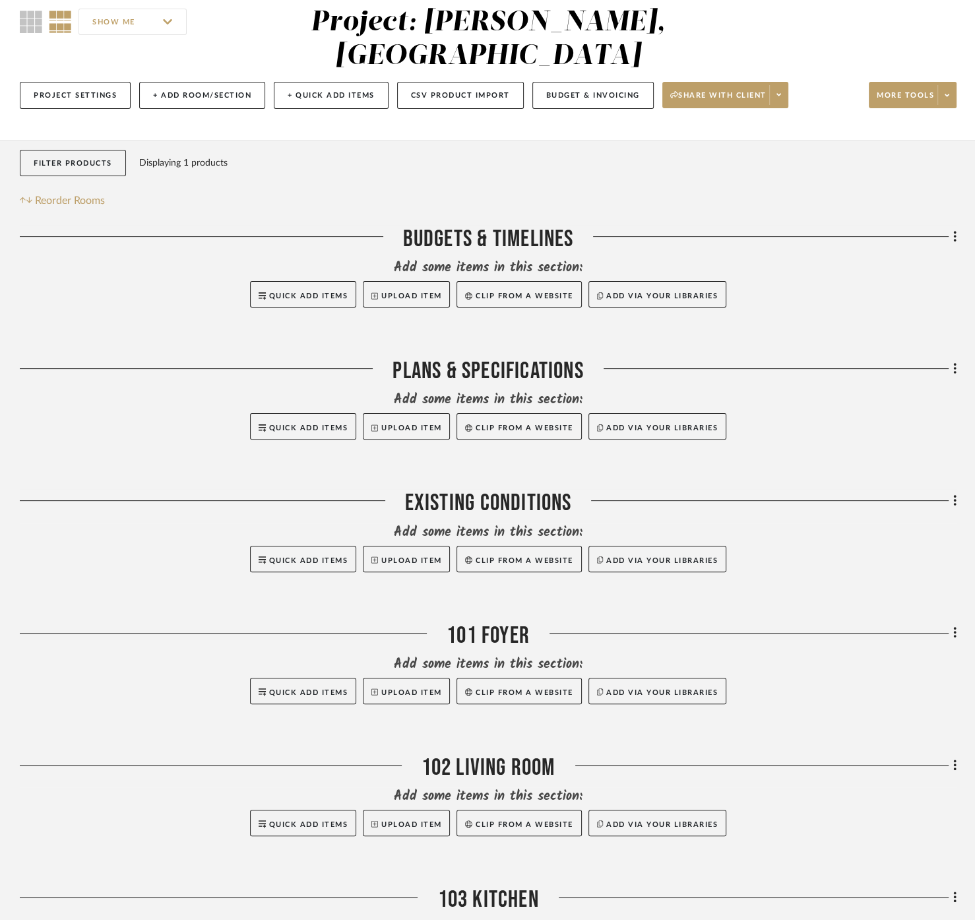
scroll to position [146, 0]
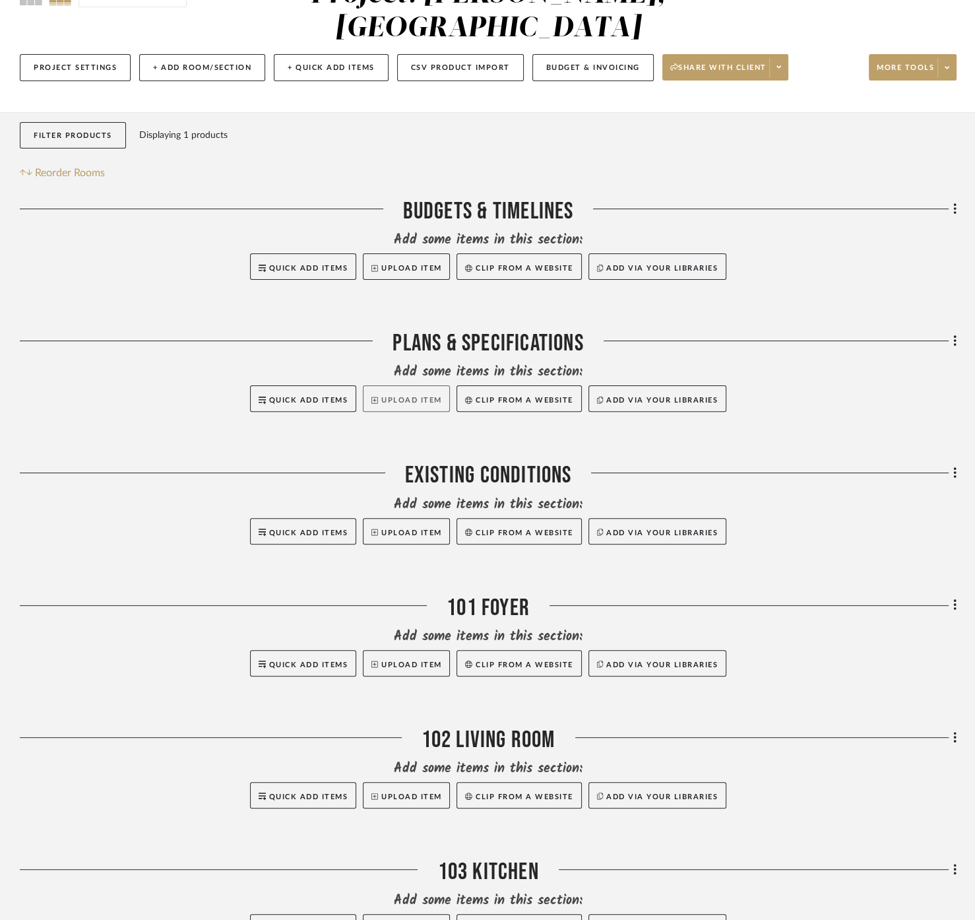
click at [406, 385] on button "Upload Item" at bounding box center [406, 398] width 87 height 26
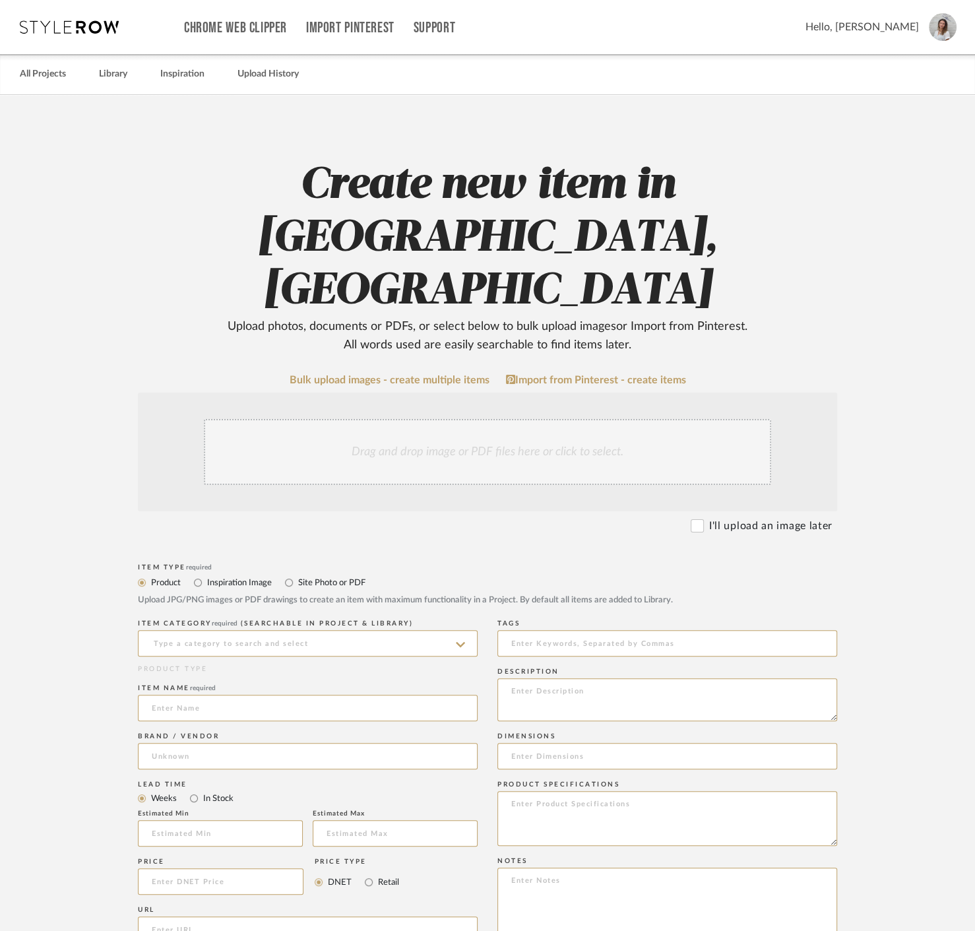
click at [460, 419] on div "Drag and drop image or PDF files here or click to select." at bounding box center [487, 452] width 567 height 66
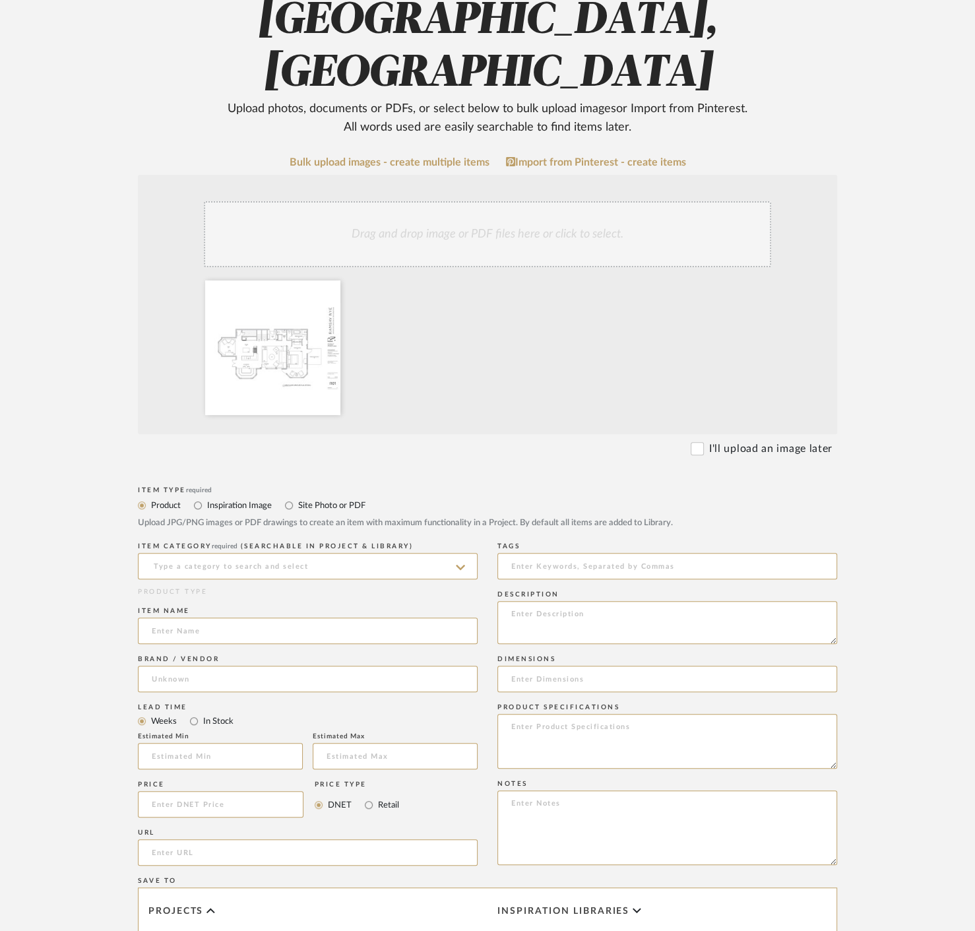
scroll to position [220, 0]
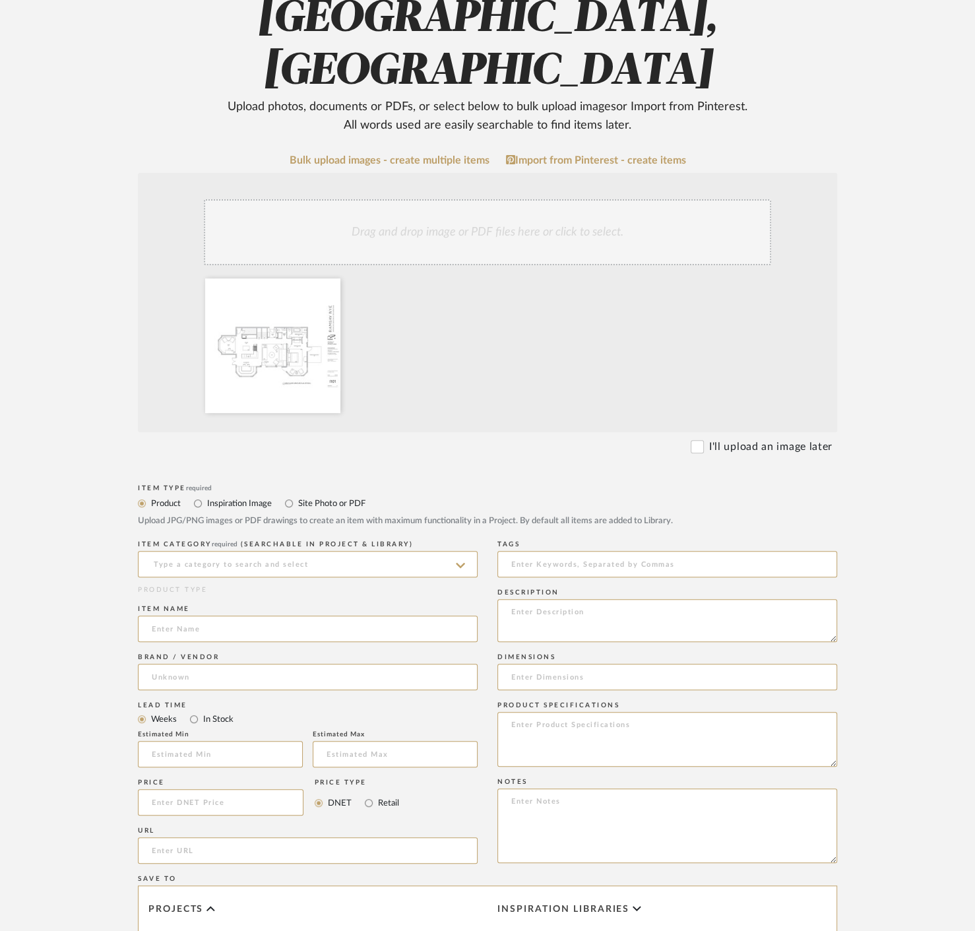
click at [346, 496] on label "Site Photo or PDF" at bounding box center [331, 503] width 69 height 15
click at [297, 496] on input "Site Photo or PDF" at bounding box center [289, 504] width 16 height 16
radio input "true"
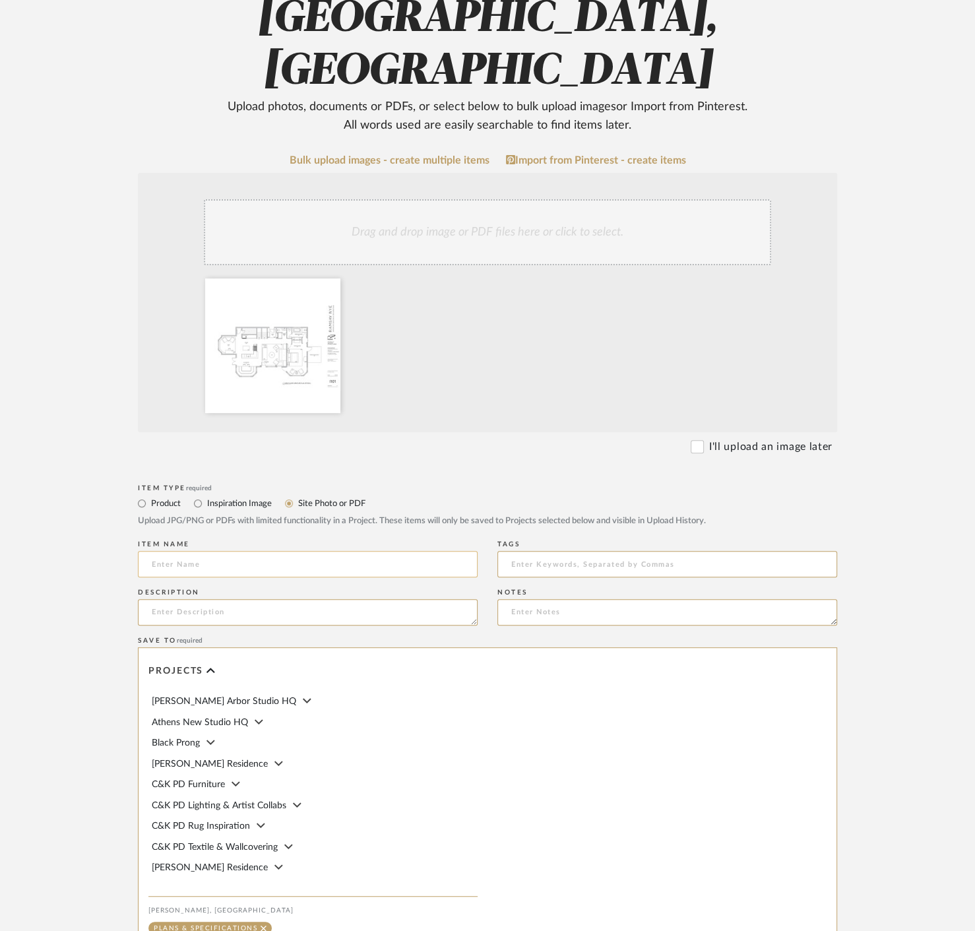
click at [271, 551] on input at bounding box center [308, 564] width 340 height 26
type input "Furniture Plan Options"
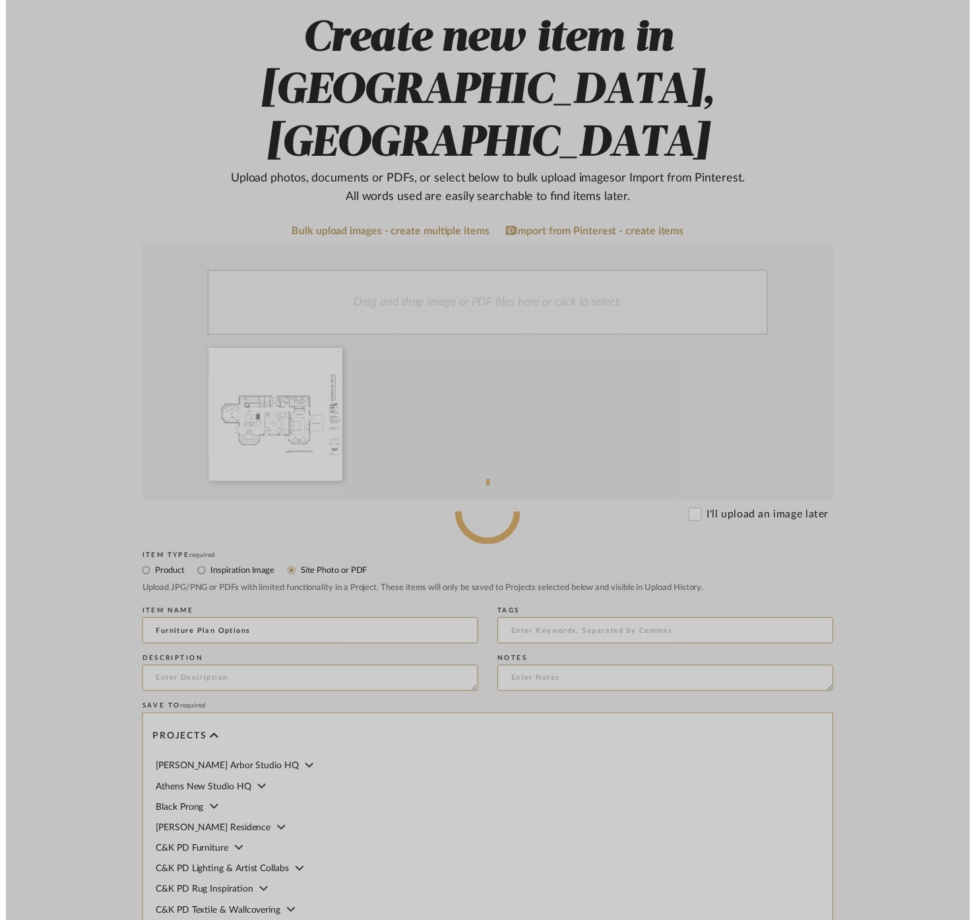
scroll to position [0, 0]
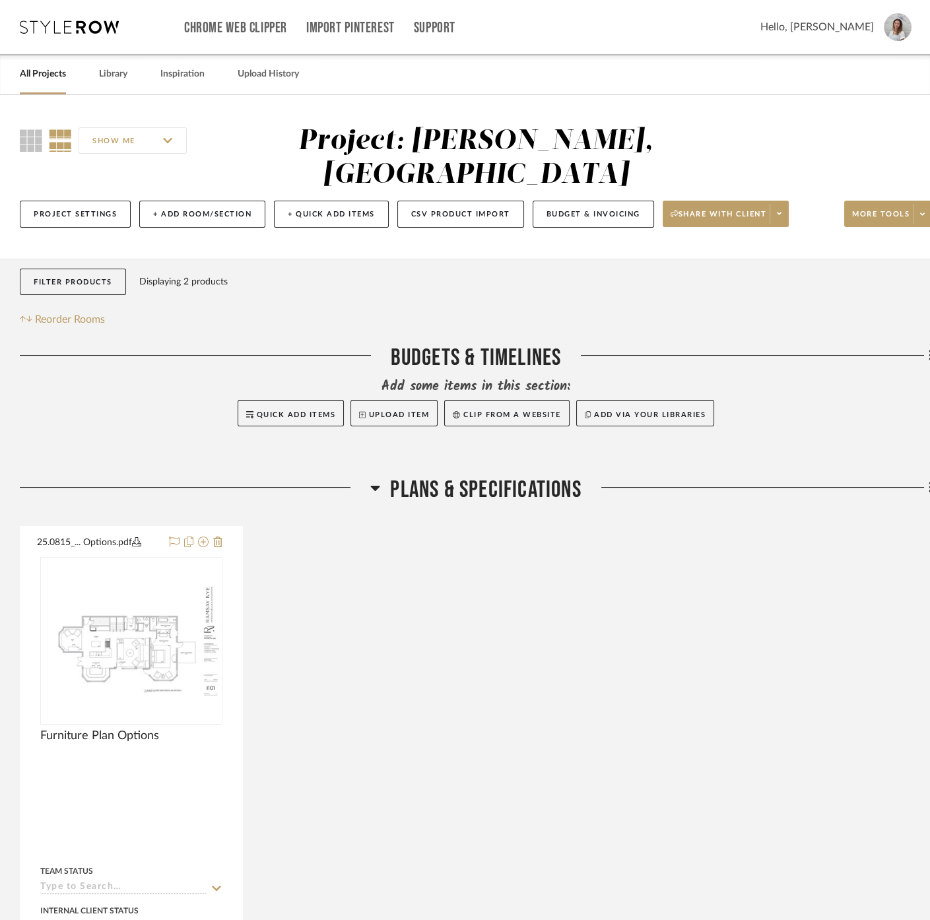
click at [886, 32] on div "Hello, [PERSON_NAME]" at bounding box center [835, 27] width 151 height 28
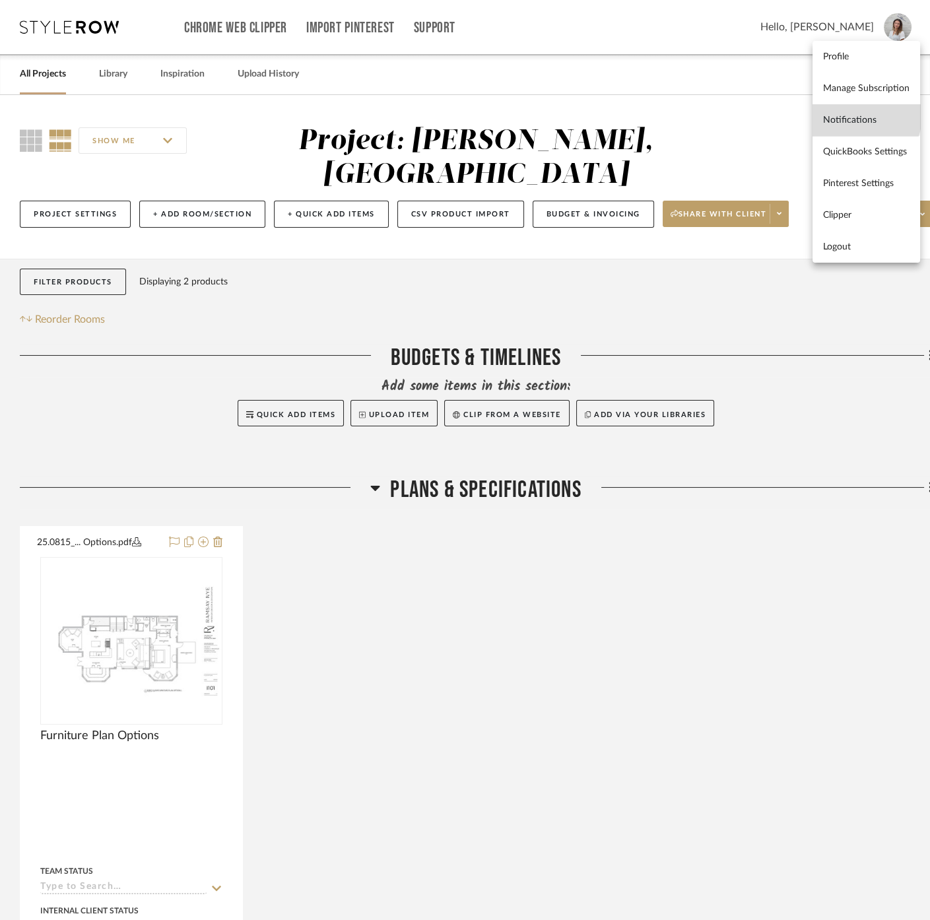
click at [862, 116] on span "Notifications" at bounding box center [866, 119] width 86 height 11
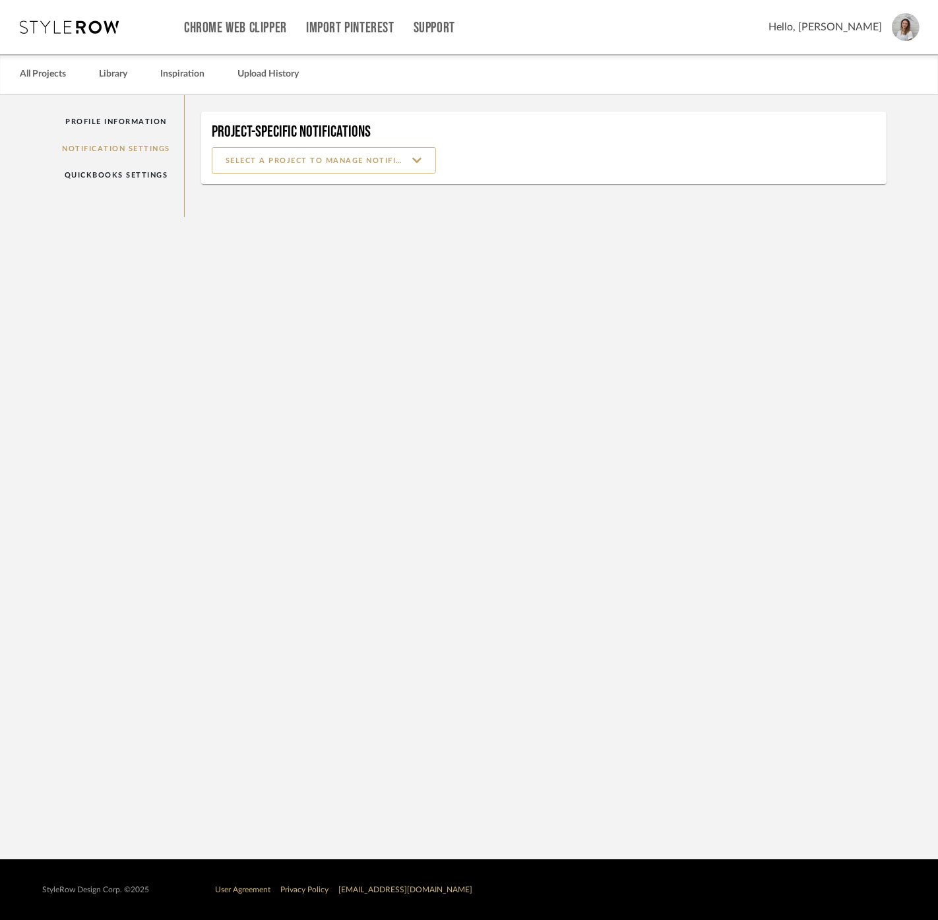
click at [386, 159] on input at bounding box center [324, 160] width 224 height 26
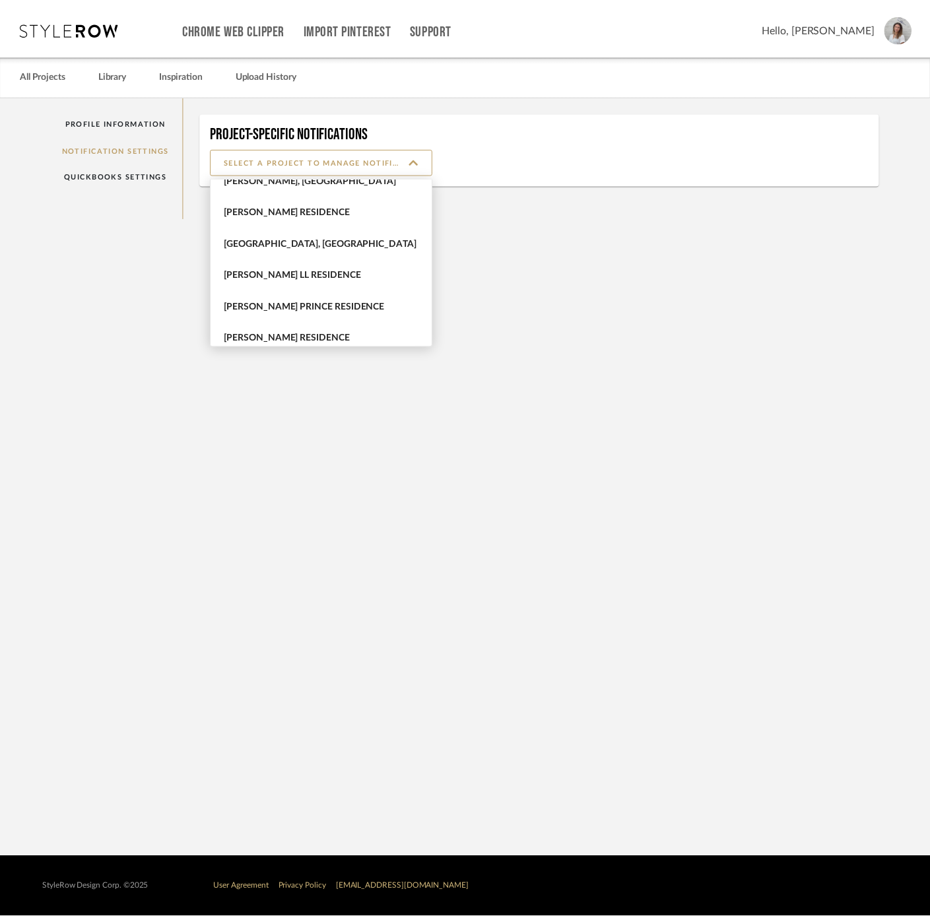
scroll to position [220, 0]
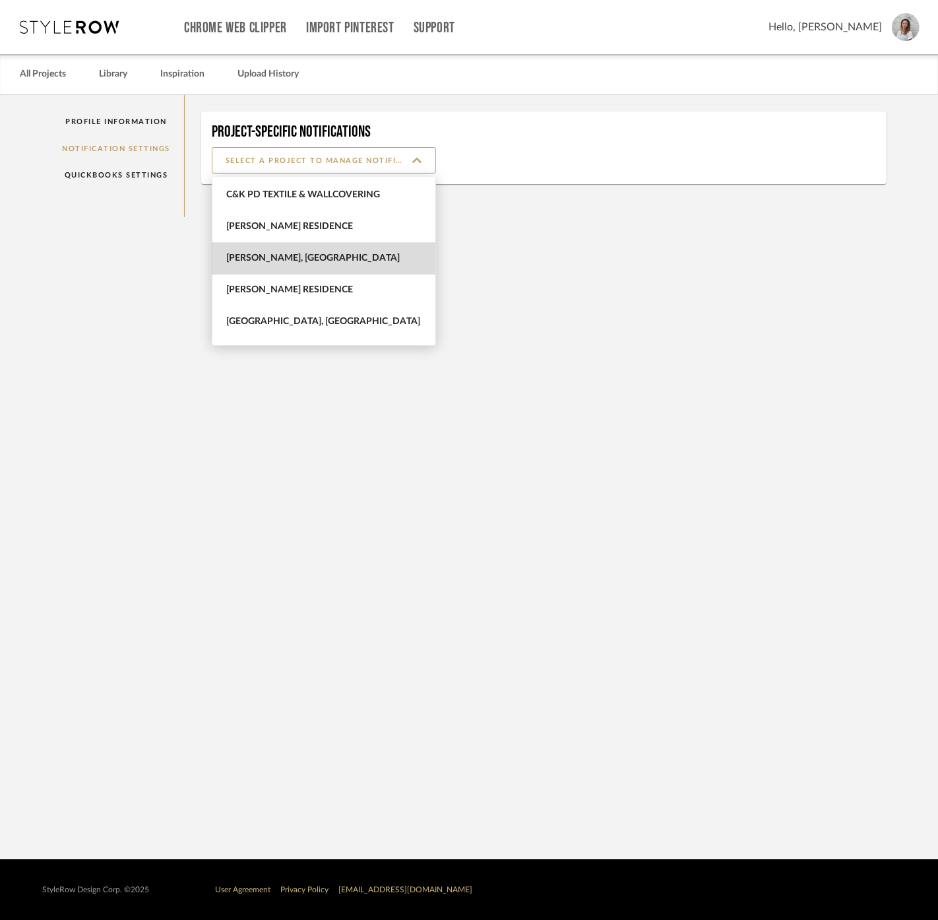
click at [344, 253] on span "[PERSON_NAME], [GEOGRAPHIC_DATA]" at bounding box center [325, 258] width 199 height 11
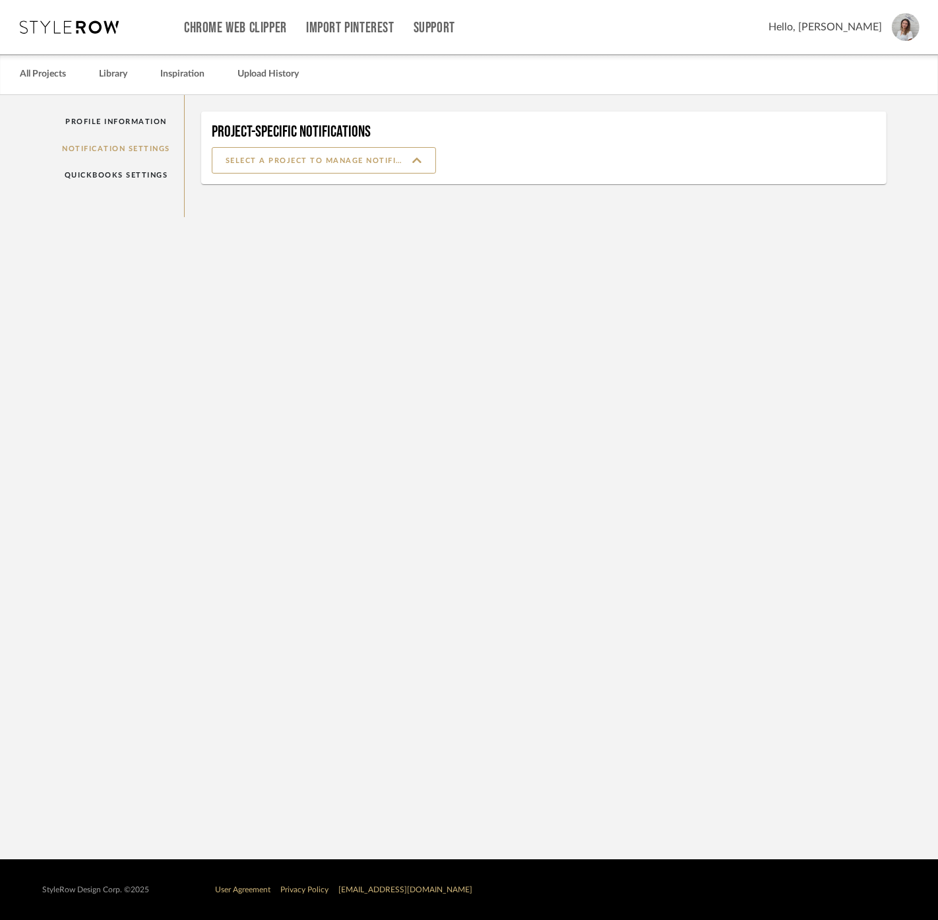
type input "[PERSON_NAME], [GEOGRAPHIC_DATA]"
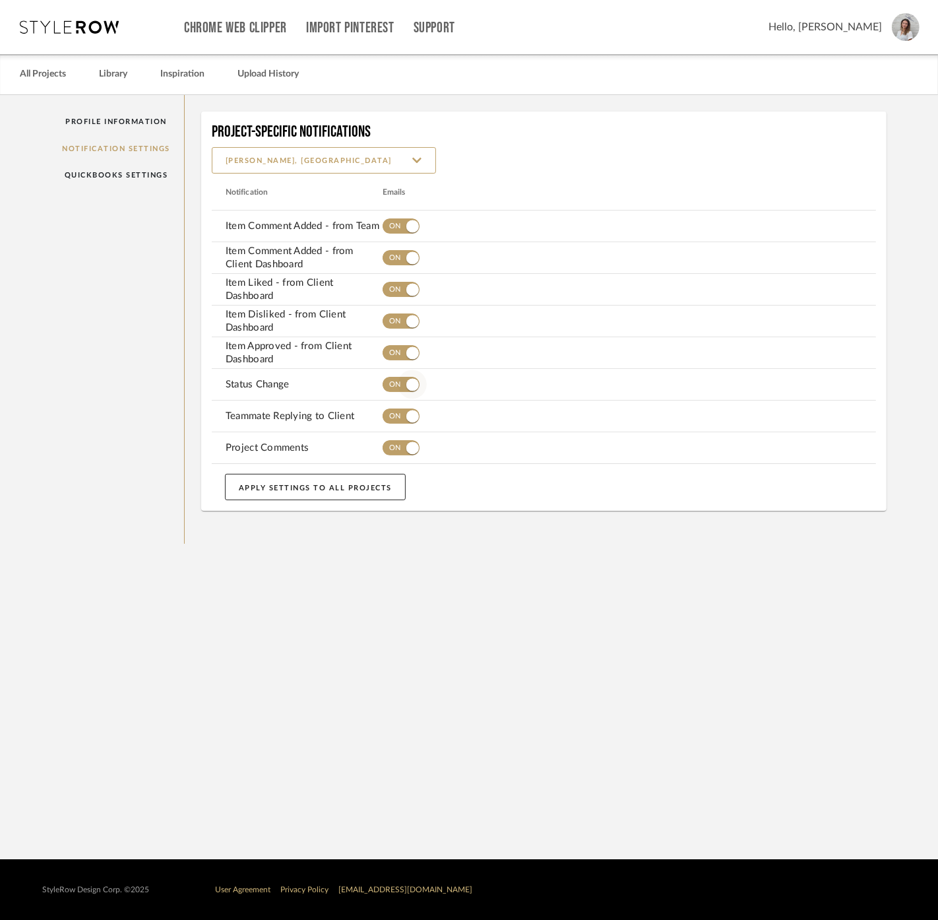
click at [407, 383] on span "button" at bounding box center [412, 384] width 13 height 13
click at [405, 418] on span "button" at bounding box center [412, 416] width 29 height 29
click at [399, 444] on span "button" at bounding box center [412, 448] width 29 height 29
click at [386, 356] on span "button" at bounding box center [401, 352] width 37 height 15
click at [133, 312] on div "Profile Information Notification Settings QuickBooks Settings" at bounding box center [117, 319] width 137 height 449
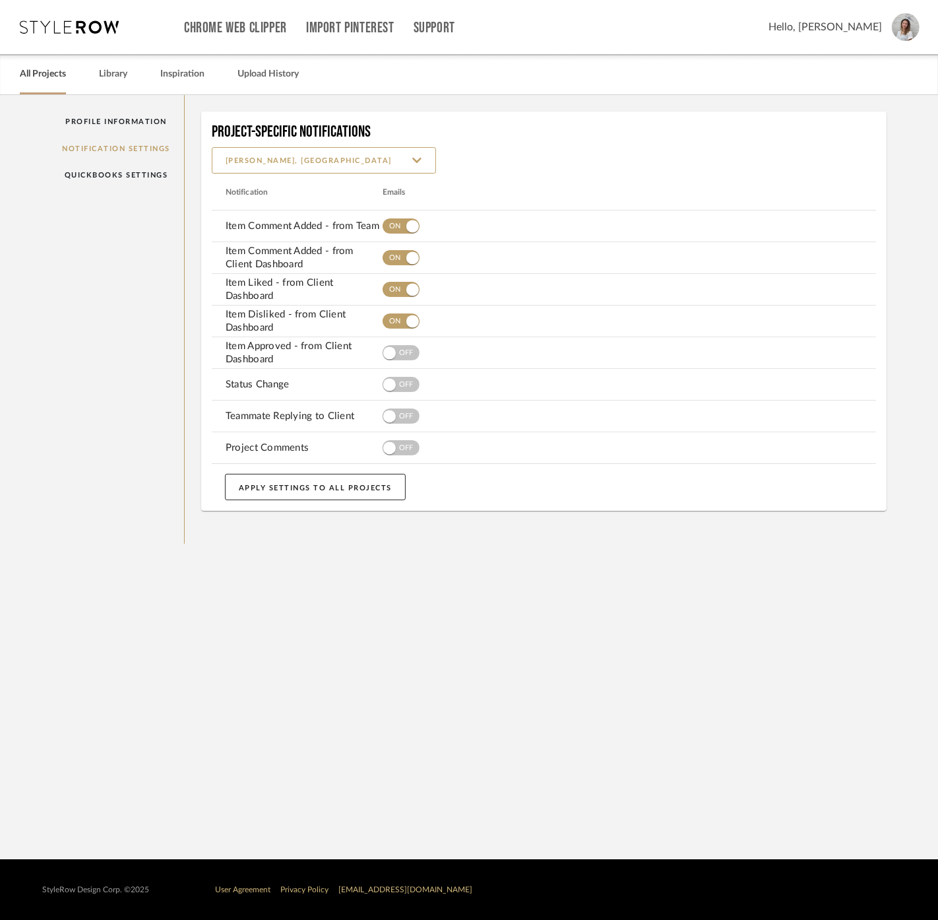
click at [56, 65] on link "All Projects" at bounding box center [43, 74] width 46 height 18
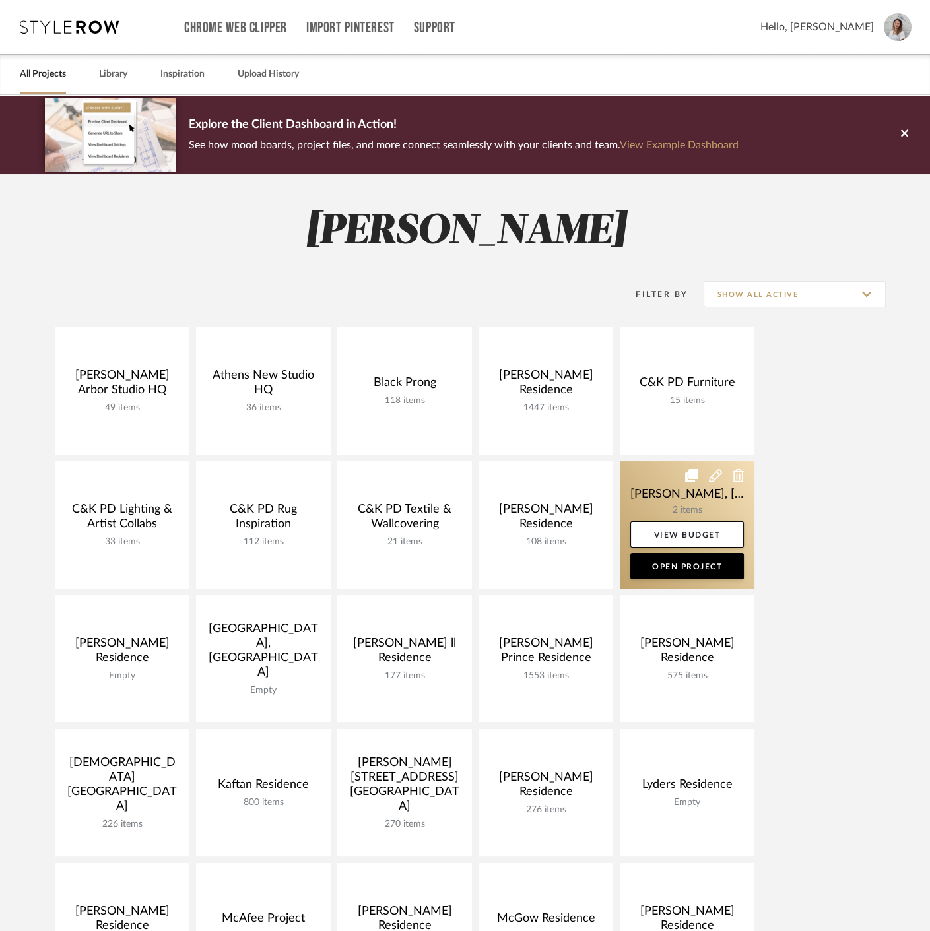
click at [655, 496] on link at bounding box center [687, 524] width 135 height 127
